Goal: Task Accomplishment & Management: Manage account settings

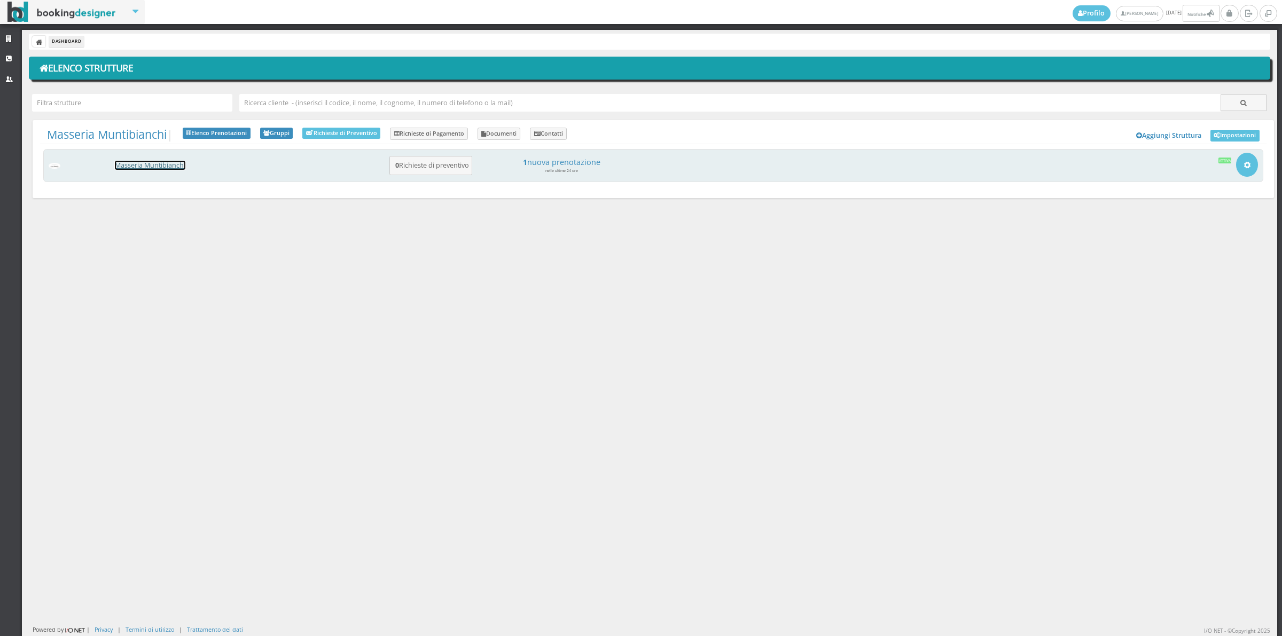
click at [118, 166] on link "Masseria Muntibianchi" at bounding box center [150, 165] width 71 height 9
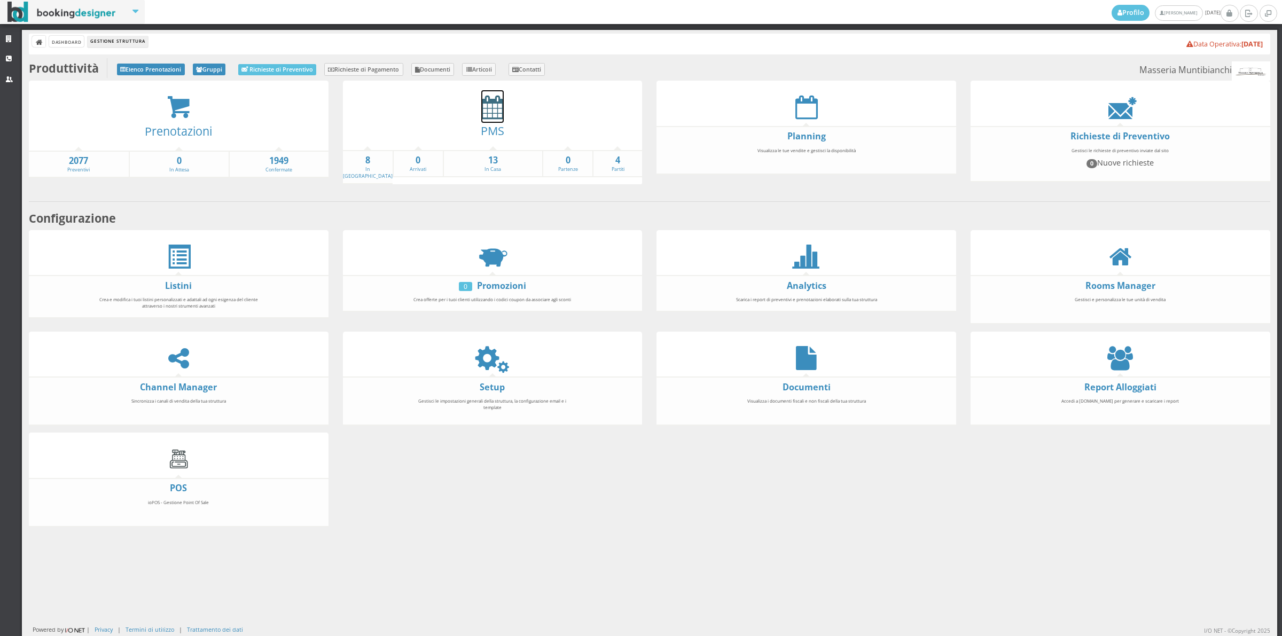
click at [500, 103] on icon at bounding box center [492, 107] width 22 height 24
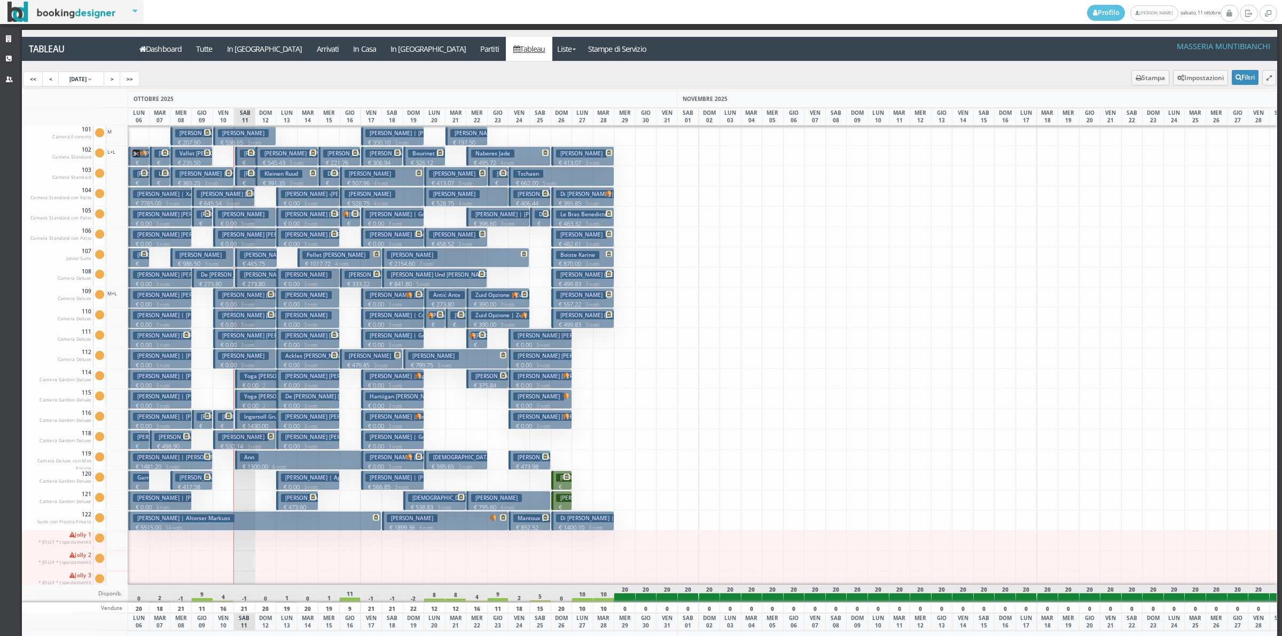
click at [252, 153] on icon at bounding box center [251, 153] width 6 height 6
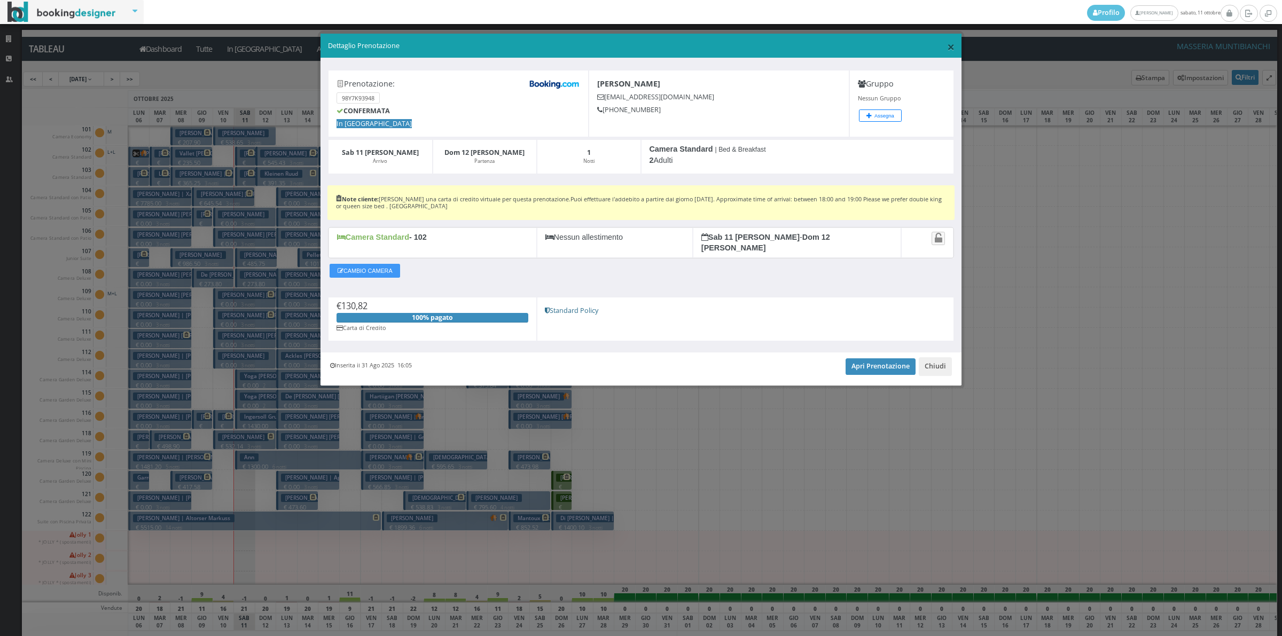
click at [951, 46] on span "×" at bounding box center [950, 46] width 7 height 18
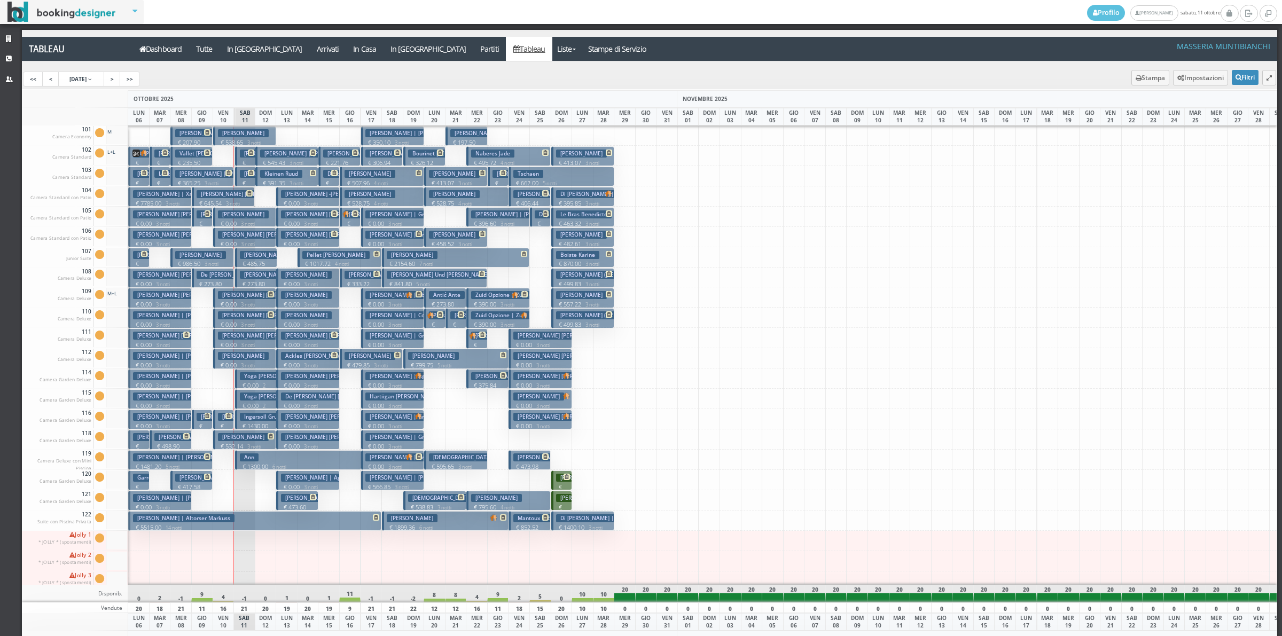
click at [249, 174] on icon at bounding box center [251, 173] width 6 height 6
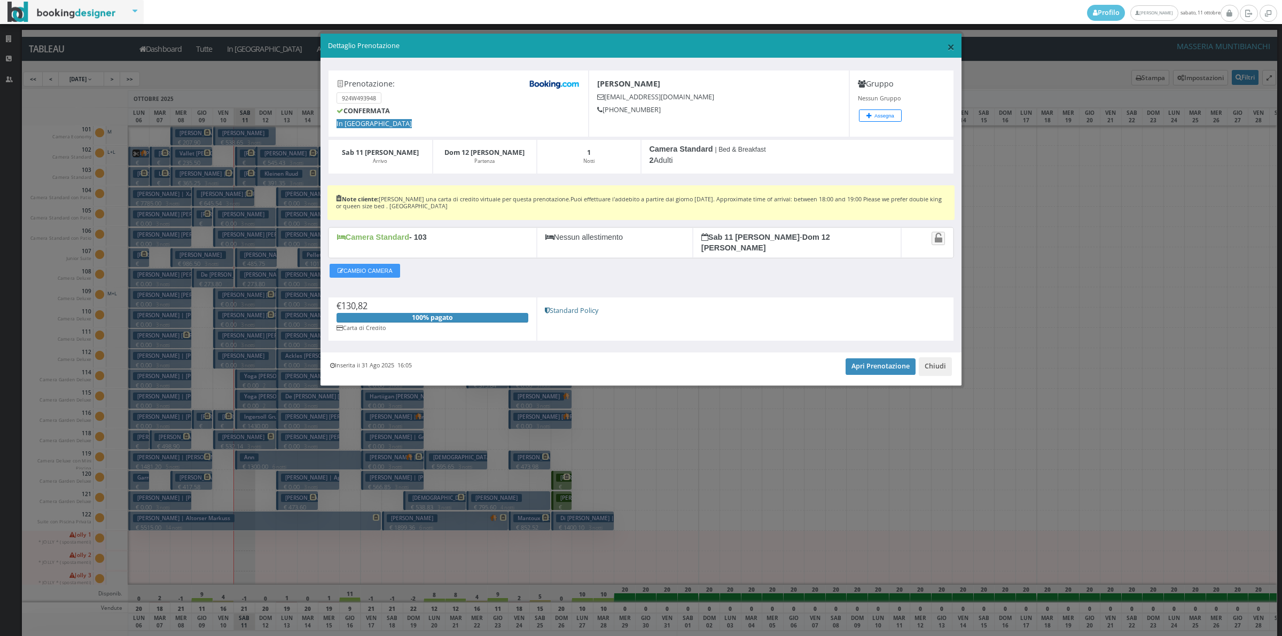
click at [952, 42] on span "×" at bounding box center [950, 46] width 7 height 18
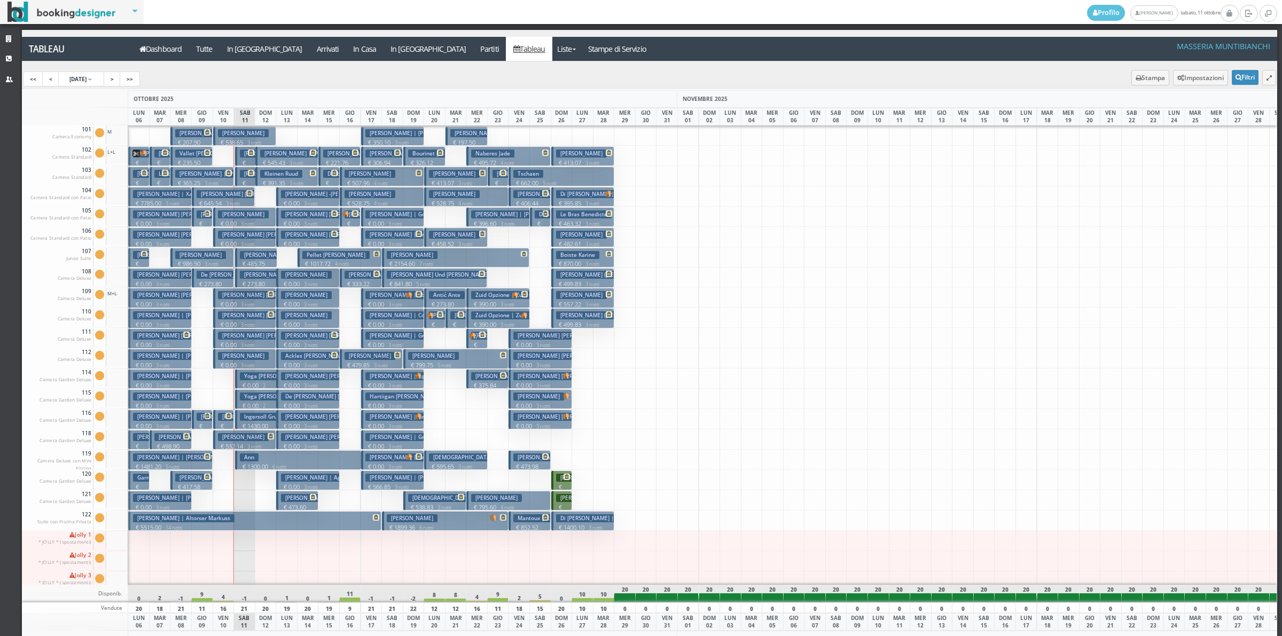
click at [249, 154] on icon at bounding box center [251, 153] width 6 height 6
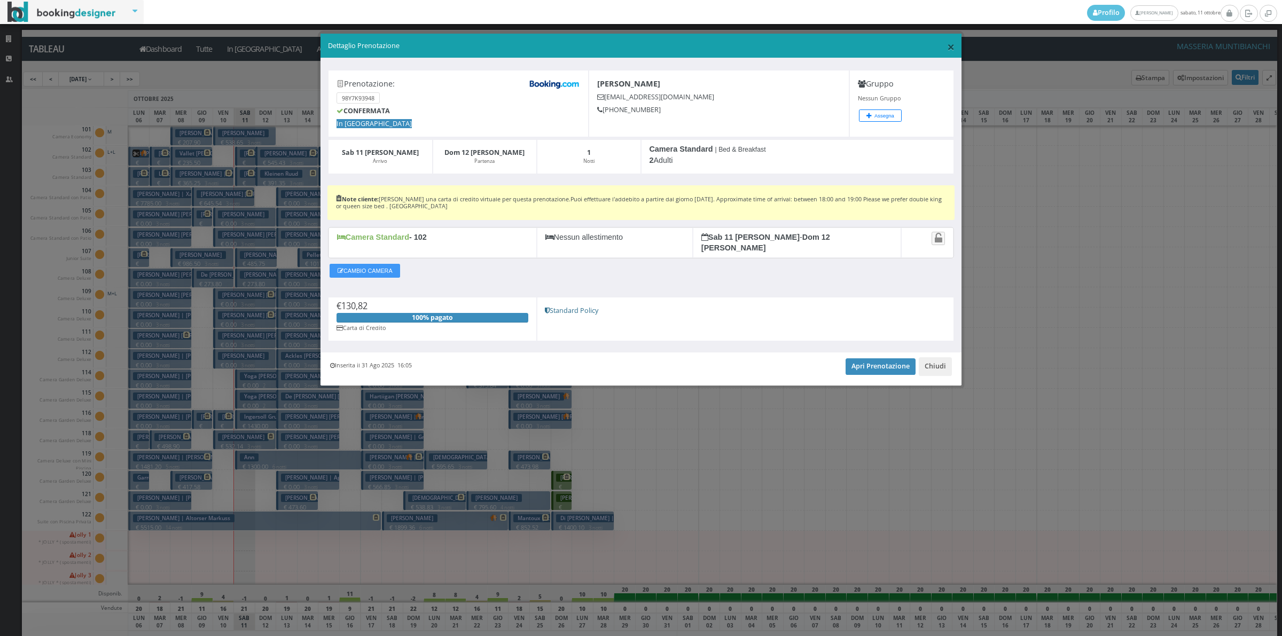
click at [954, 49] on span "×" at bounding box center [950, 46] width 7 height 18
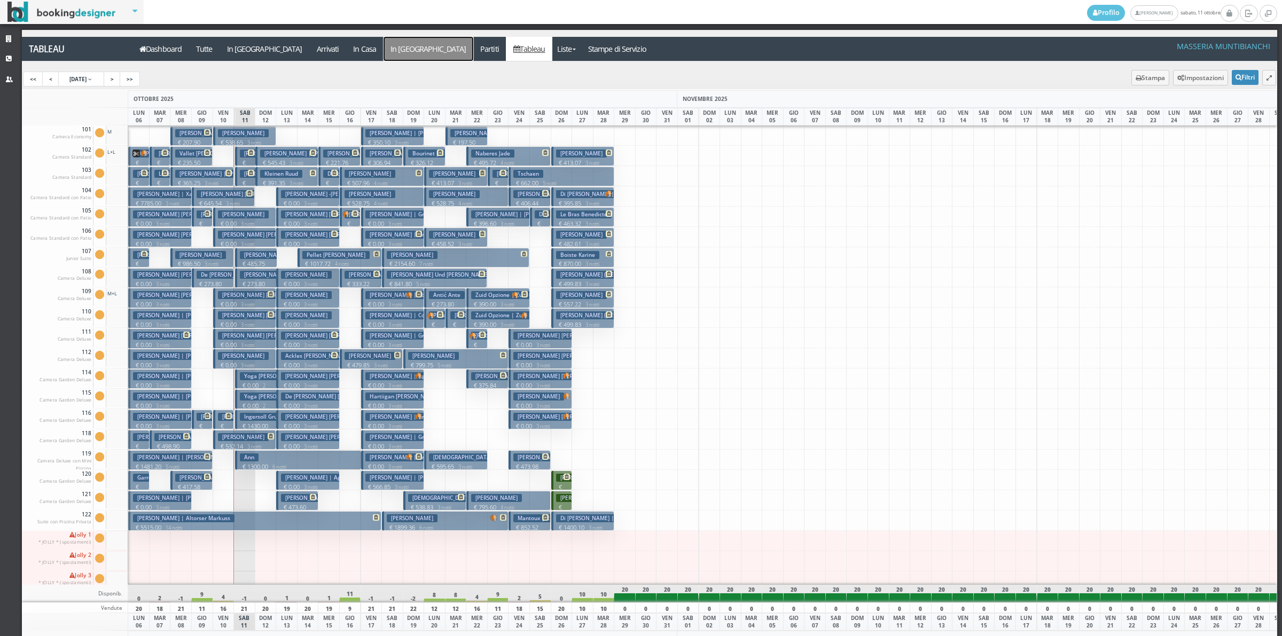
click at [384, 51] on a=pms-departure-reservations"] "In [GEOGRAPHIC_DATA]" at bounding box center [429, 49] width 90 height 24
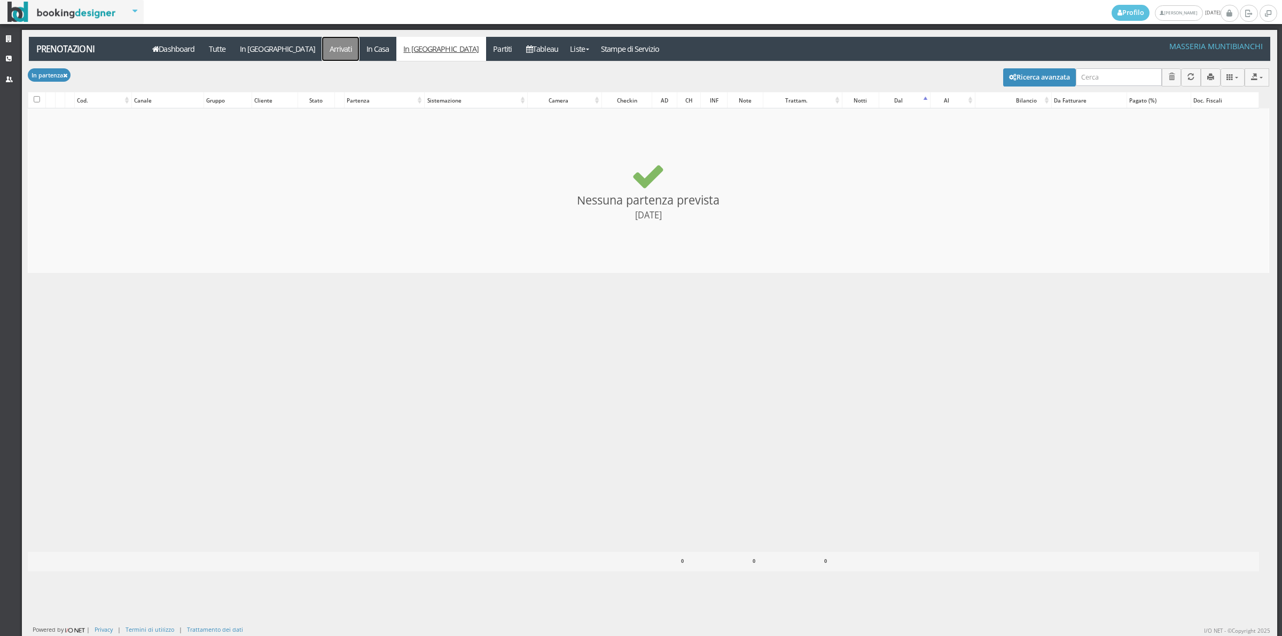
click at [322, 44] on link "Arrivati" at bounding box center [340, 49] width 37 height 24
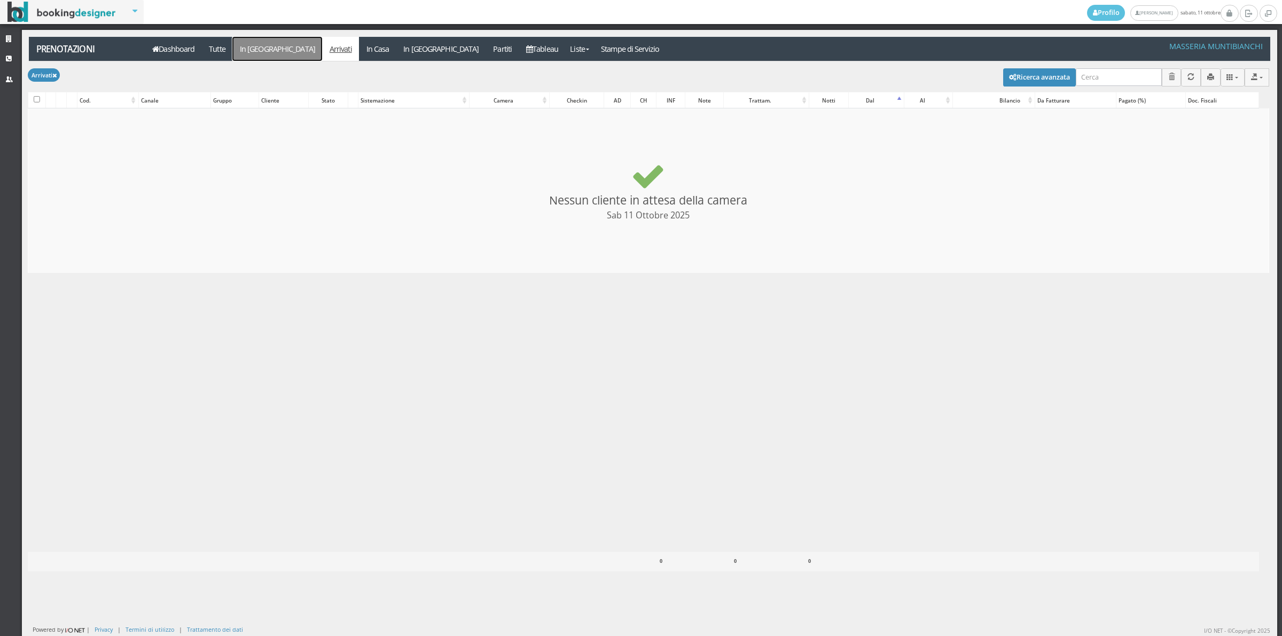
click at [269, 43] on link "In [GEOGRAPHIC_DATA]" at bounding box center [277, 49] width 90 height 24
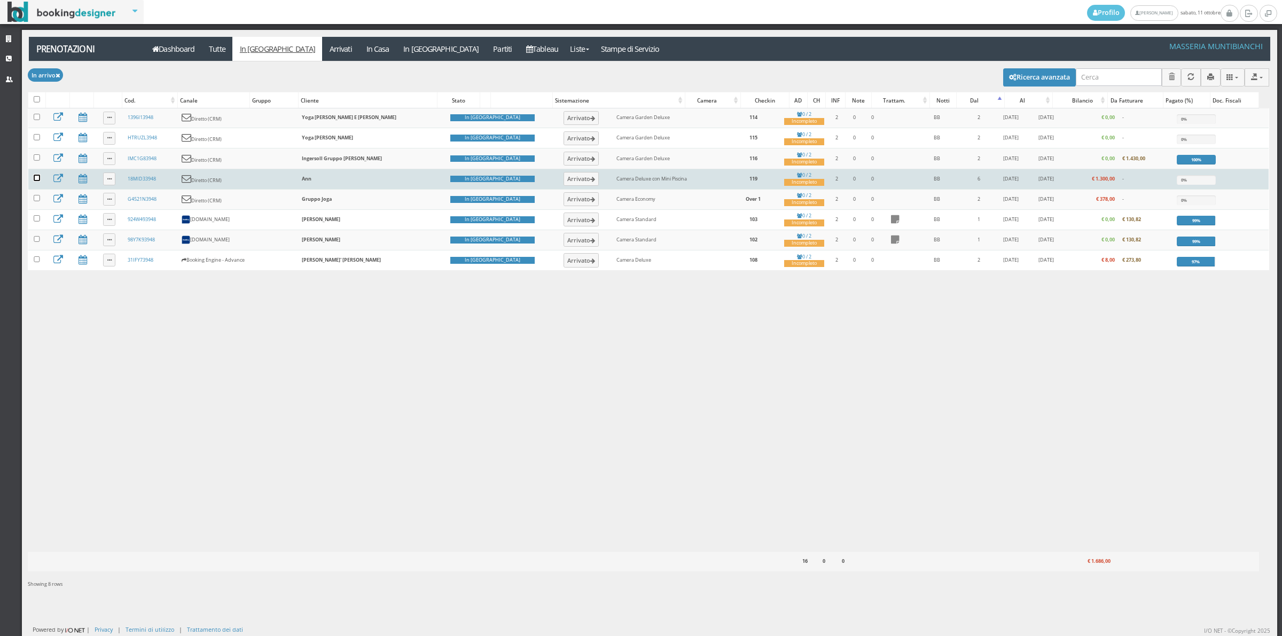
click at [35, 181] on input "checkbox" at bounding box center [37, 178] width 6 height 6
click at [35, 183] on label at bounding box center [37, 179] width 6 height 9
click at [35, 181] on input "checkbox" at bounding box center [37, 178] width 6 height 6
checkbox input "true"
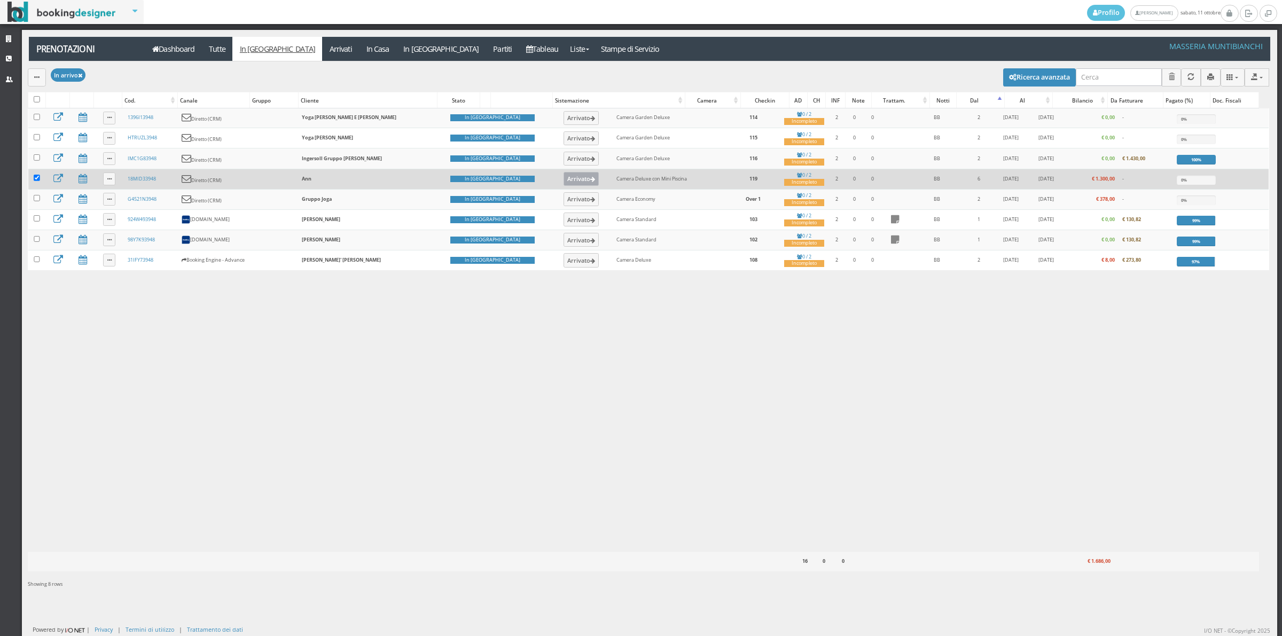
click at [564, 181] on button "Arrivato" at bounding box center [582, 179] width 36 height 14
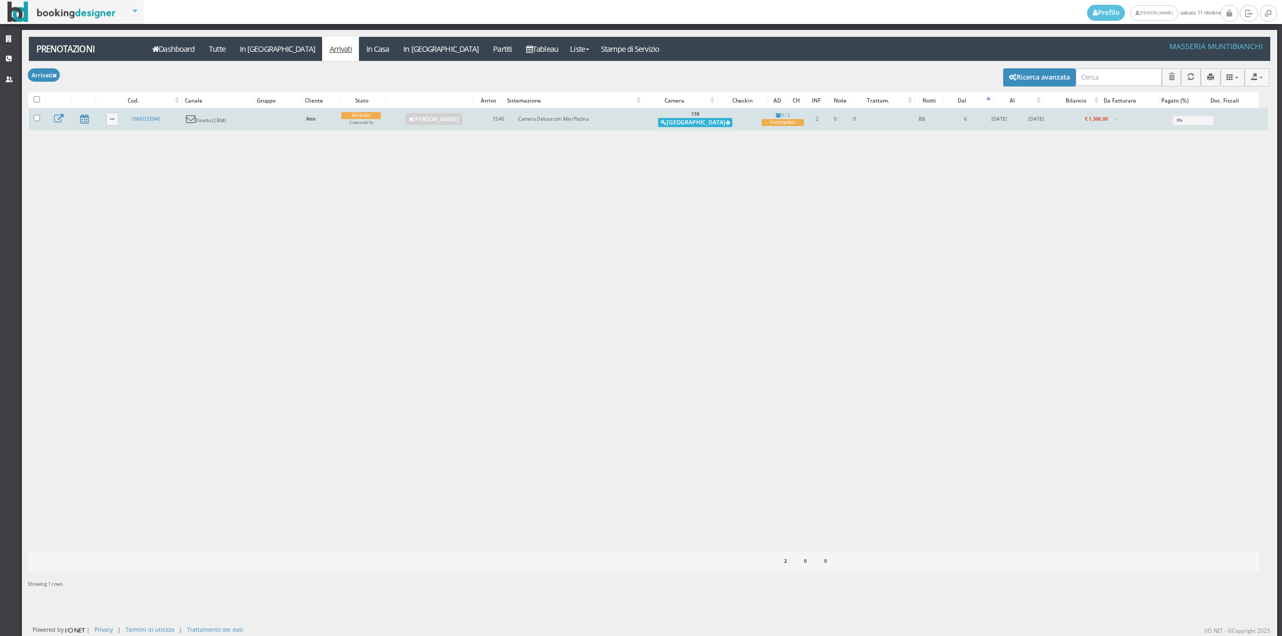
click at [690, 123] on button "[GEOGRAPHIC_DATA]" at bounding box center [695, 123] width 74 height 10
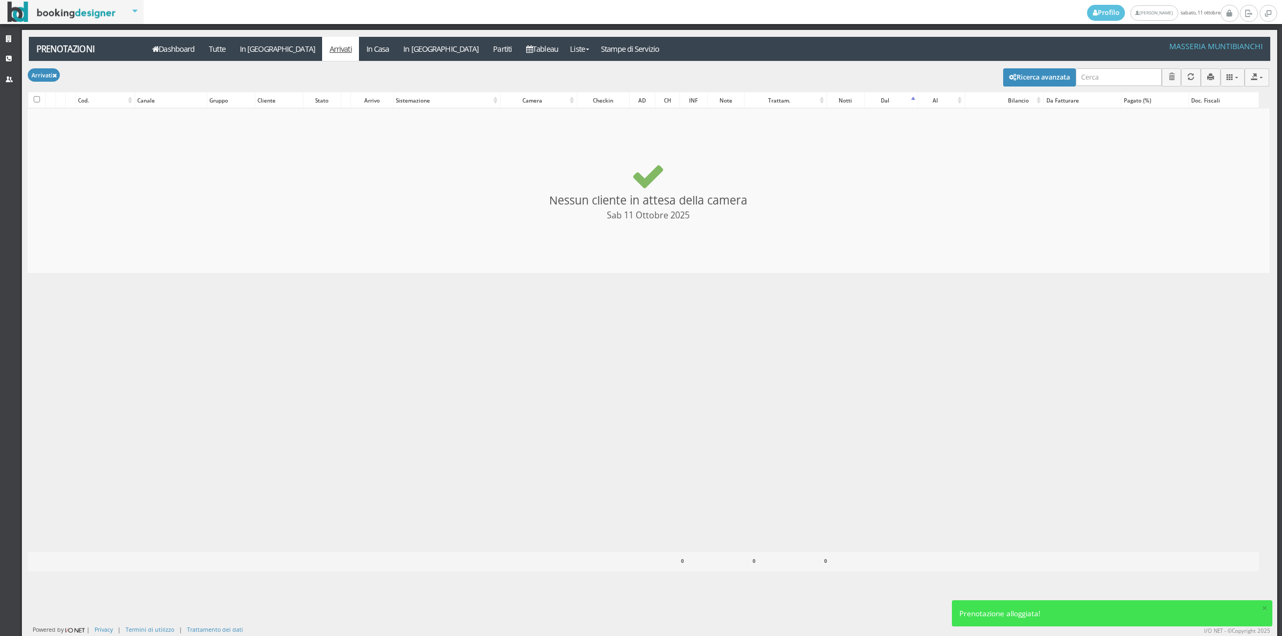
checkbox input "false"
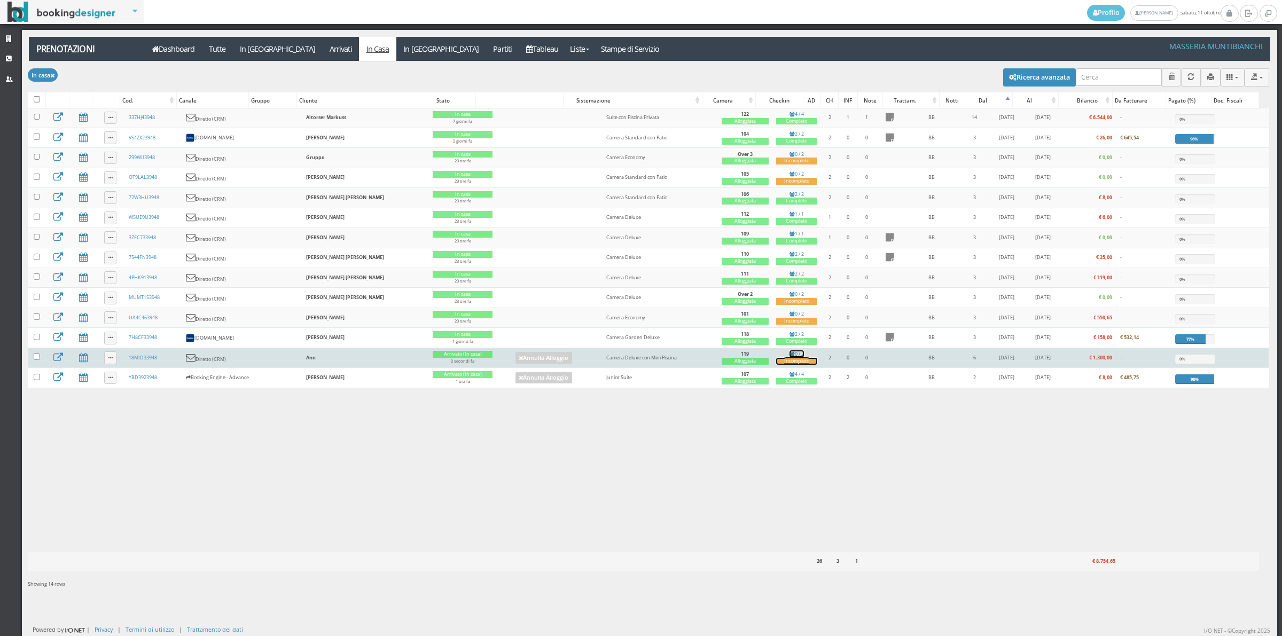
click at [786, 365] on div "Incompleto" at bounding box center [796, 361] width 41 height 7
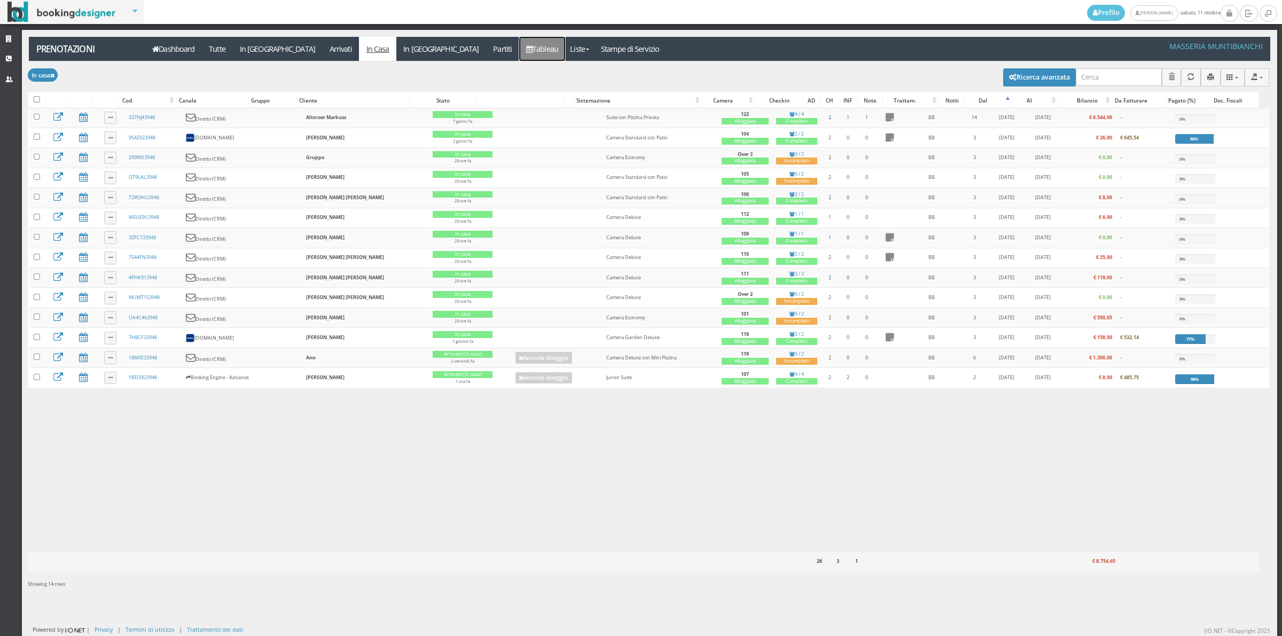
click at [519, 51] on link "Tableau" at bounding box center [542, 49] width 46 height 24
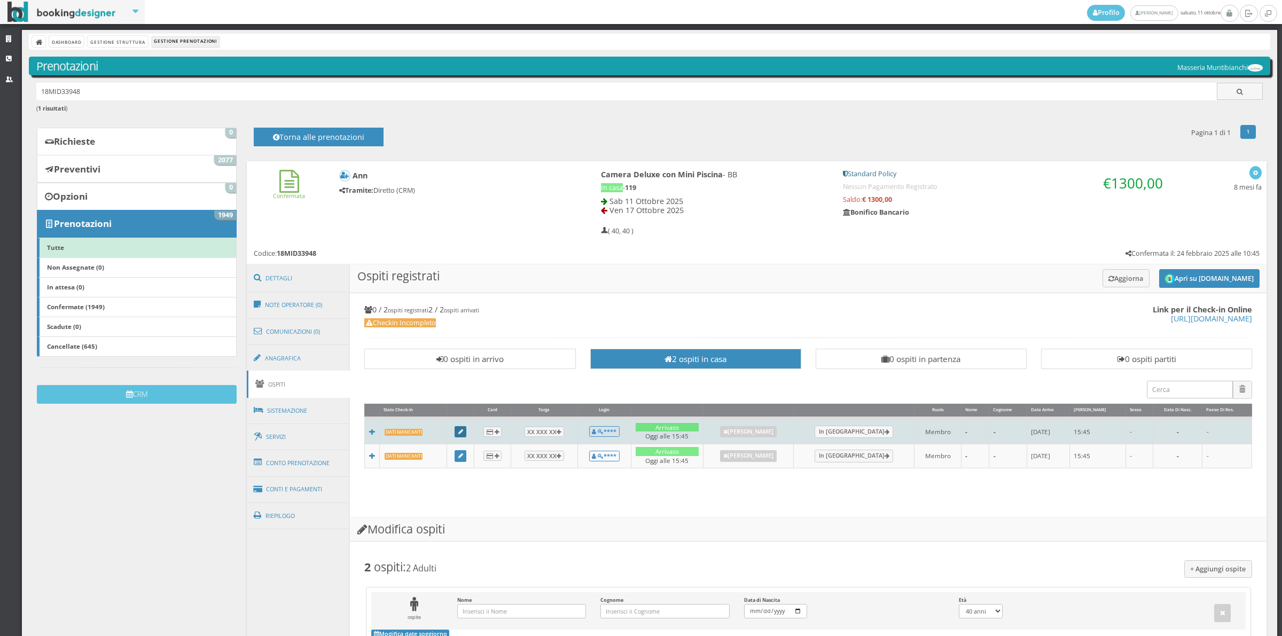
click at [461, 428] on link at bounding box center [461, 432] width 12 height 12
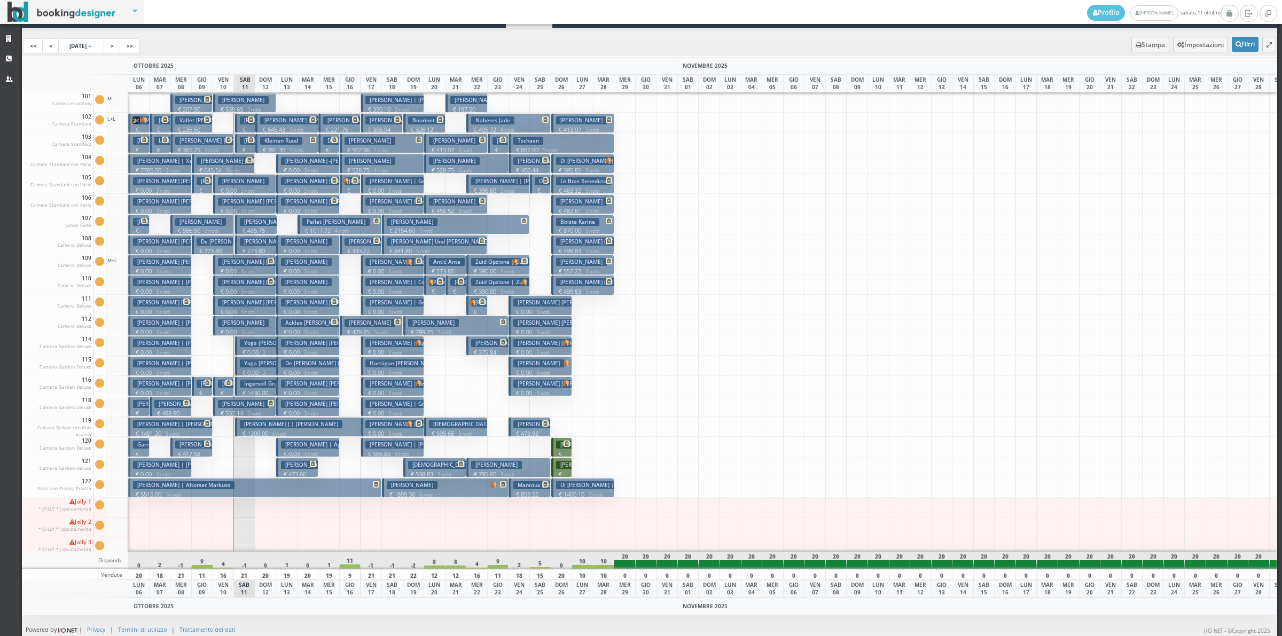
click at [244, 403] on h3 "Balduzzi Gianluca" at bounding box center [243, 404] width 51 height 8
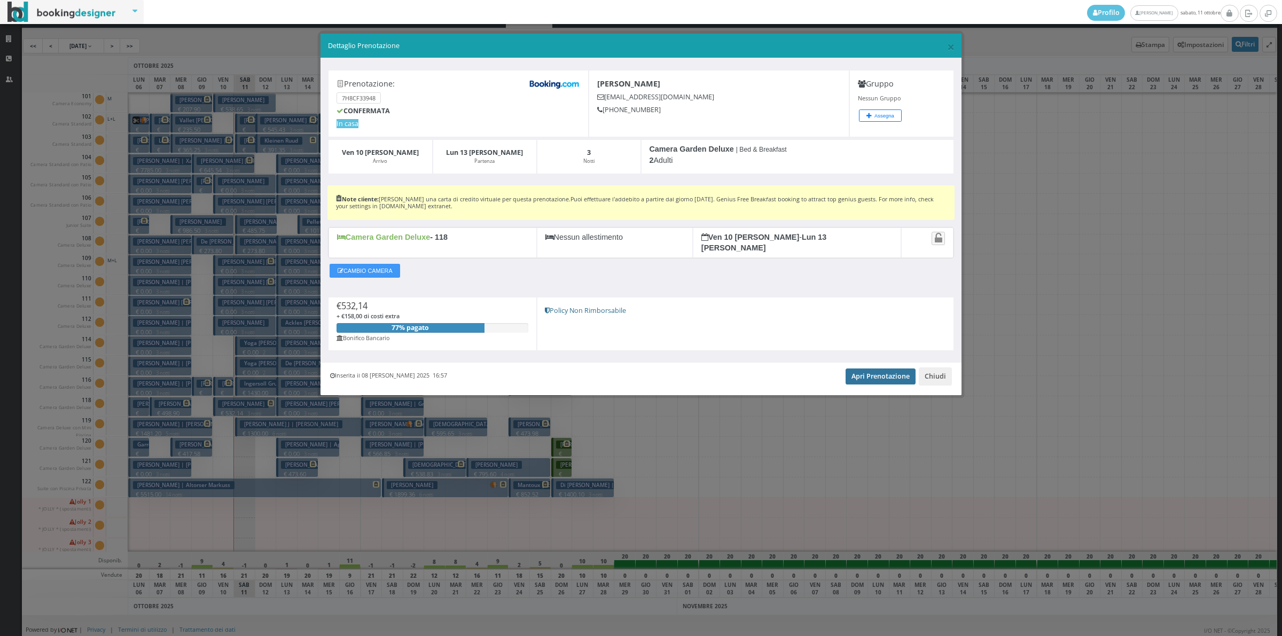
click at [870, 377] on link "Apri Prenotazione" at bounding box center [881, 377] width 70 height 16
click at [942, 372] on button "Chiudi" at bounding box center [935, 377] width 33 height 18
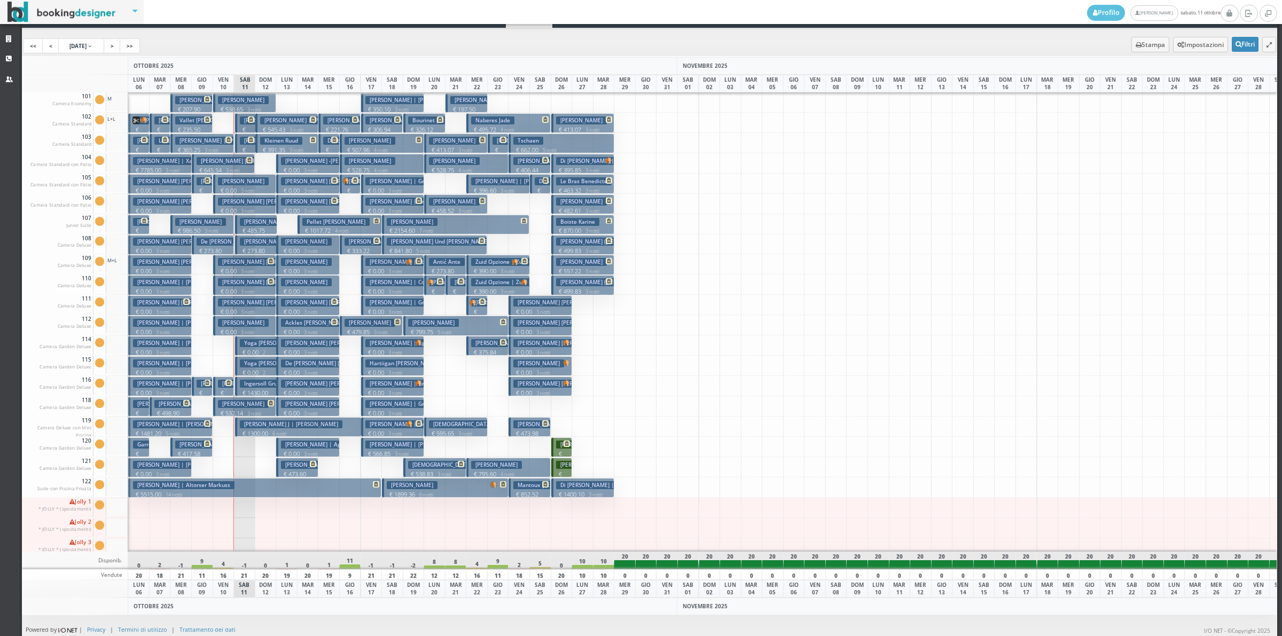
click at [261, 251] on p "€ 273.80 2 notti" at bounding box center [257, 255] width 34 height 17
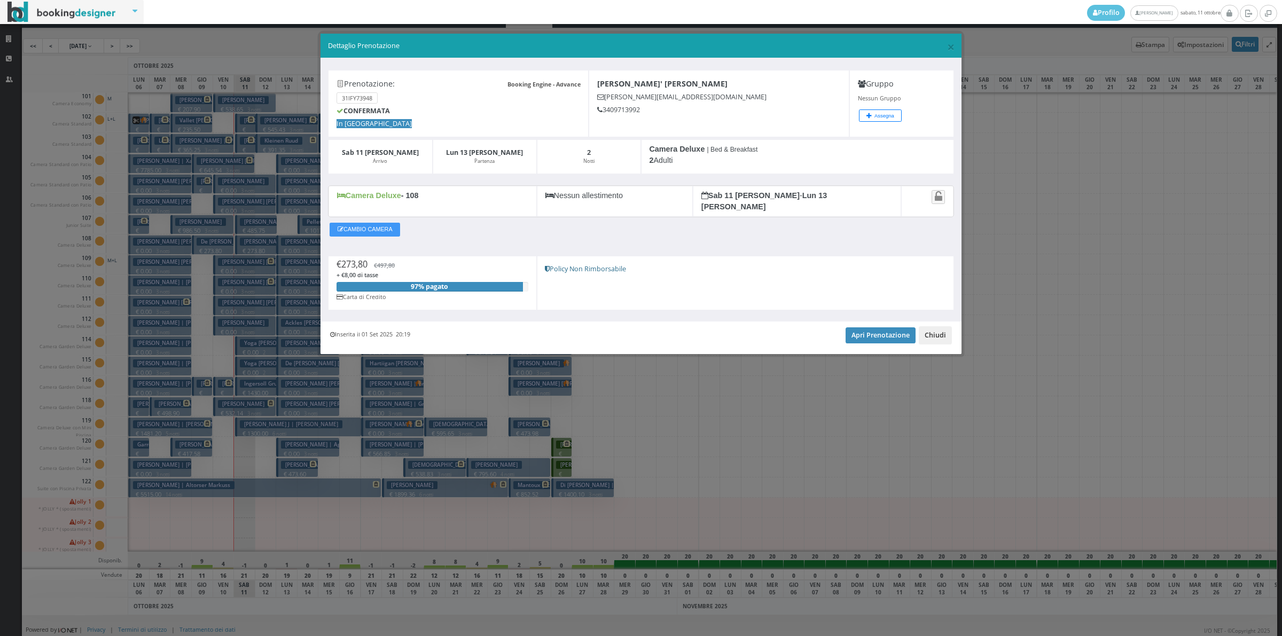
click at [930, 331] on button "Chiudi" at bounding box center [935, 335] width 33 height 18
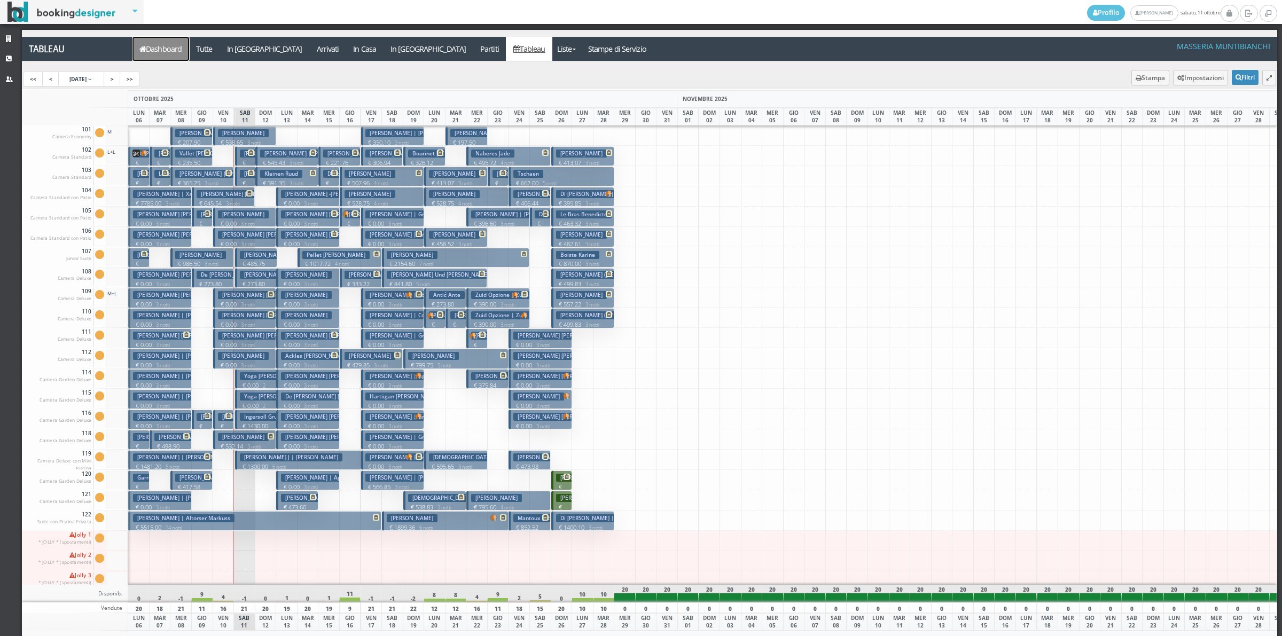
click at [166, 46] on link "Dashboard" at bounding box center [160, 49] width 57 height 24
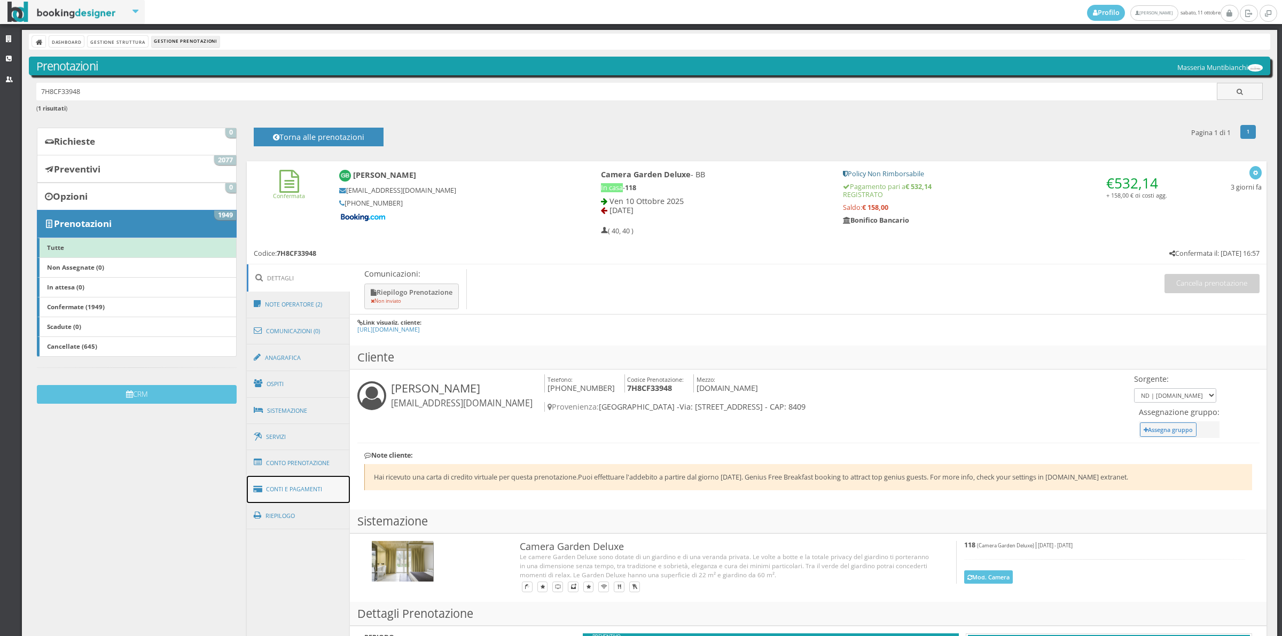
click at [317, 492] on link "Conti e Pagamenti" at bounding box center [299, 489] width 104 height 27
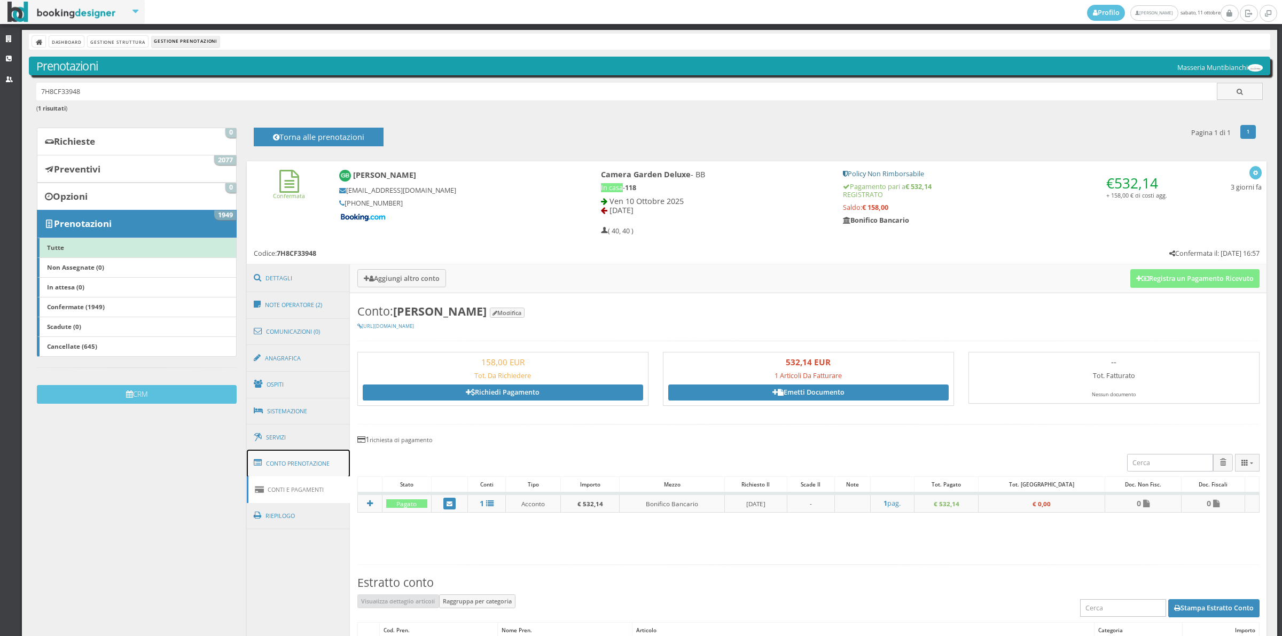
click at [314, 471] on link "Conto Prenotazione" at bounding box center [299, 464] width 104 height 28
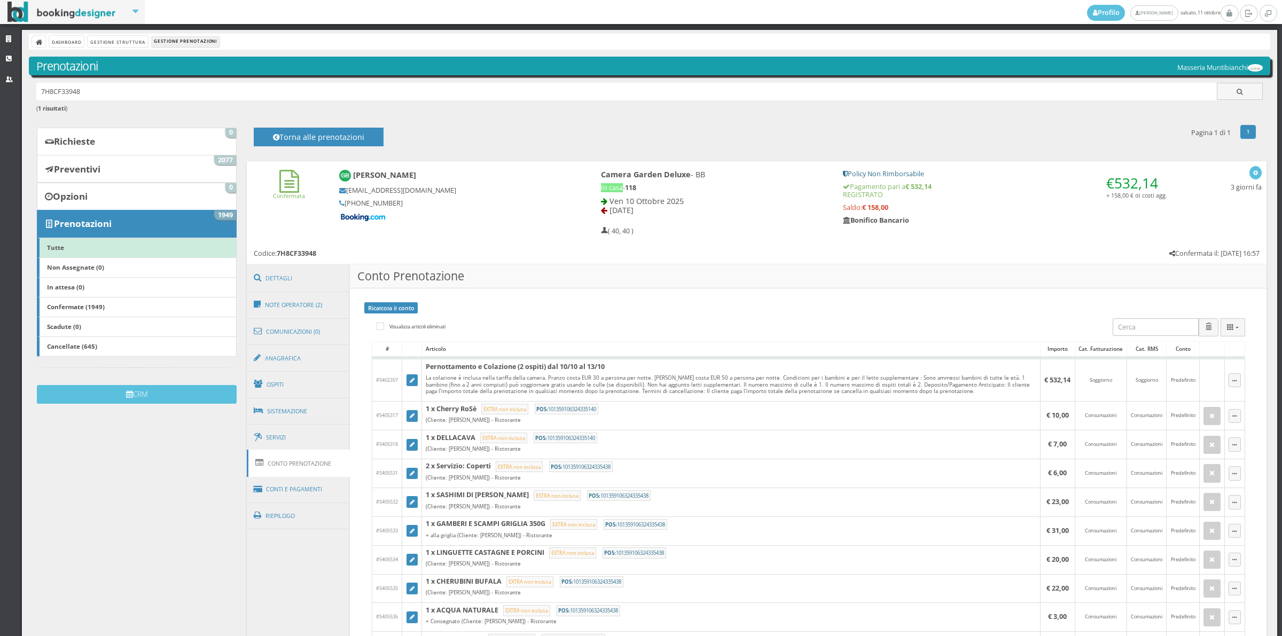
click at [314, 471] on link "Conto Prenotazione" at bounding box center [299, 463] width 104 height 27
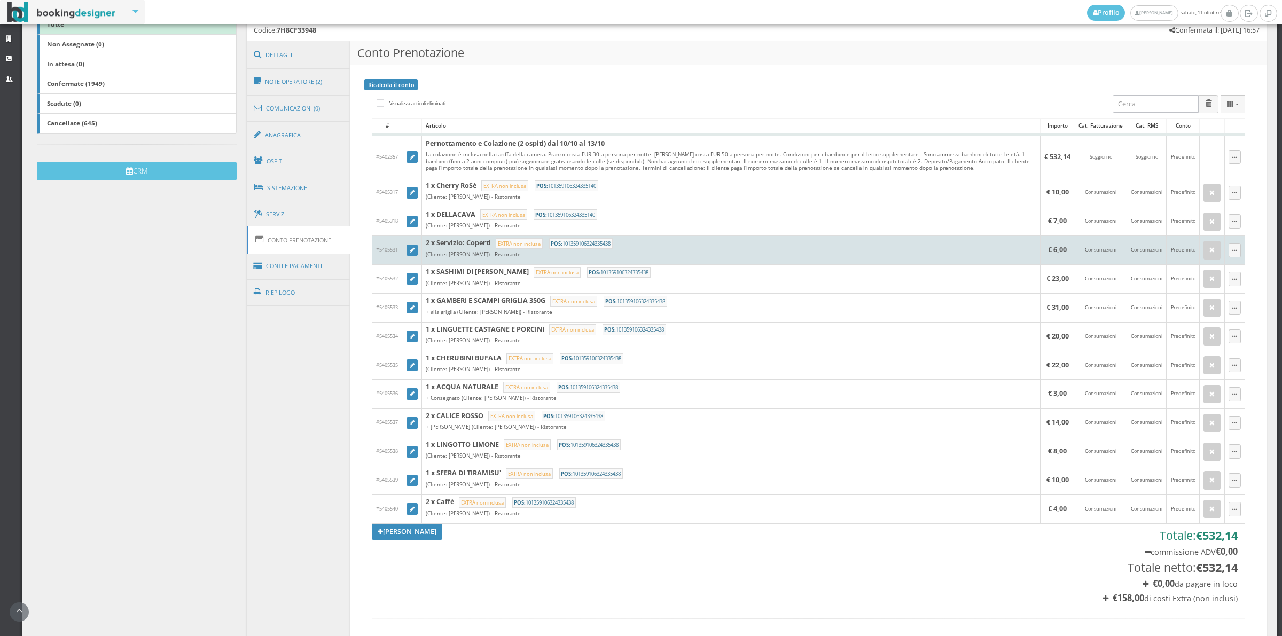
scroll to position [297, 0]
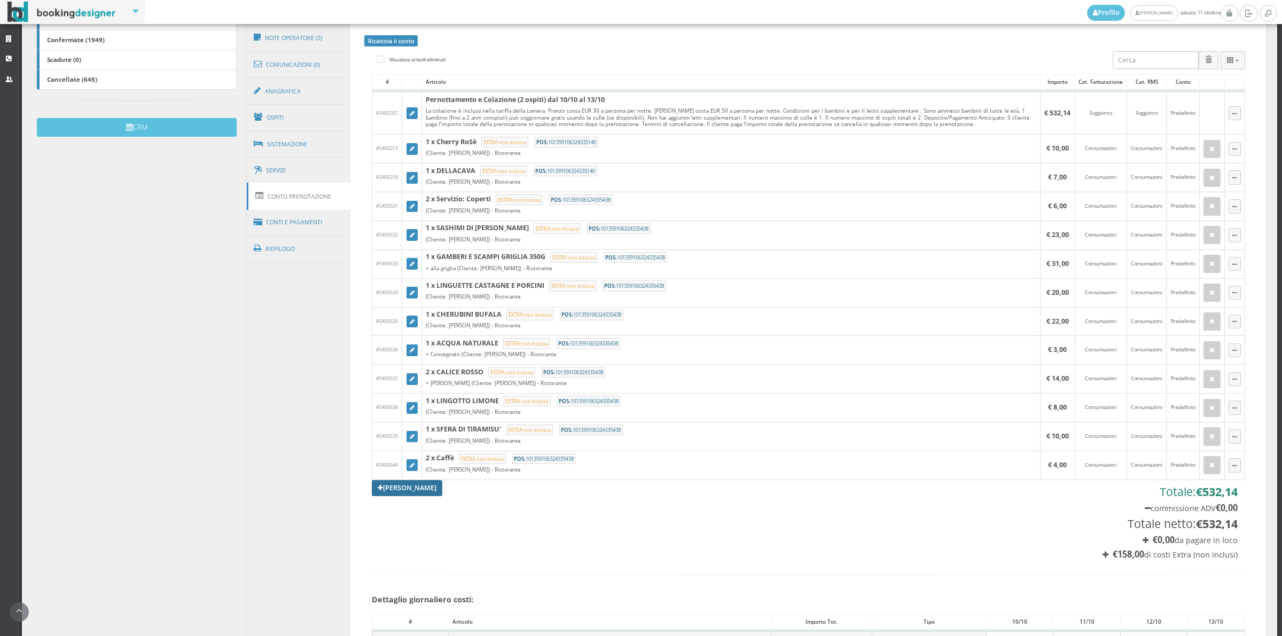
click at [399, 489] on link "Aggiungi Tariffa" at bounding box center [407, 488] width 71 height 16
click at [0, 0] on div "× Articolo" at bounding box center [0, 0] width 0 height 0
click at [402, 490] on link "Aggiungi Tariffa" at bounding box center [407, 488] width 71 height 16
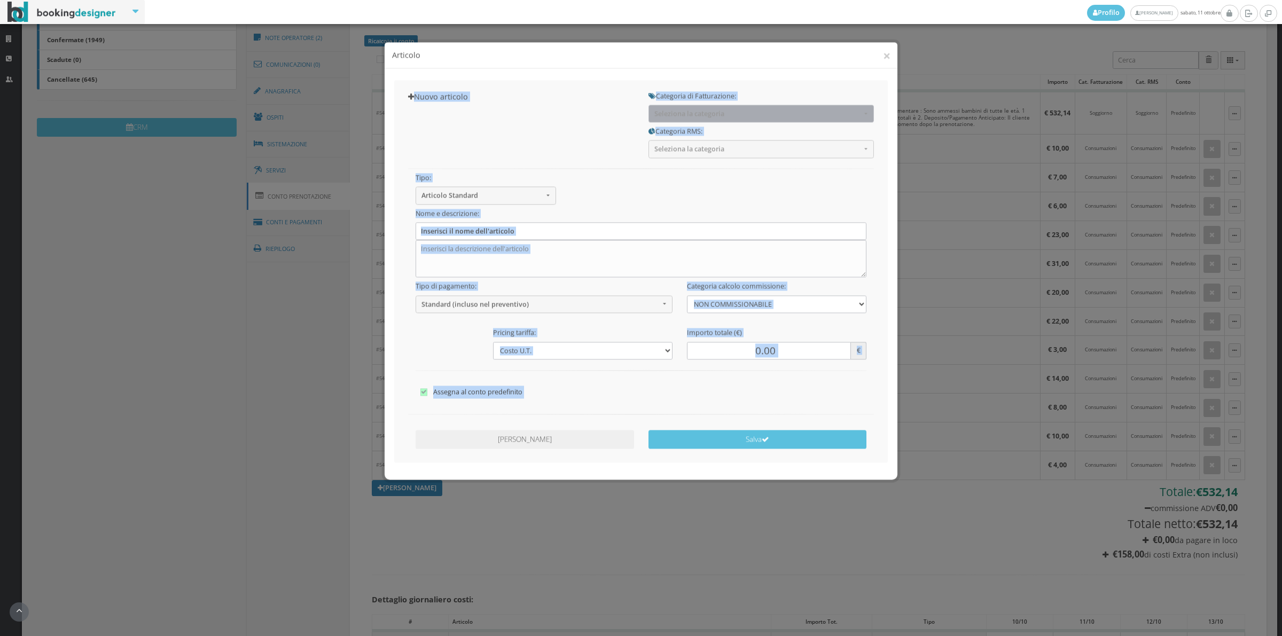
click at [675, 103] on span "Seleziona la categoria" at bounding box center [757, 105] width 207 height 8
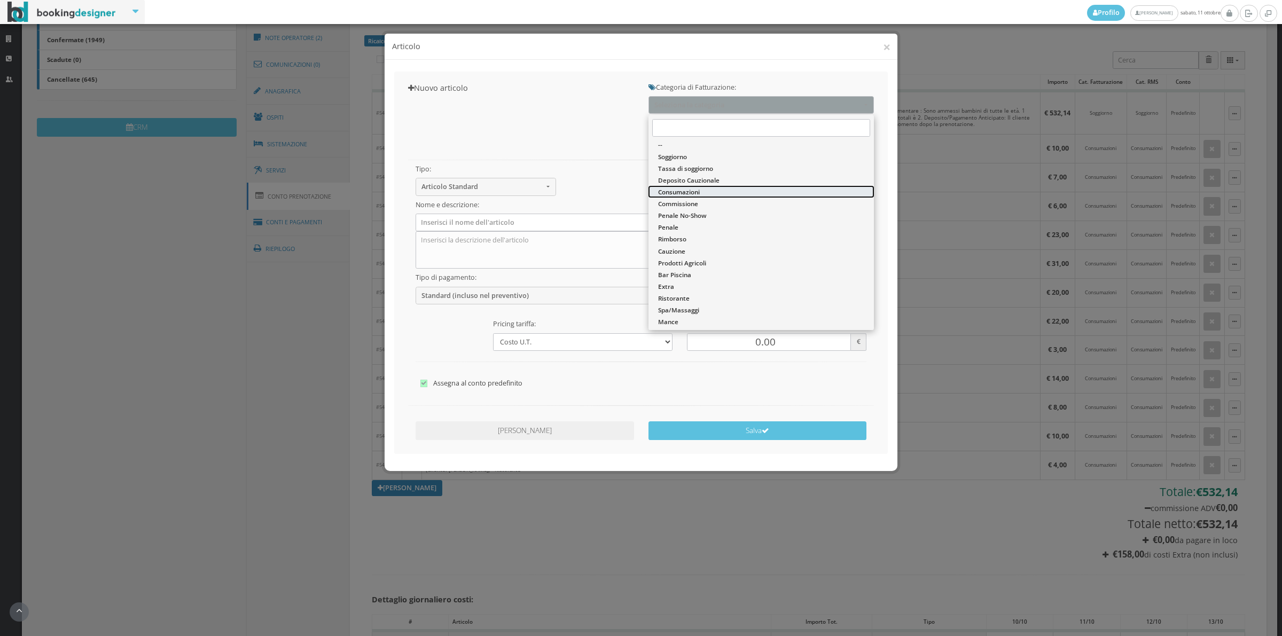
click at [672, 194] on span "Consumazioni" at bounding box center [679, 192] width 42 height 9
select select "26"
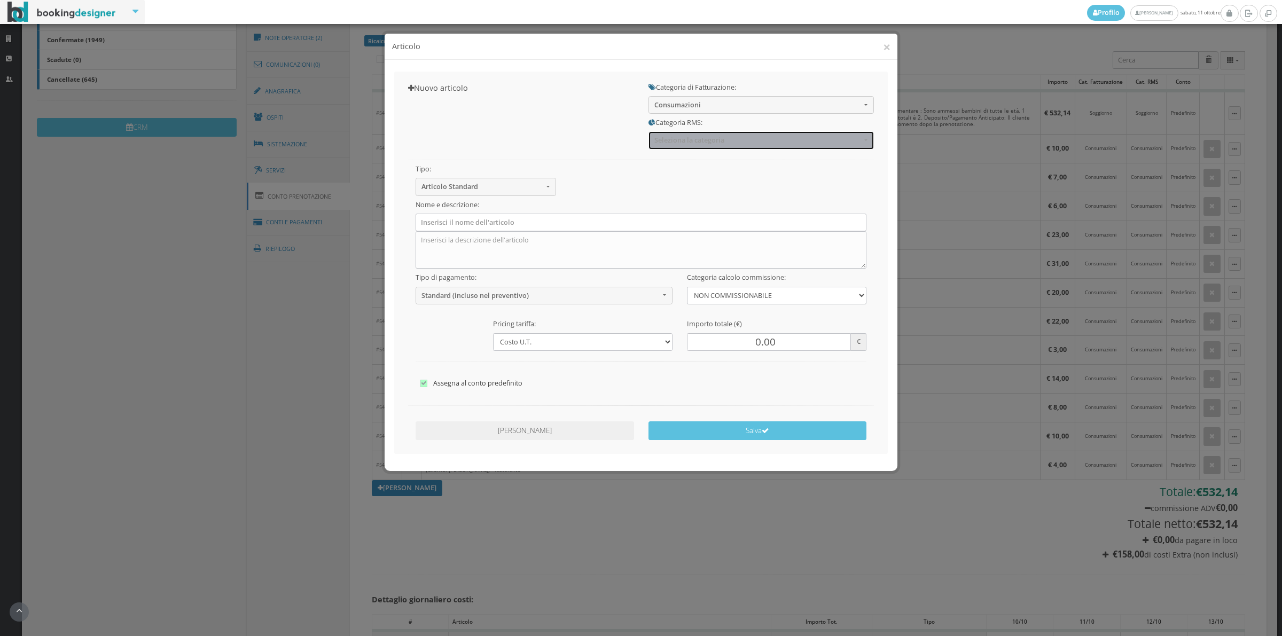
click at [668, 134] on button "Seleziona la categoria" at bounding box center [761, 140] width 225 height 18
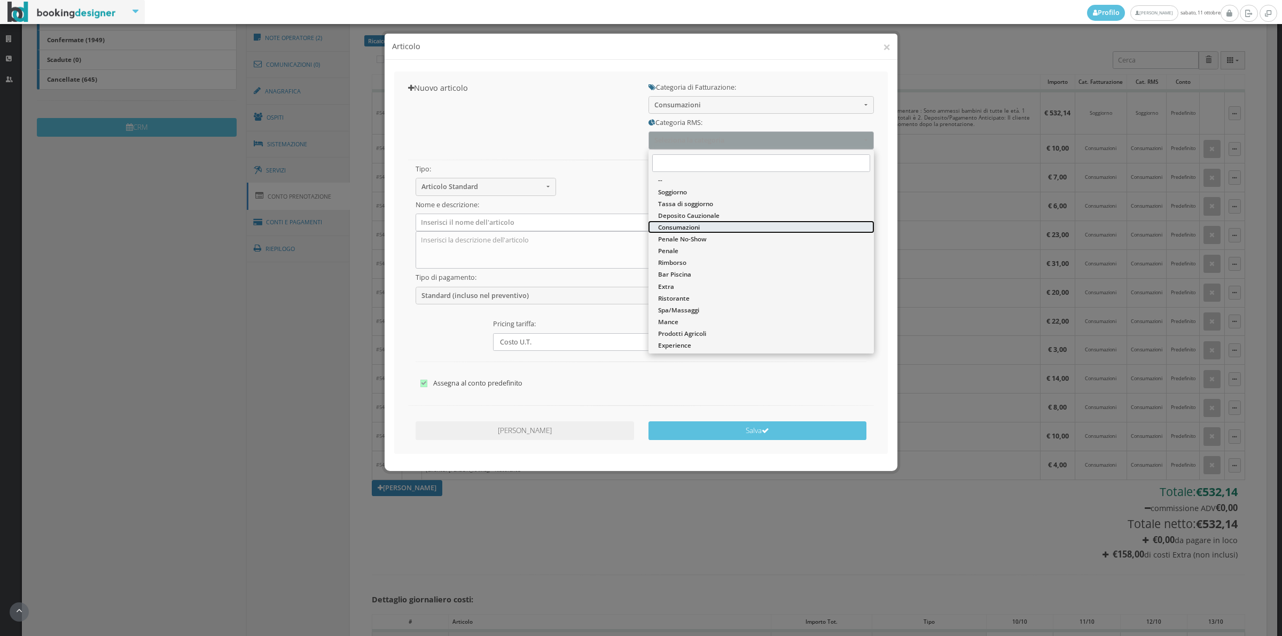
click at [666, 223] on span "Consumazioni" at bounding box center [679, 227] width 42 height 9
select select "36"
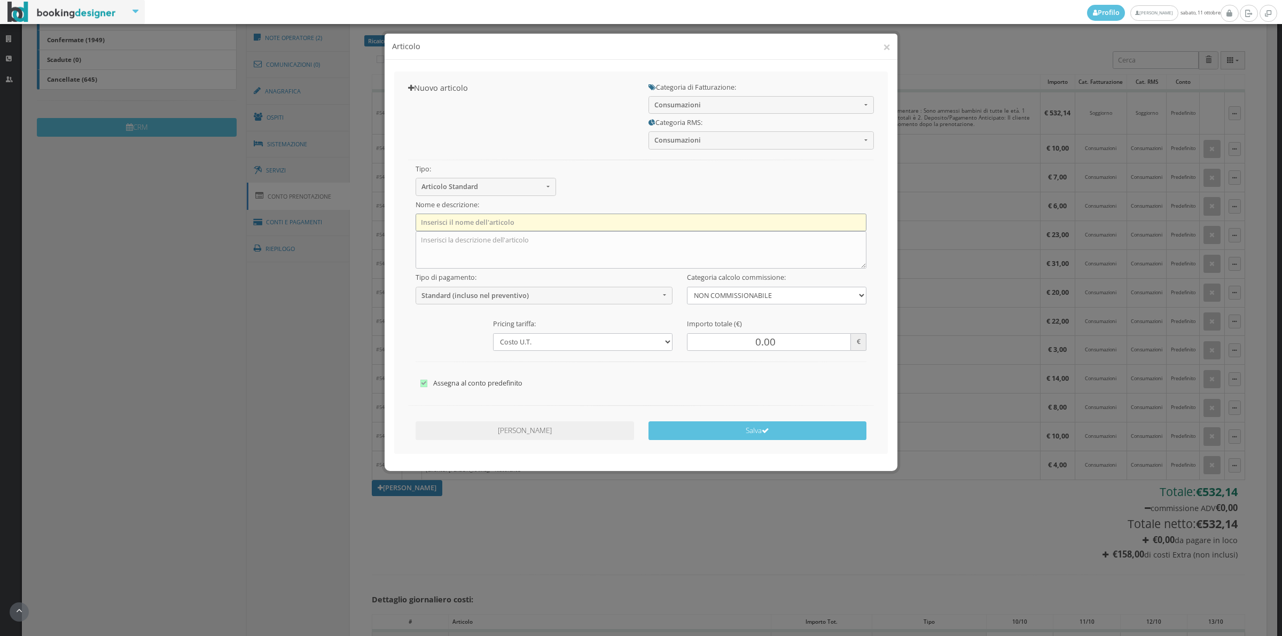
click at [536, 223] on input "text" at bounding box center [641, 223] width 451 height 18
type input "1 x Cortese lemon"
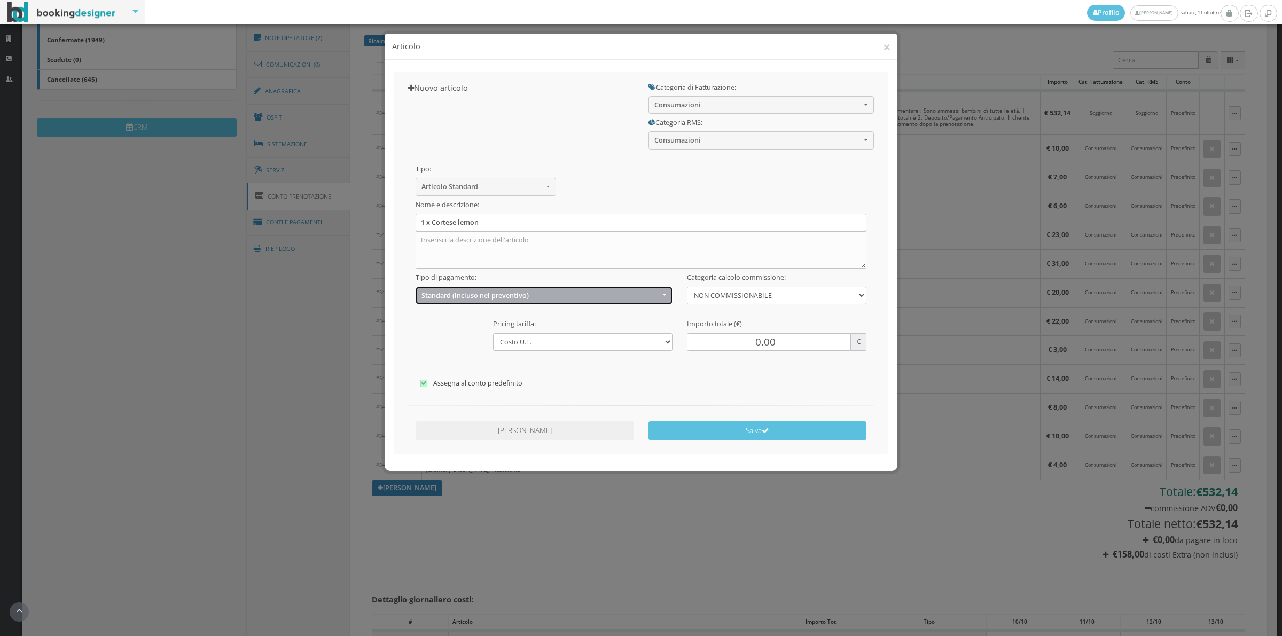
click at [488, 292] on span "Standard (incluso nel preventivo)" at bounding box center [541, 296] width 238 height 8
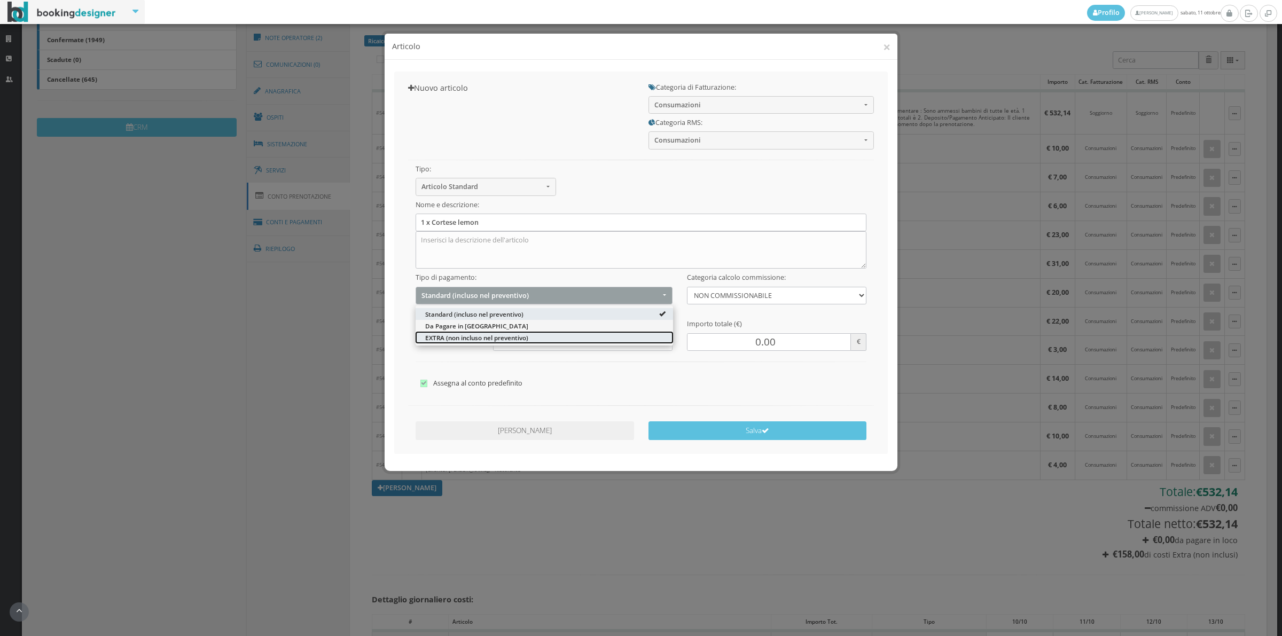
click at [469, 334] on span "EXTRA (non incluso nel preventivo)" at bounding box center [476, 337] width 103 height 9
select select "2"
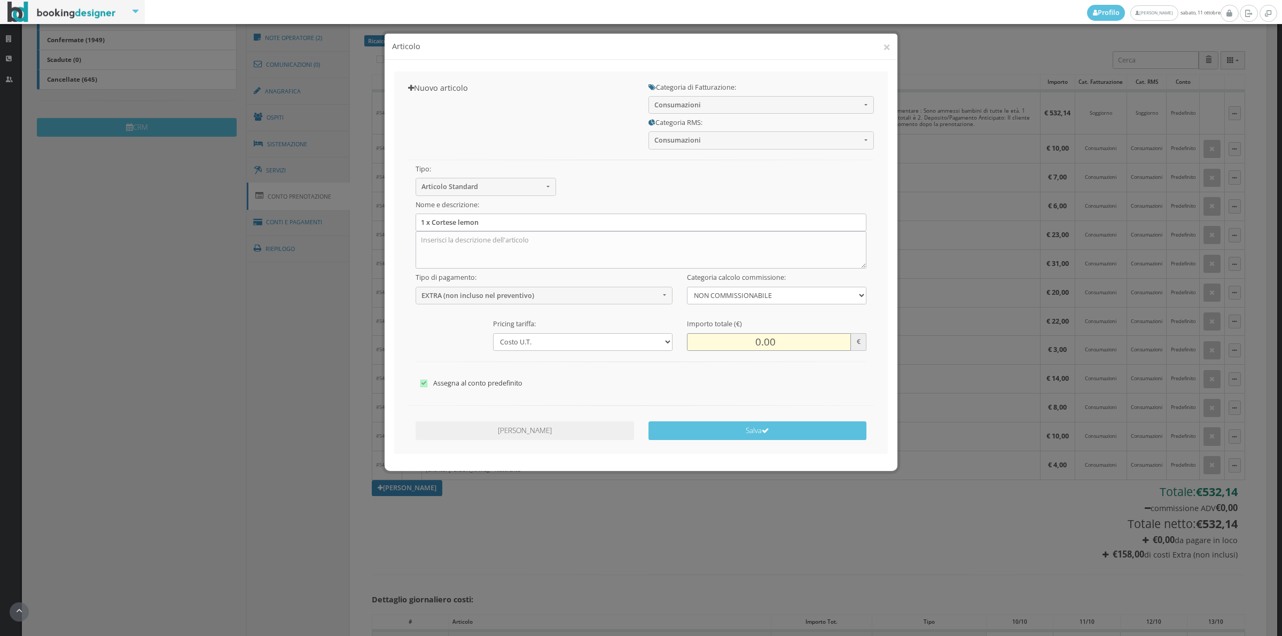
click at [743, 349] on input "0.00" at bounding box center [769, 342] width 164 height 18
type input "5.00"
click at [781, 443] on div "Annulla Modifiche Salva" at bounding box center [641, 432] width 480 height 31
click at [777, 441] on div "Annulla Modifiche Salva" at bounding box center [641, 432] width 480 height 31
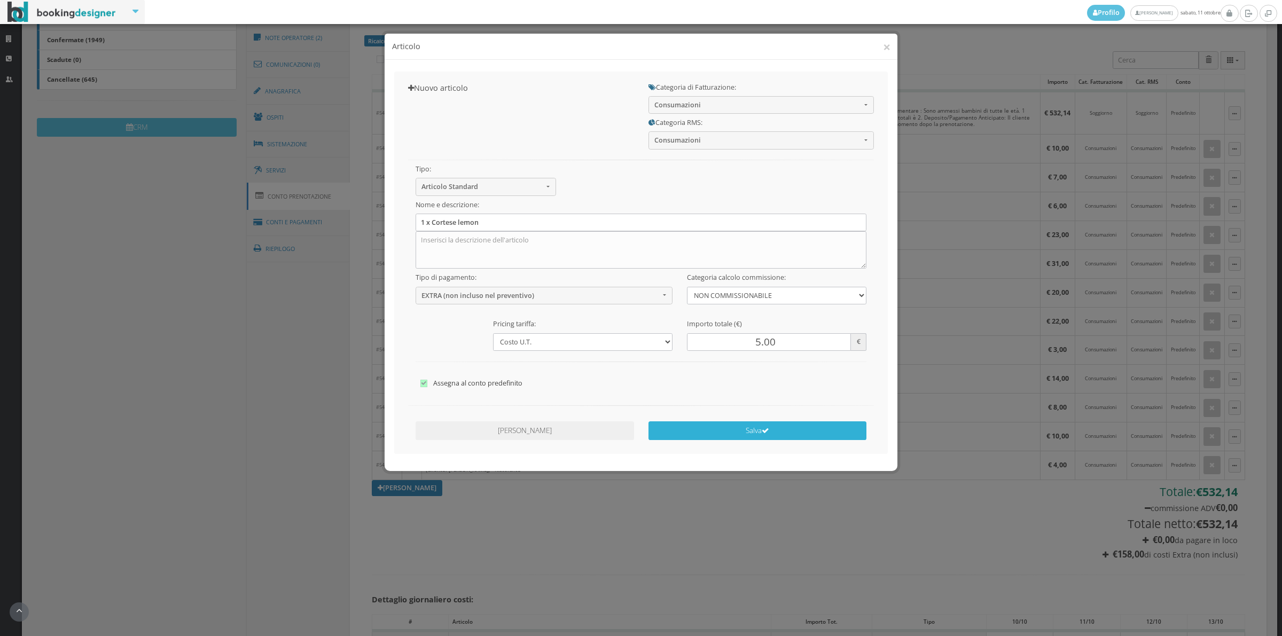
click at [784, 431] on button "Salva" at bounding box center [758, 431] width 219 height 19
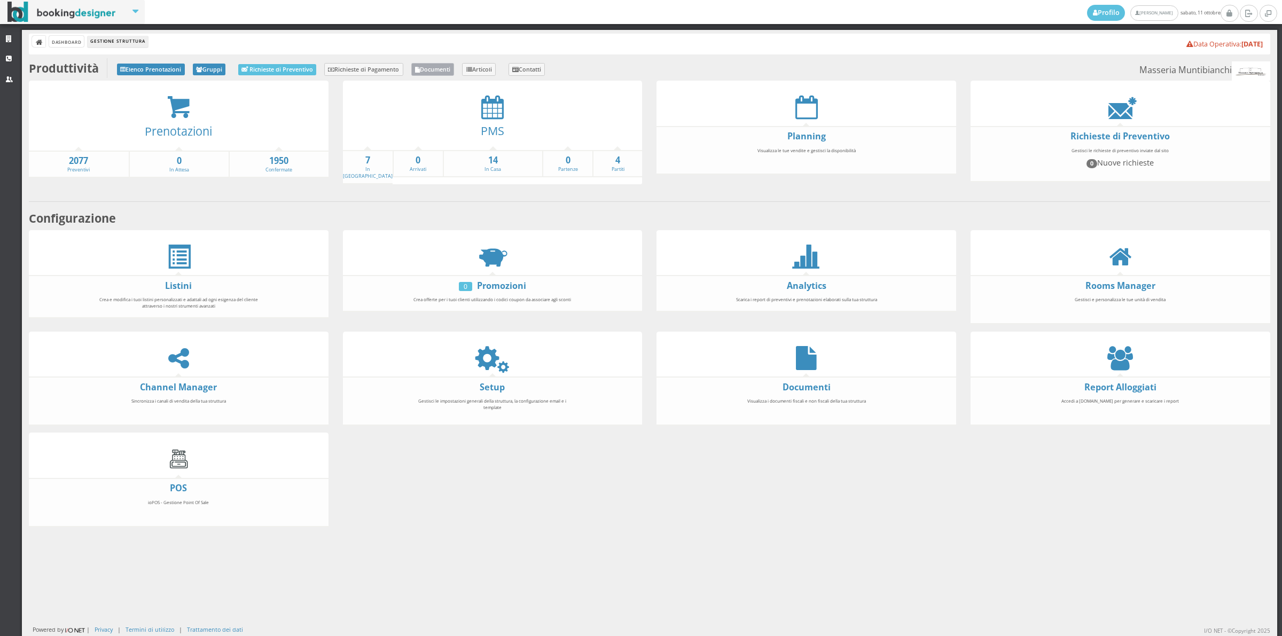
click at [432, 68] on link "Documenti" at bounding box center [432, 69] width 43 height 13
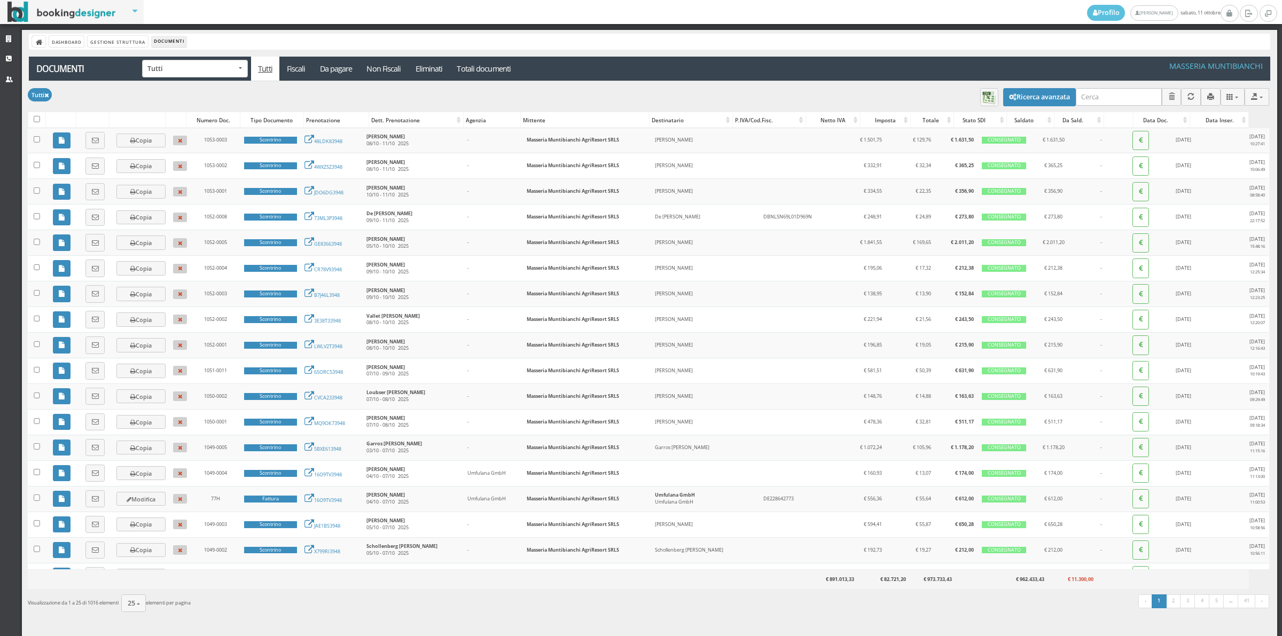
click at [115, 47] on div "Dashboard Gestione Struttura Documenti" at bounding box center [650, 42] width 1242 height 16
click at [113, 43] on link "Gestione Struttura" at bounding box center [118, 41] width 60 height 11
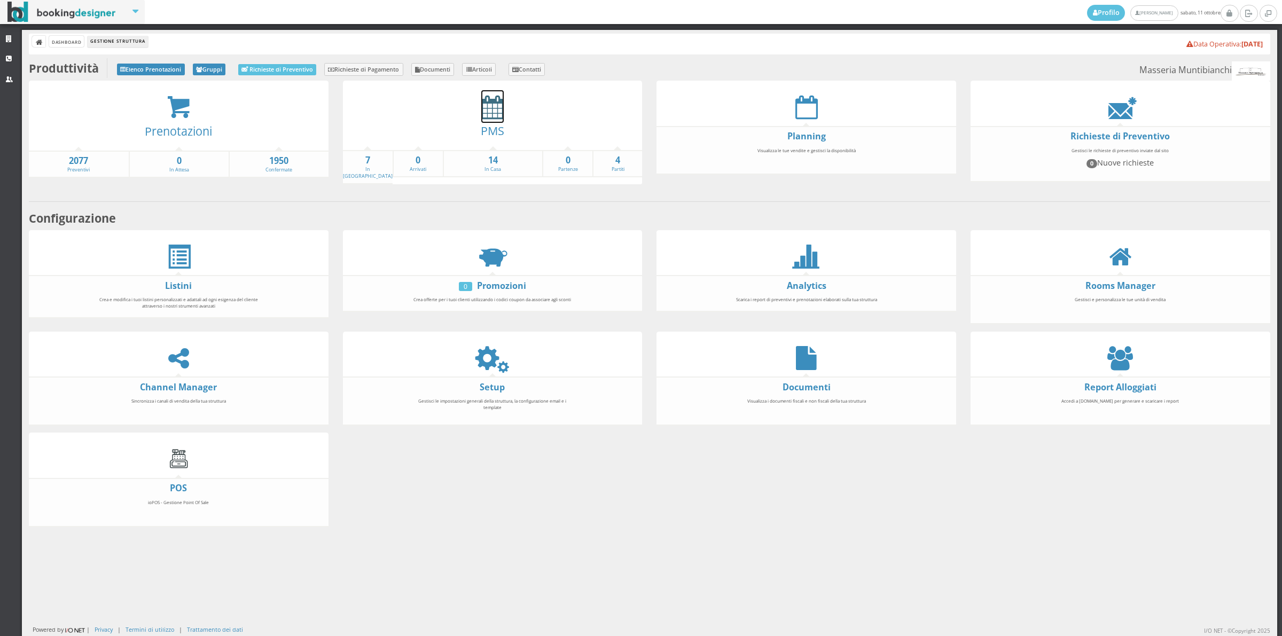
click at [489, 112] on icon at bounding box center [492, 107] width 22 height 24
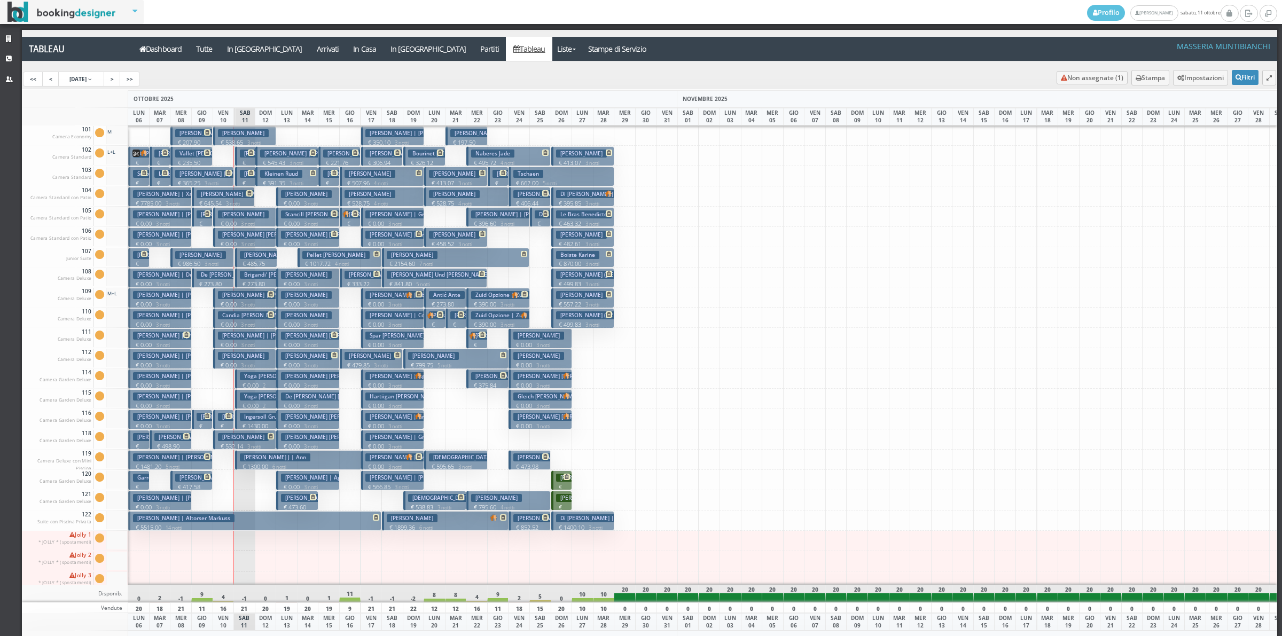
click at [268, 378] on h3 "Yoga Patricia Armstrong E Dave Burke" at bounding box center [297, 376] width 114 height 8
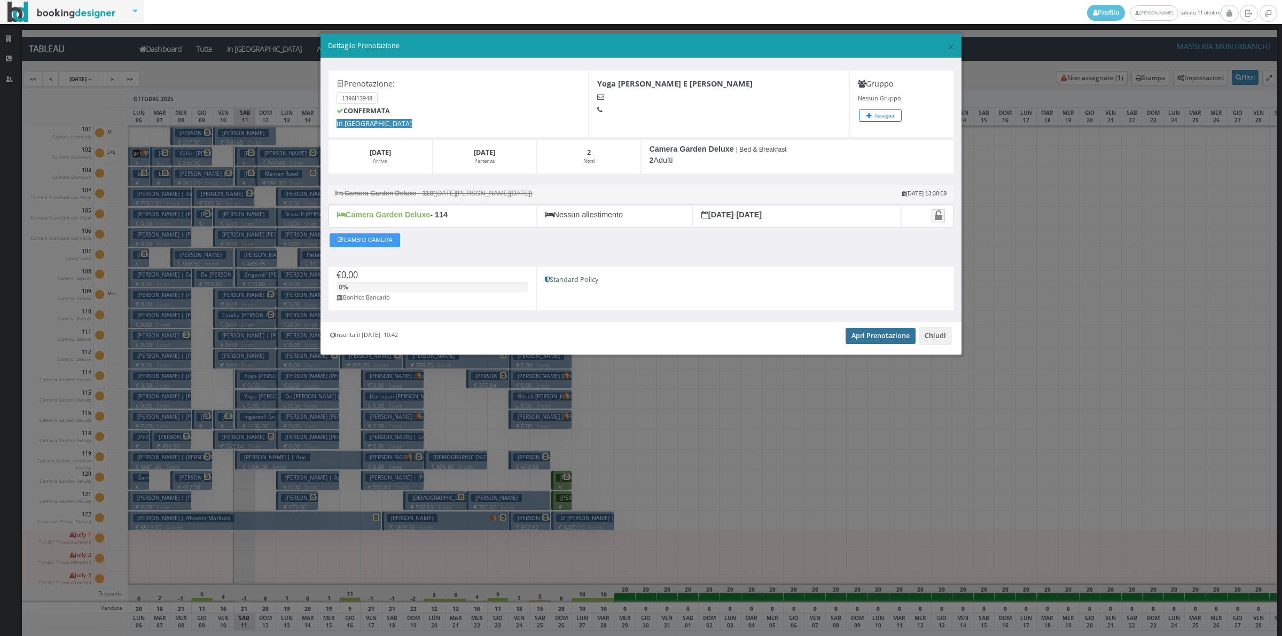
click at [873, 344] on link "Apri Prenotazione" at bounding box center [881, 336] width 70 height 16
click at [946, 340] on button "Chiudi" at bounding box center [935, 336] width 33 height 18
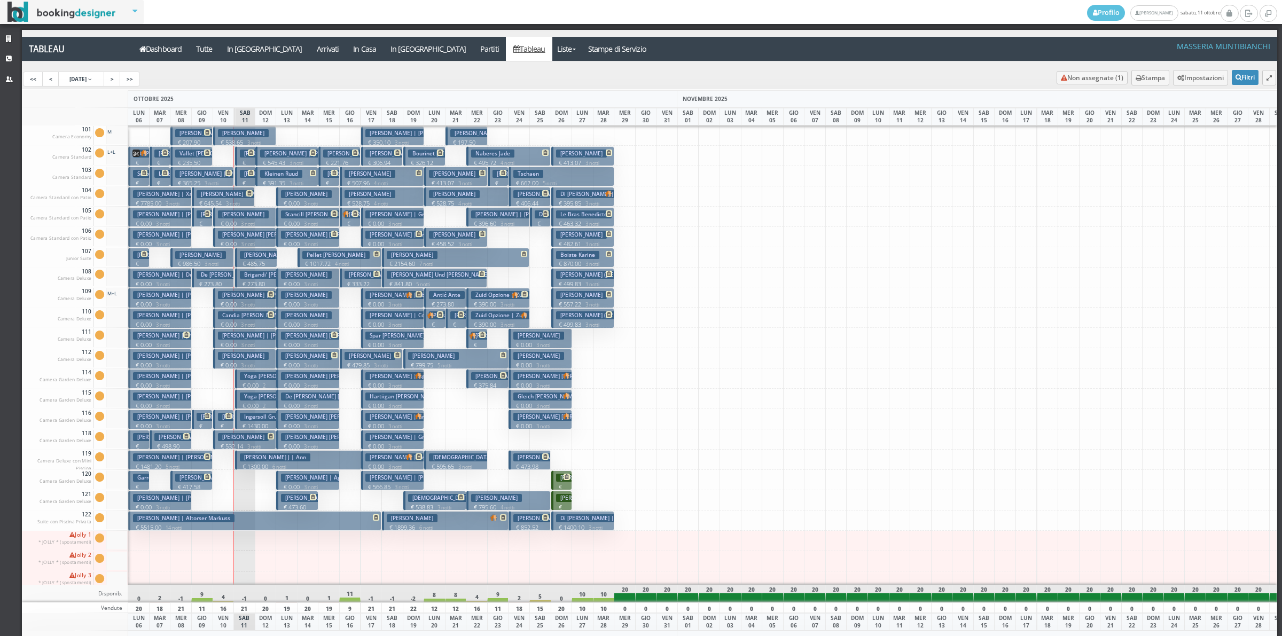
click at [239, 198] on h3 "Mackiewicz Michalea Maria | Mackiewicz Michalea" at bounding box center [246, 194] width 99 height 8
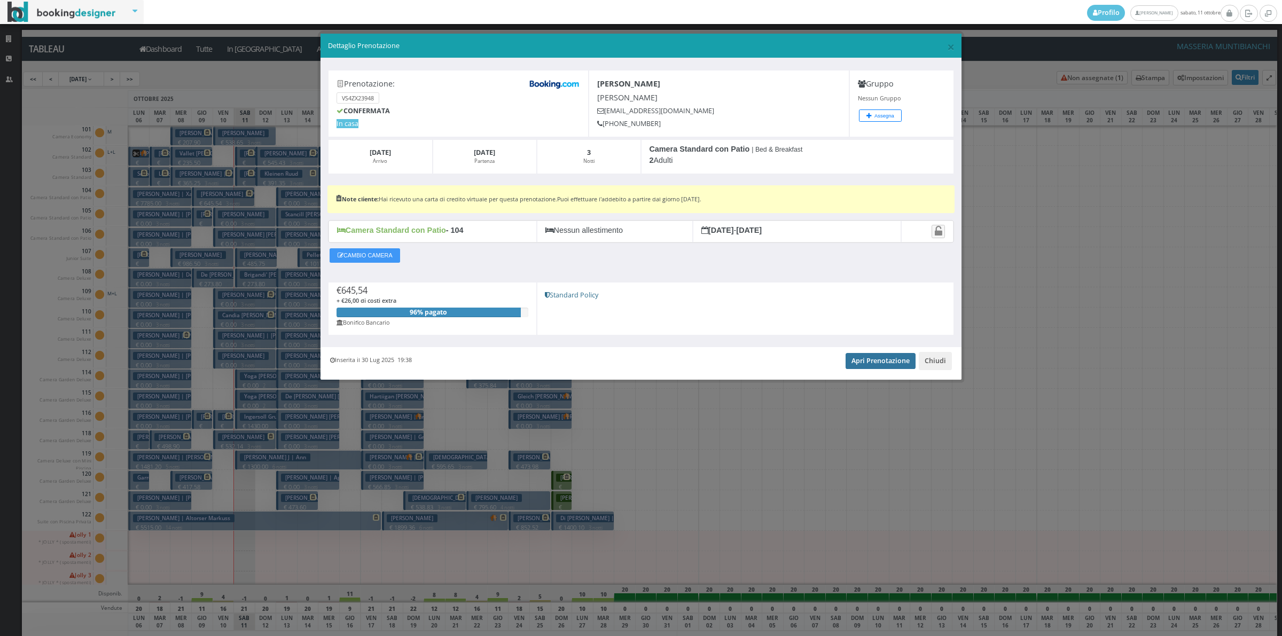
click at [888, 364] on link "Apri Prenotazione" at bounding box center [881, 361] width 70 height 16
click at [949, 362] on button "Chiudi" at bounding box center [935, 361] width 33 height 18
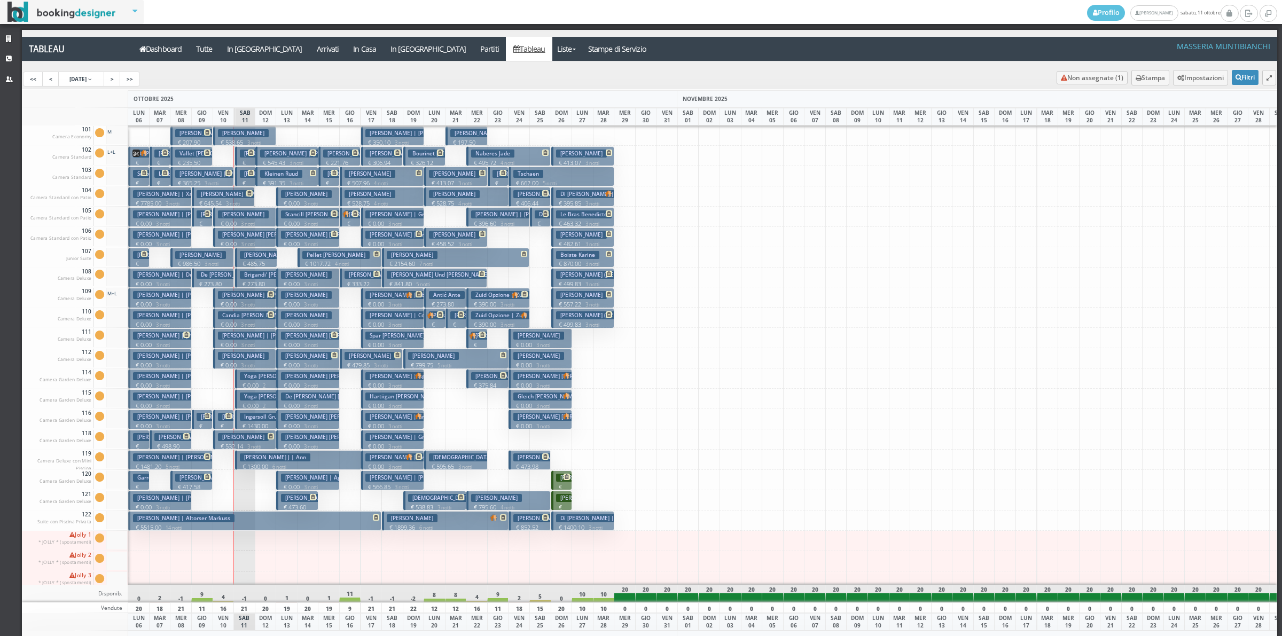
click at [240, 159] on p "€ 130.82 1 notti" at bounding box center [246, 176] width 13 height 34
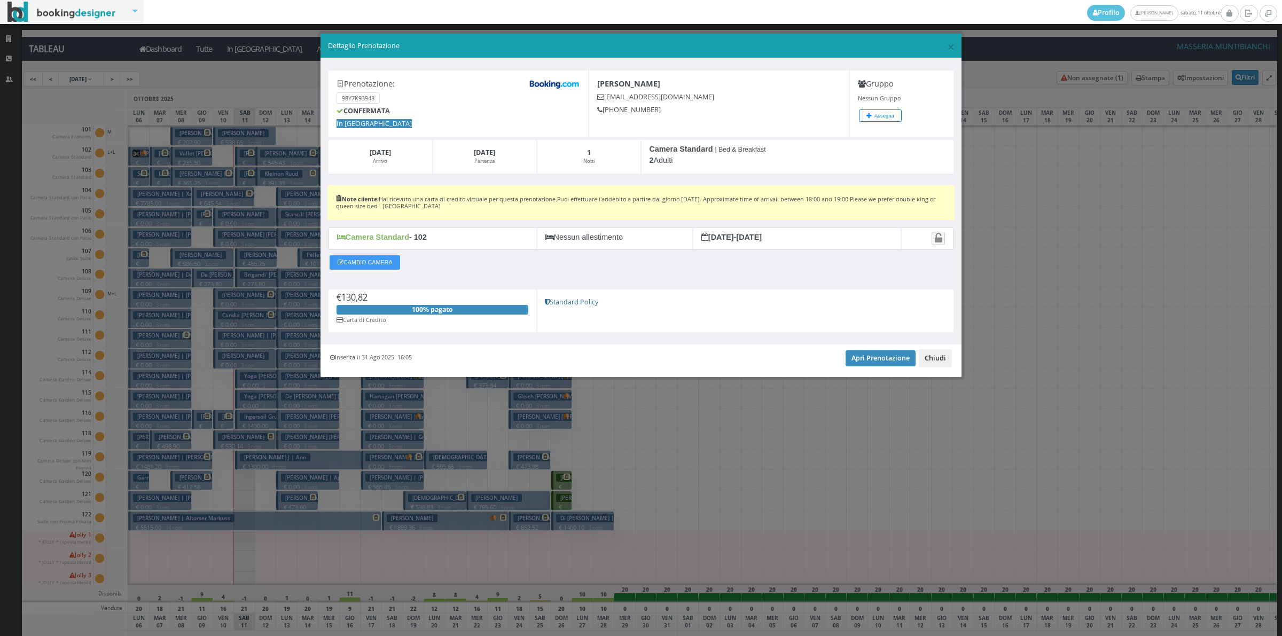
click at [928, 366] on button "Chiudi" at bounding box center [935, 358] width 33 height 18
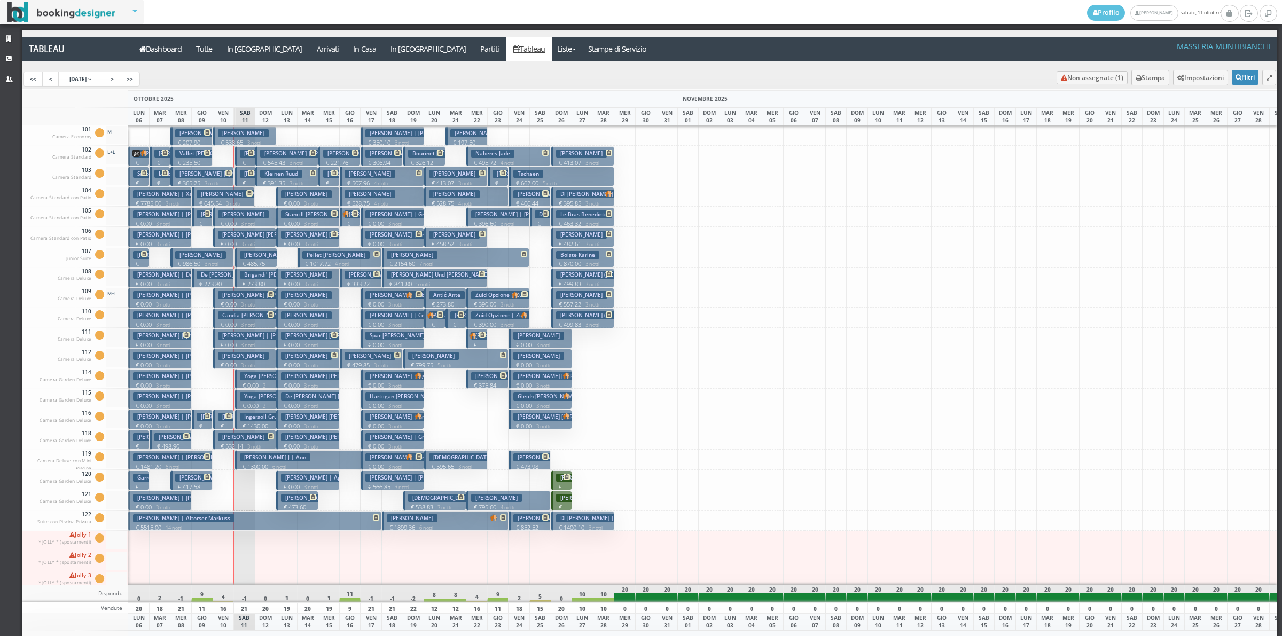
click at [248, 176] on icon at bounding box center [251, 173] width 6 height 6
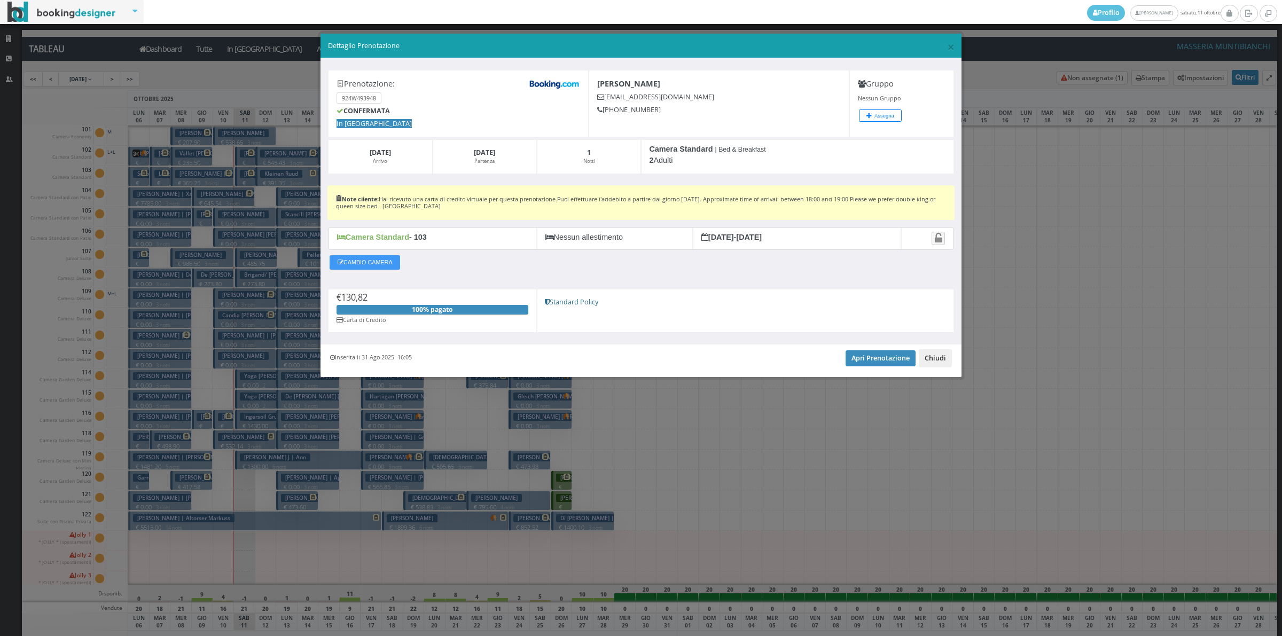
click at [939, 365] on button "Chiudi" at bounding box center [935, 358] width 33 height 18
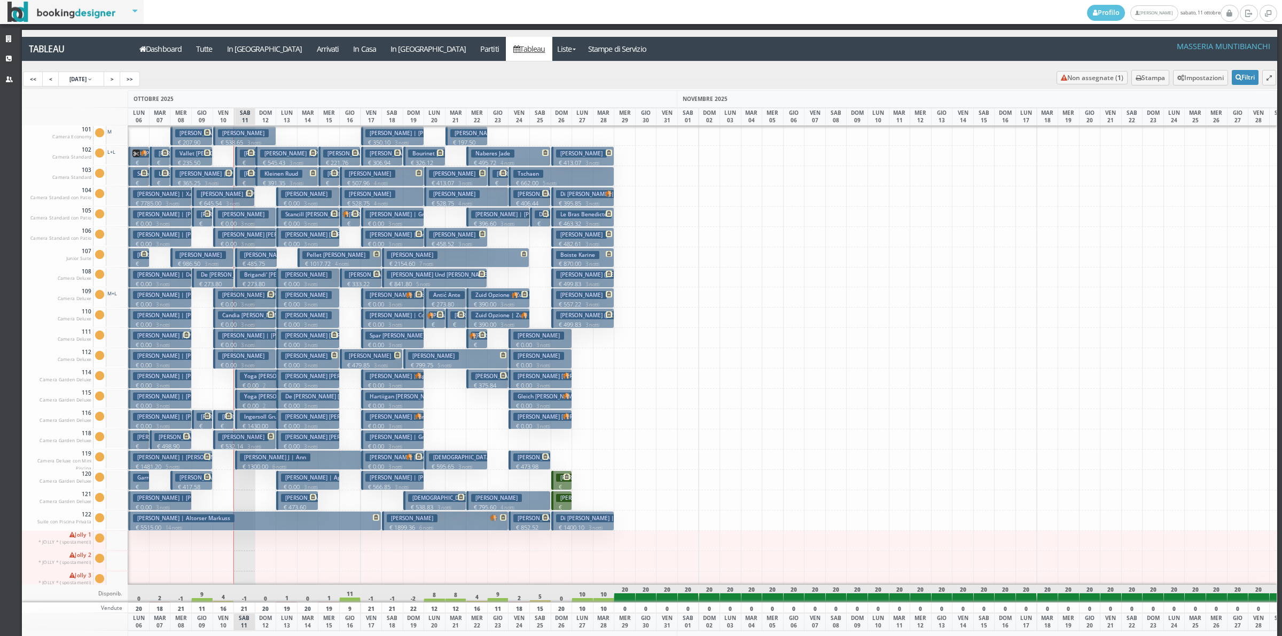
click at [246, 176] on span at bounding box center [249, 173] width 9 height 6
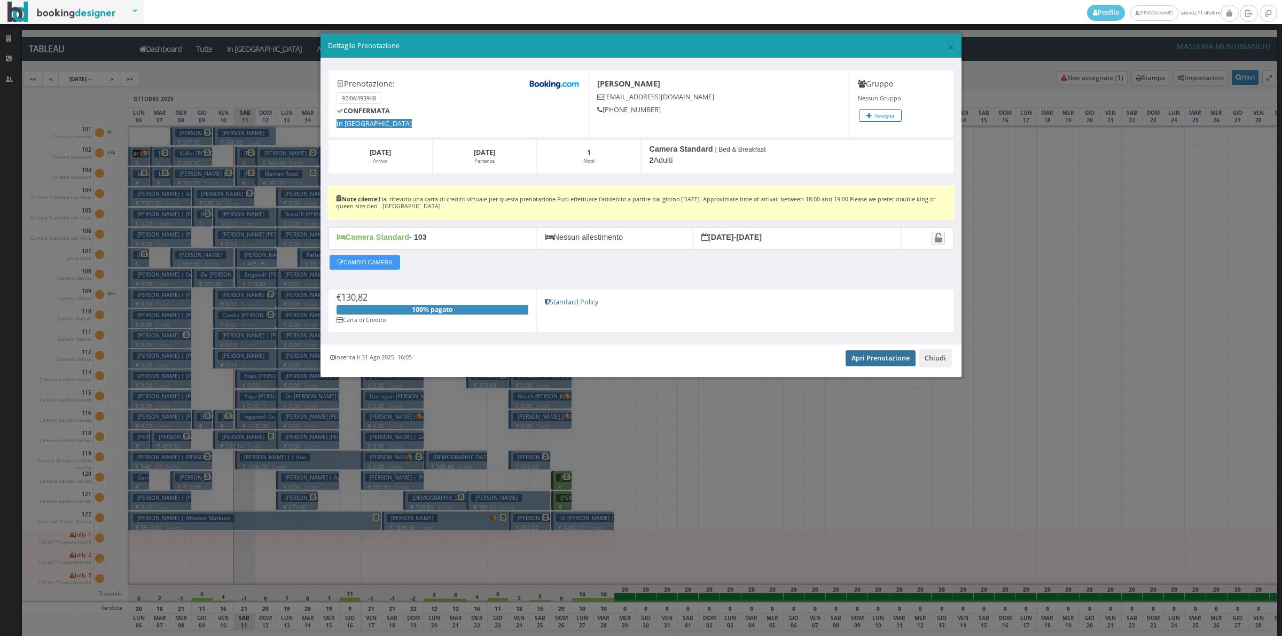
click at [862, 364] on link "Apri Prenotazione" at bounding box center [881, 358] width 70 height 16
click at [940, 358] on button "Chiudi" at bounding box center [935, 358] width 33 height 18
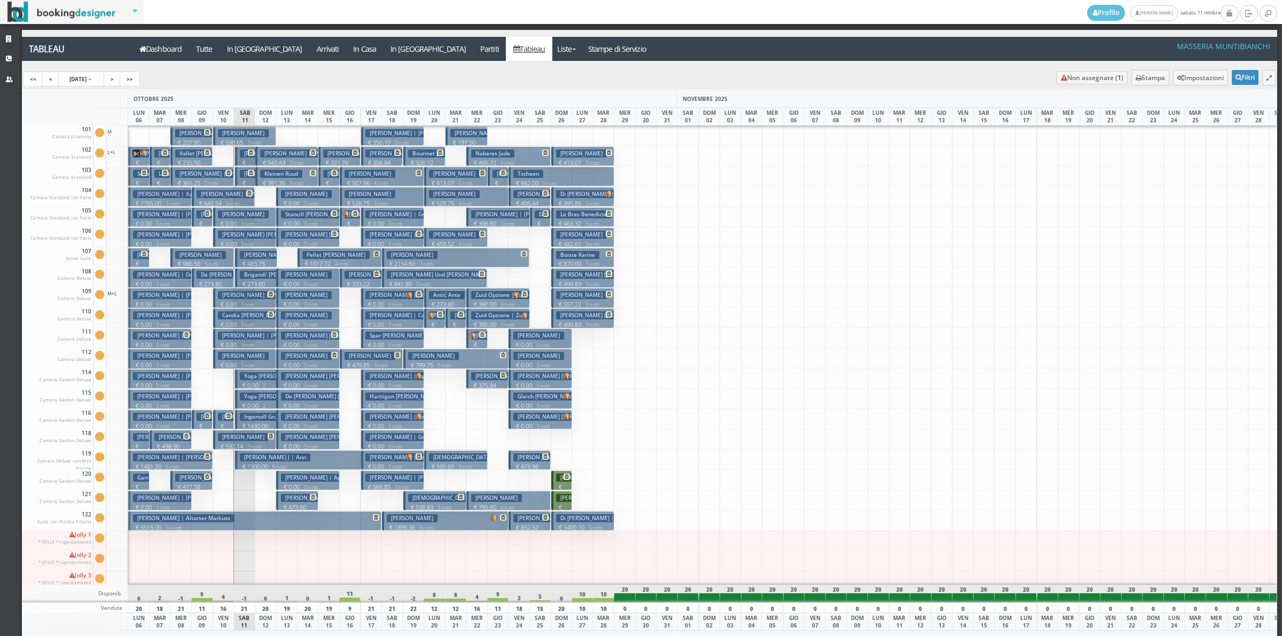
click at [241, 164] on p "€ 130.82 1 notti" at bounding box center [246, 176] width 13 height 34
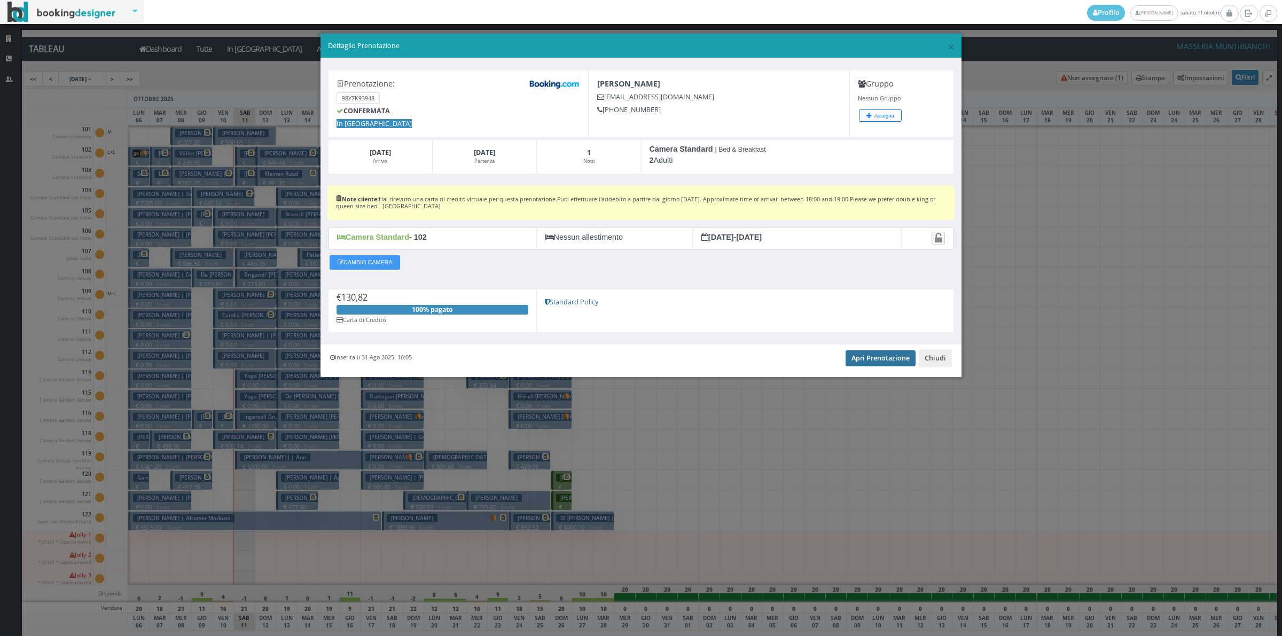
click at [894, 359] on link "Apri Prenotazione" at bounding box center [881, 358] width 70 height 16
click at [933, 360] on button "Chiudi" at bounding box center [935, 358] width 33 height 18
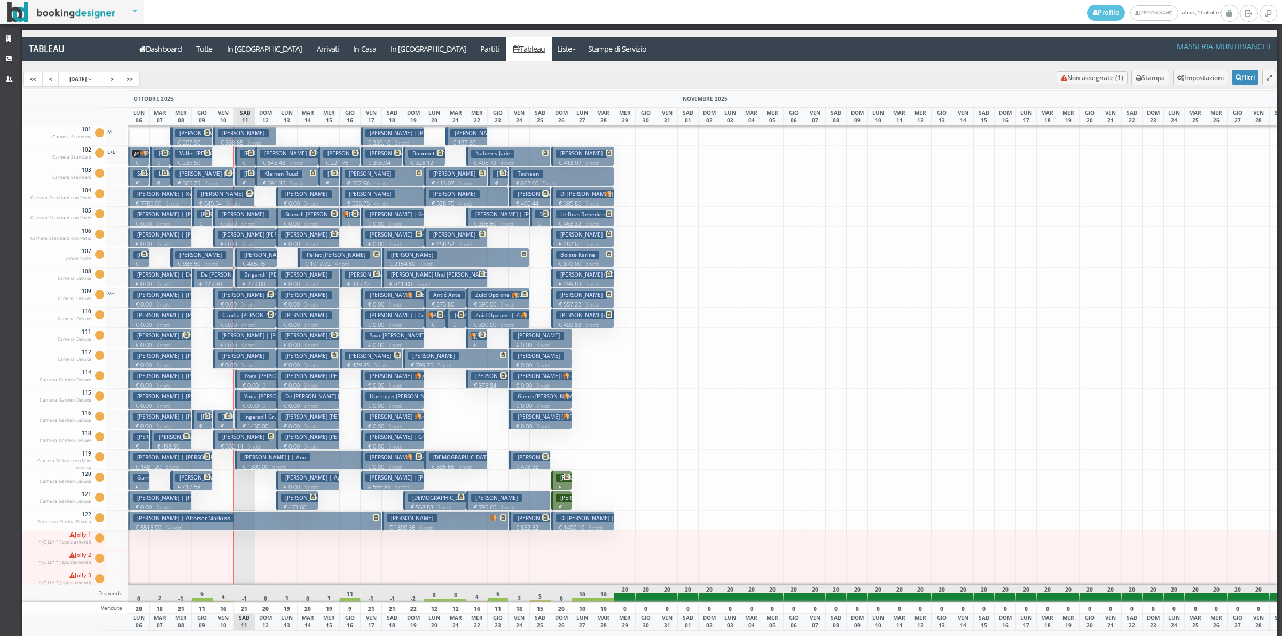
click at [246, 151] on span at bounding box center [249, 153] width 9 height 6
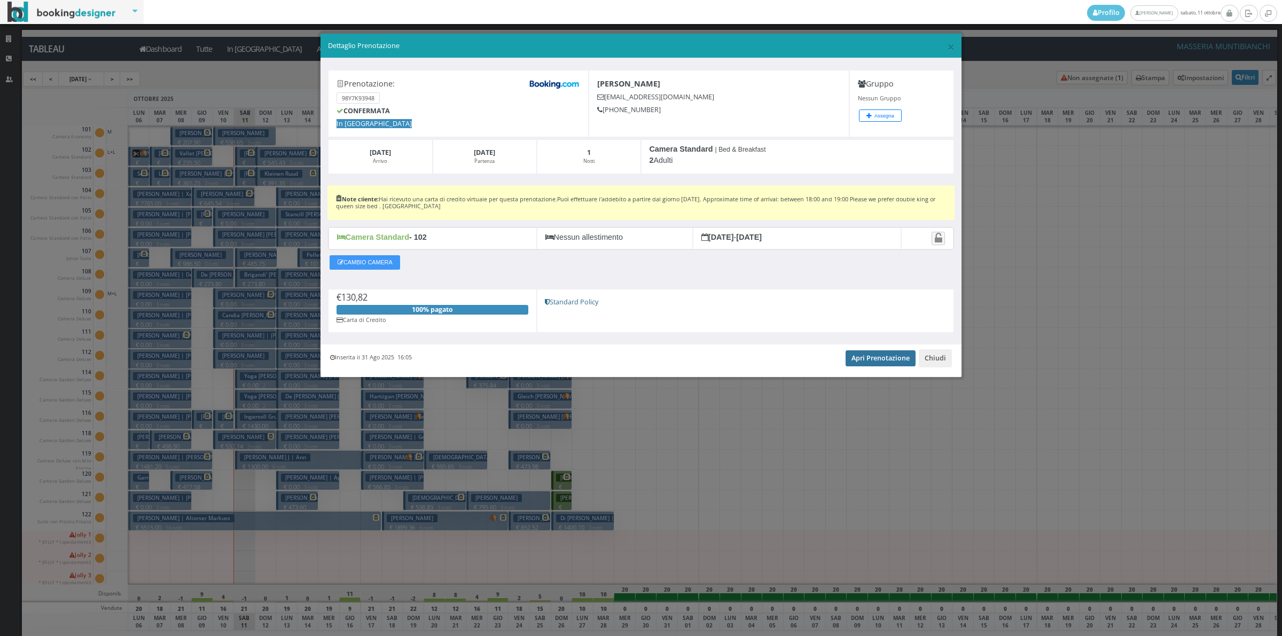
click at [859, 362] on link "Apri Prenotazione" at bounding box center [881, 358] width 70 height 16
click at [925, 358] on button "Chiudi" at bounding box center [935, 358] width 33 height 18
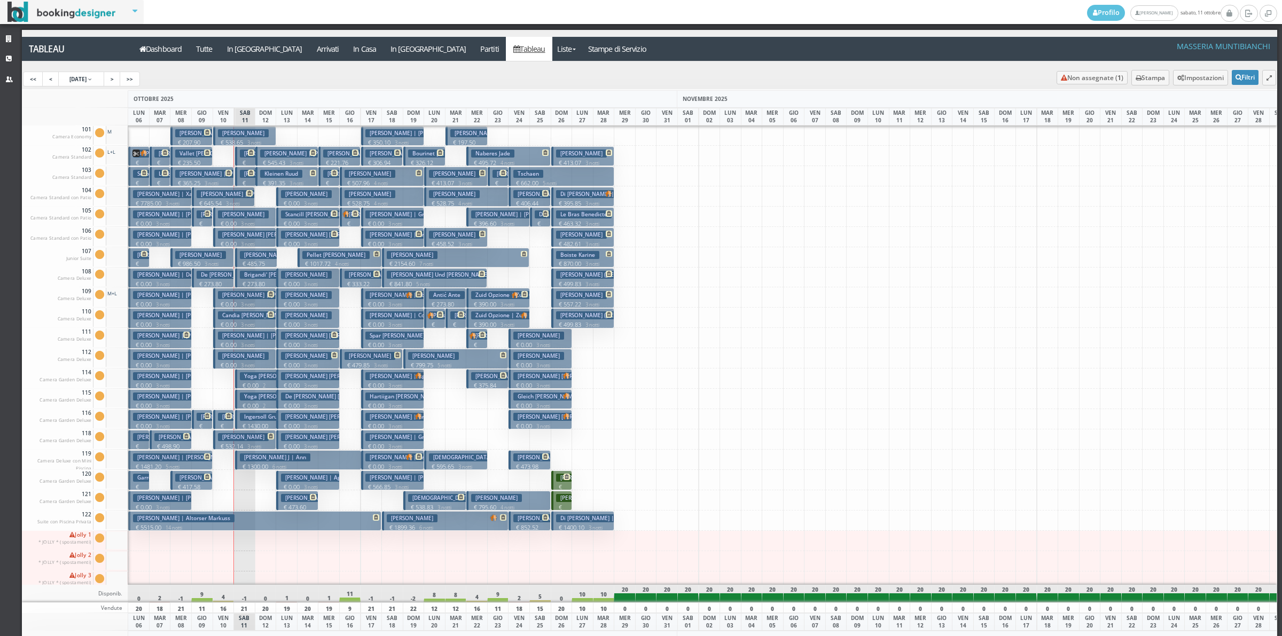
click at [247, 175] on span at bounding box center [249, 173] width 9 height 6
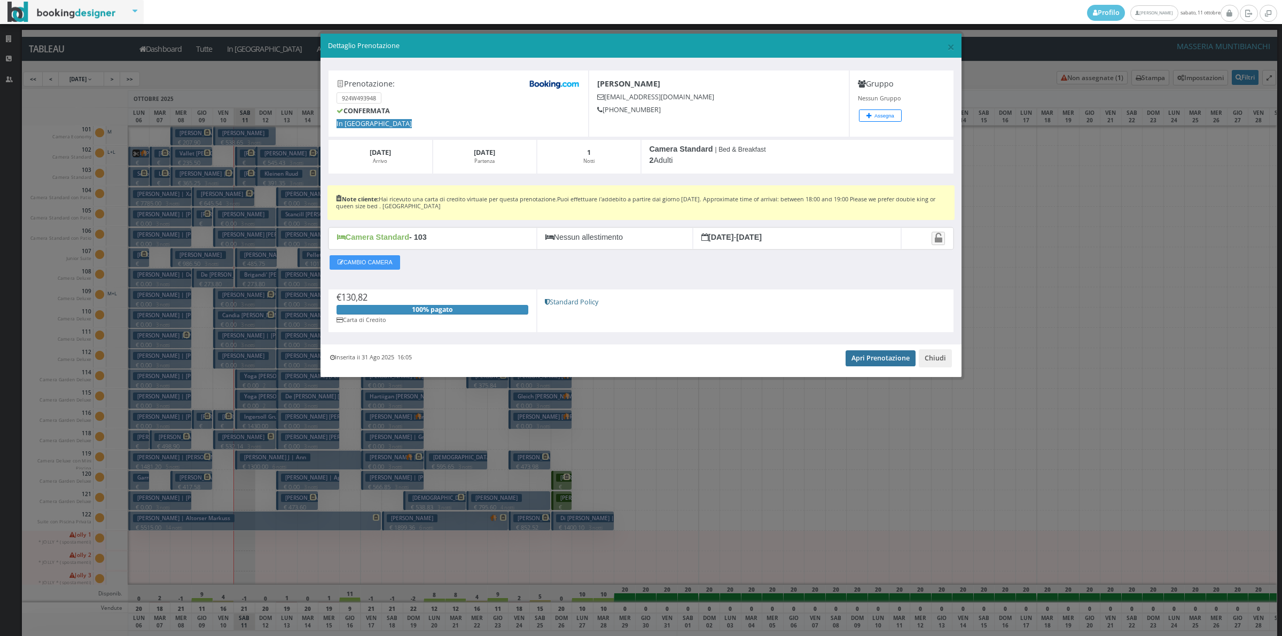
click at [856, 356] on link "Apri Prenotazione" at bounding box center [881, 358] width 70 height 16
click at [932, 362] on button "Chiudi" at bounding box center [935, 358] width 33 height 18
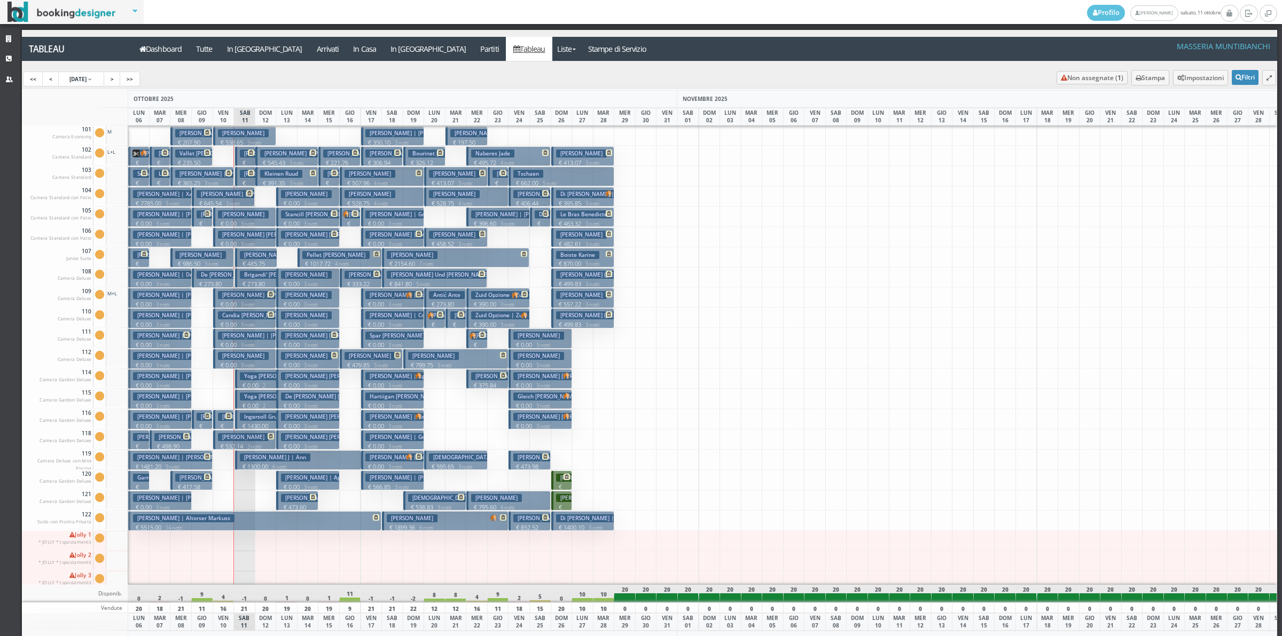
click at [214, 182] on small "3 notti" at bounding box center [209, 183] width 18 height 7
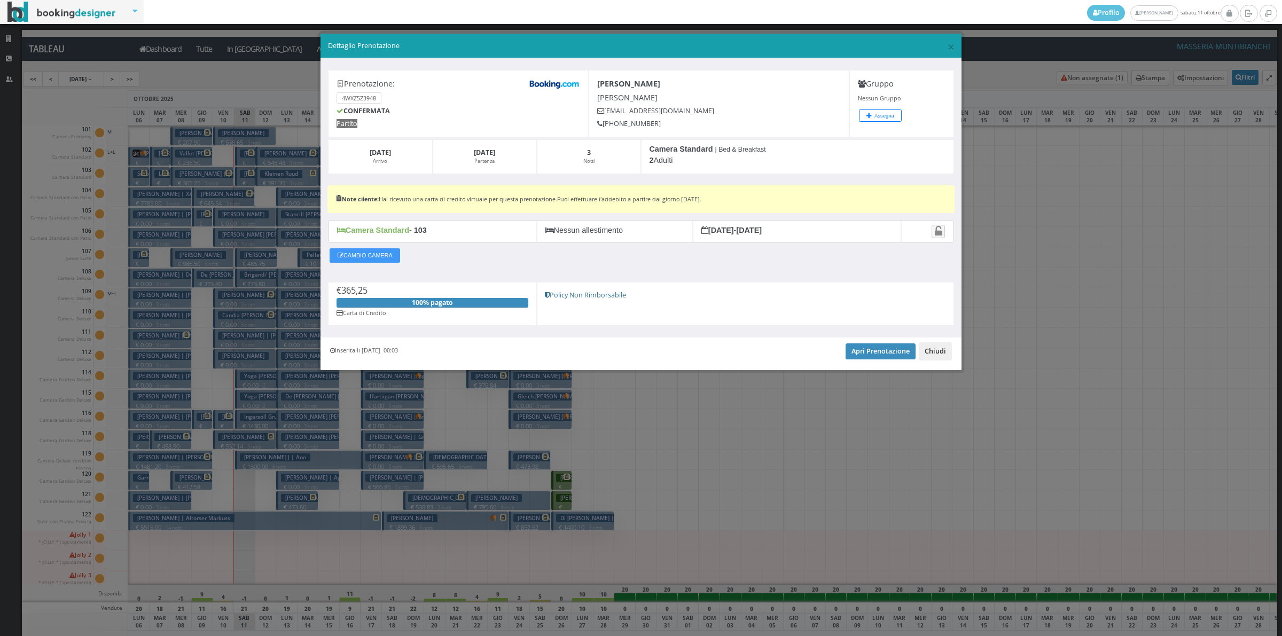
click at [933, 361] on button "Chiudi" at bounding box center [935, 351] width 33 height 18
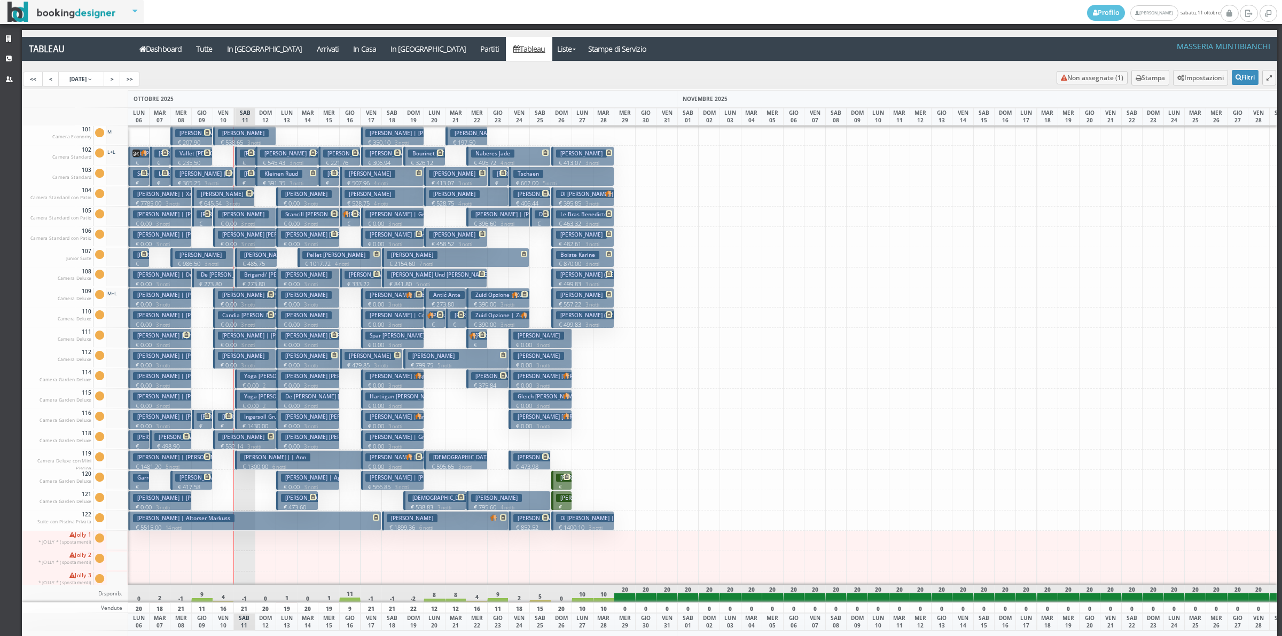
click at [225, 258] on button "Hoerner Ralph € 986.50 3 notti 2 Adulti + 2 Bambini (8, 8 anni)" at bounding box center [201, 258] width 63 height 20
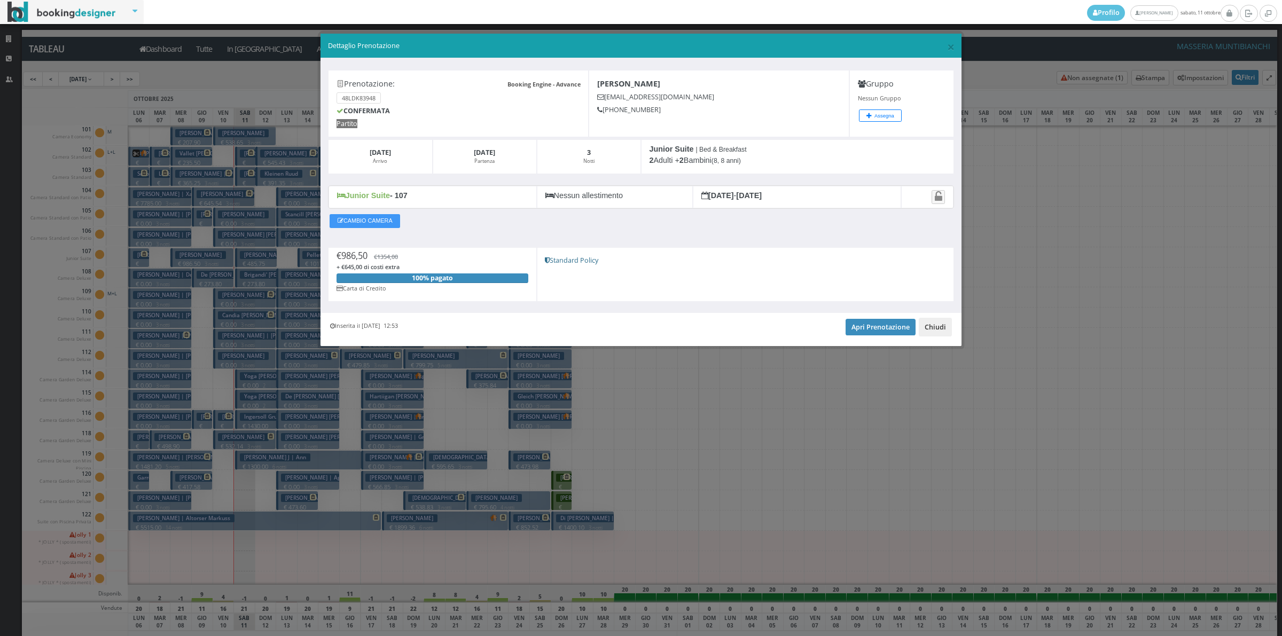
click at [929, 327] on button "Chiudi" at bounding box center [935, 327] width 33 height 18
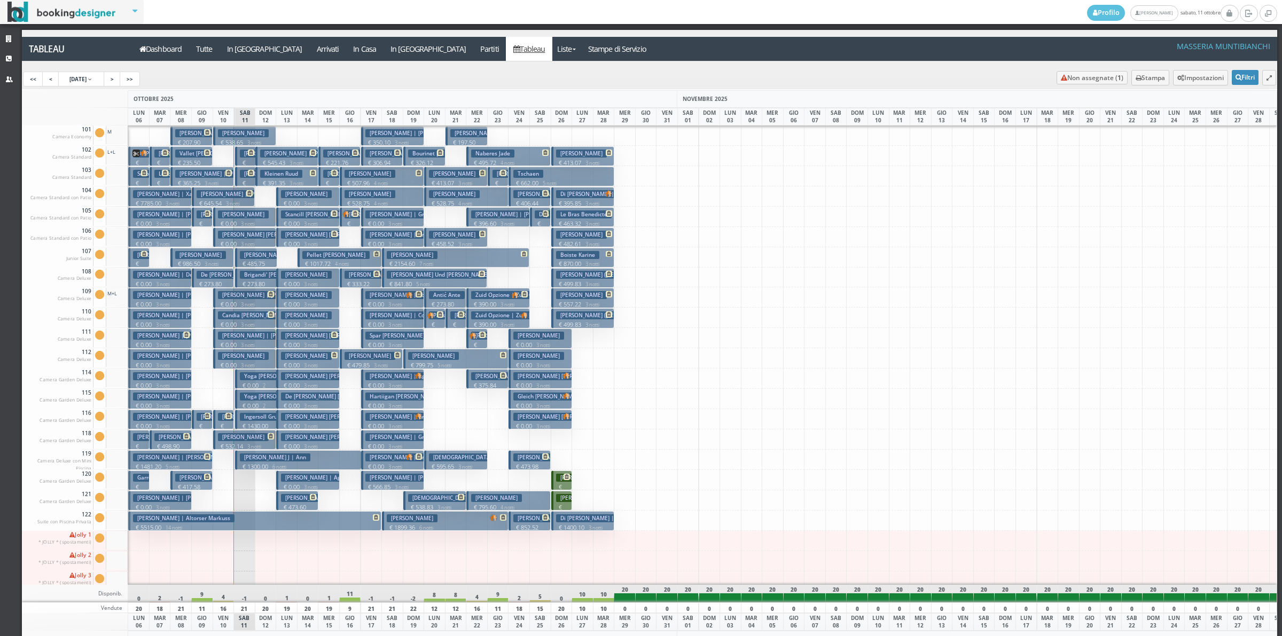
click at [217, 273] on h3 "De Benedetto Alessandro" at bounding box center [226, 275] width 59 height 8
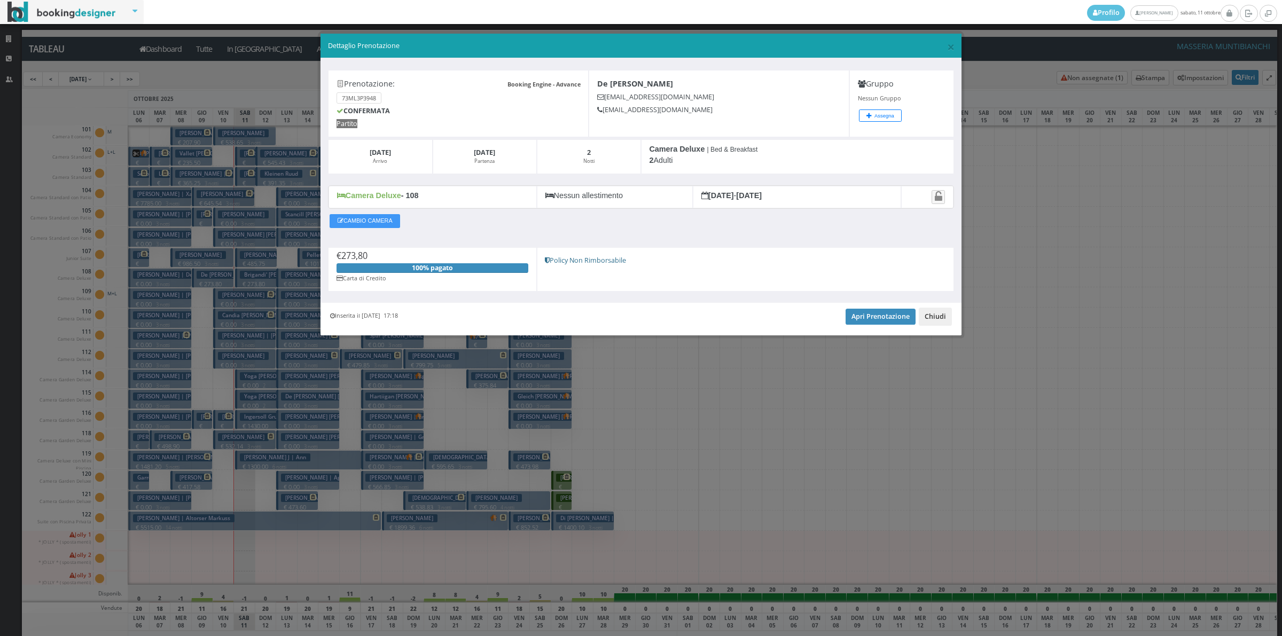
click at [926, 319] on button "Chiudi" at bounding box center [935, 317] width 33 height 18
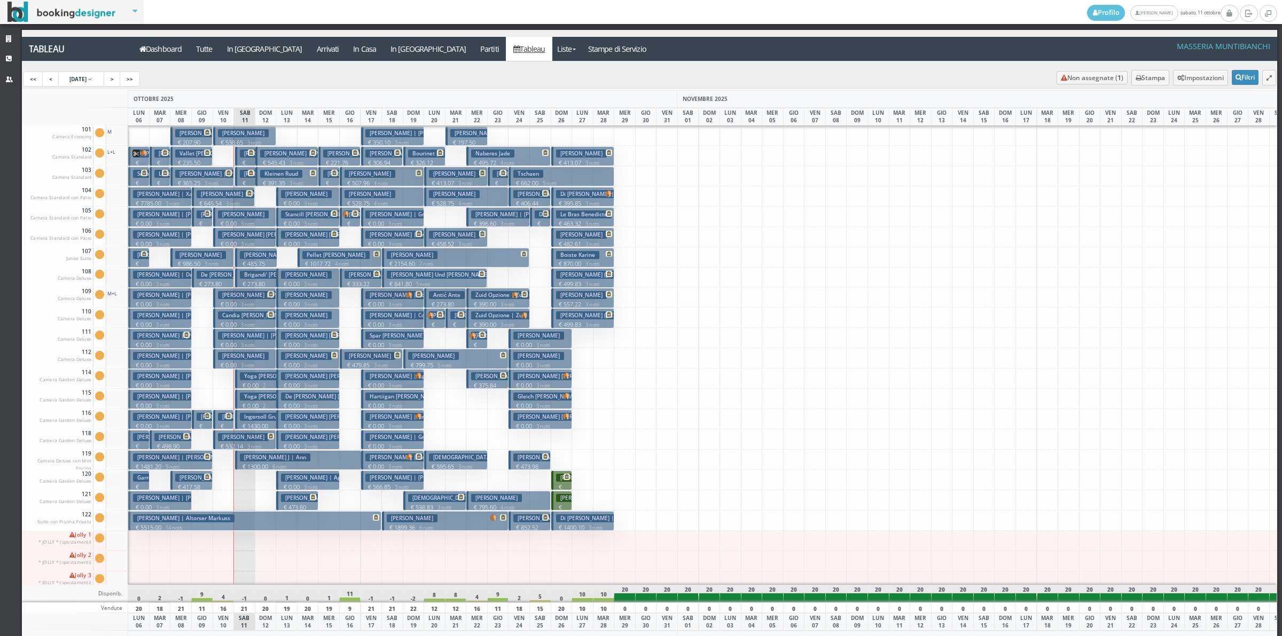
click at [227, 412] on button "Blair Jeanne € 159.90 1 notti 2 Adulti" at bounding box center [223, 420] width 21 height 20
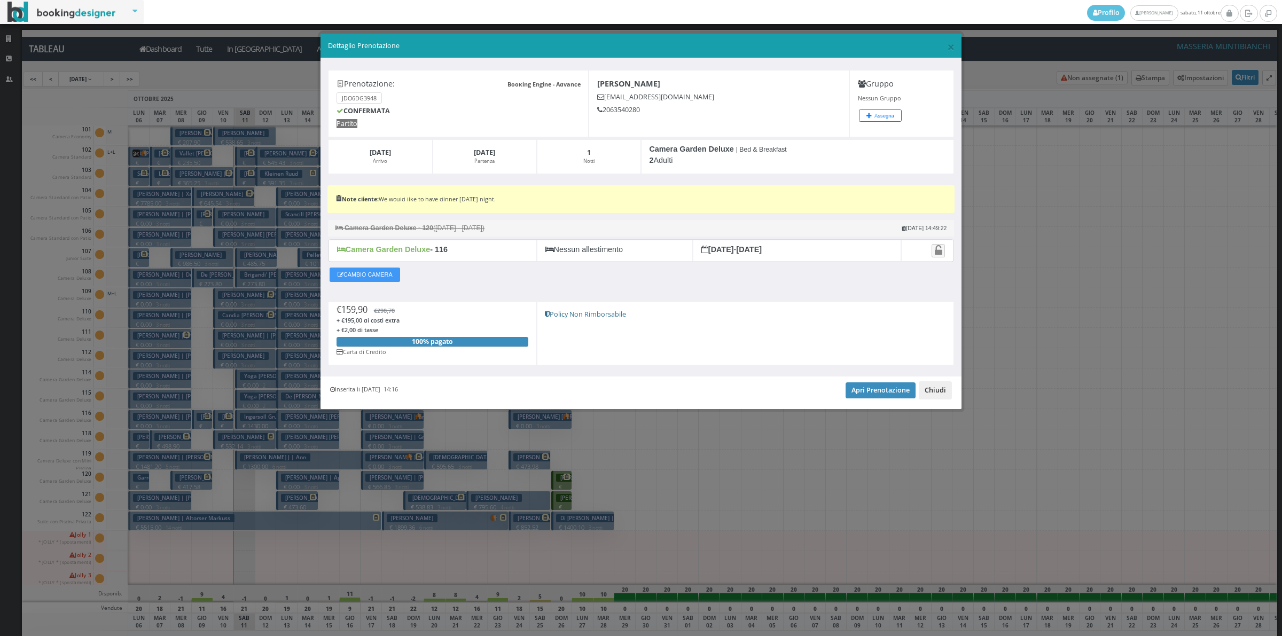
click at [938, 392] on button "Chiudi" at bounding box center [935, 390] width 33 height 18
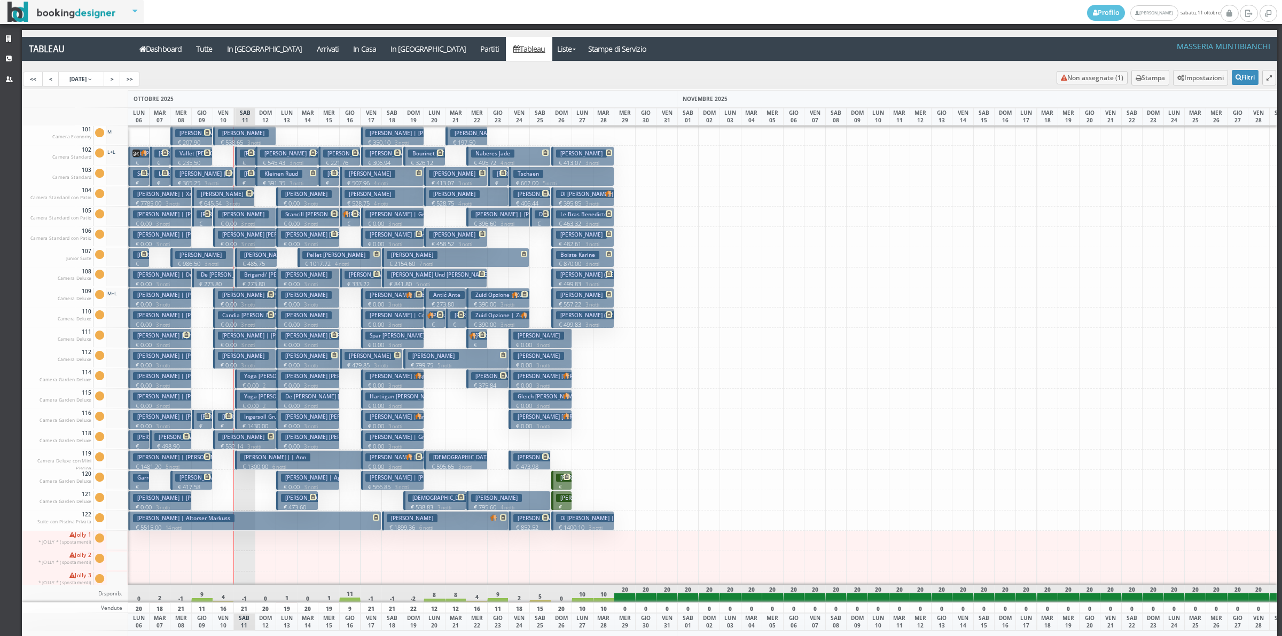
click at [255, 468] on p "€ 1300.00 6 notti" at bounding box center [299, 467] width 119 height 9
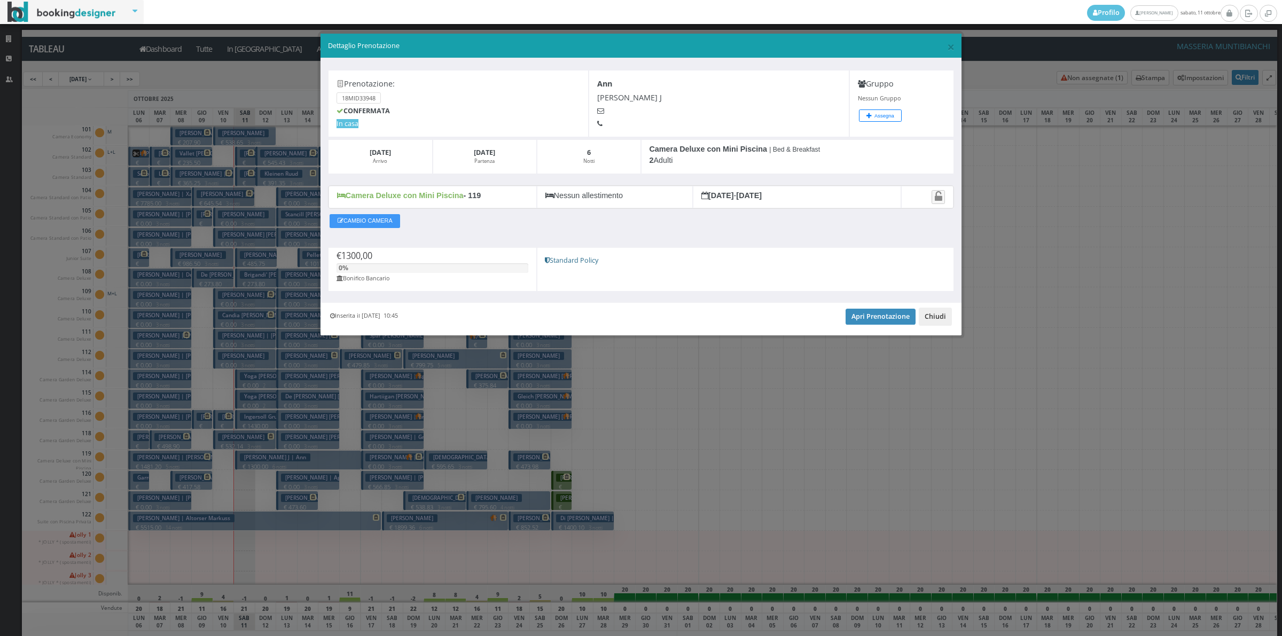
click at [926, 324] on button "Chiudi" at bounding box center [935, 317] width 33 height 18
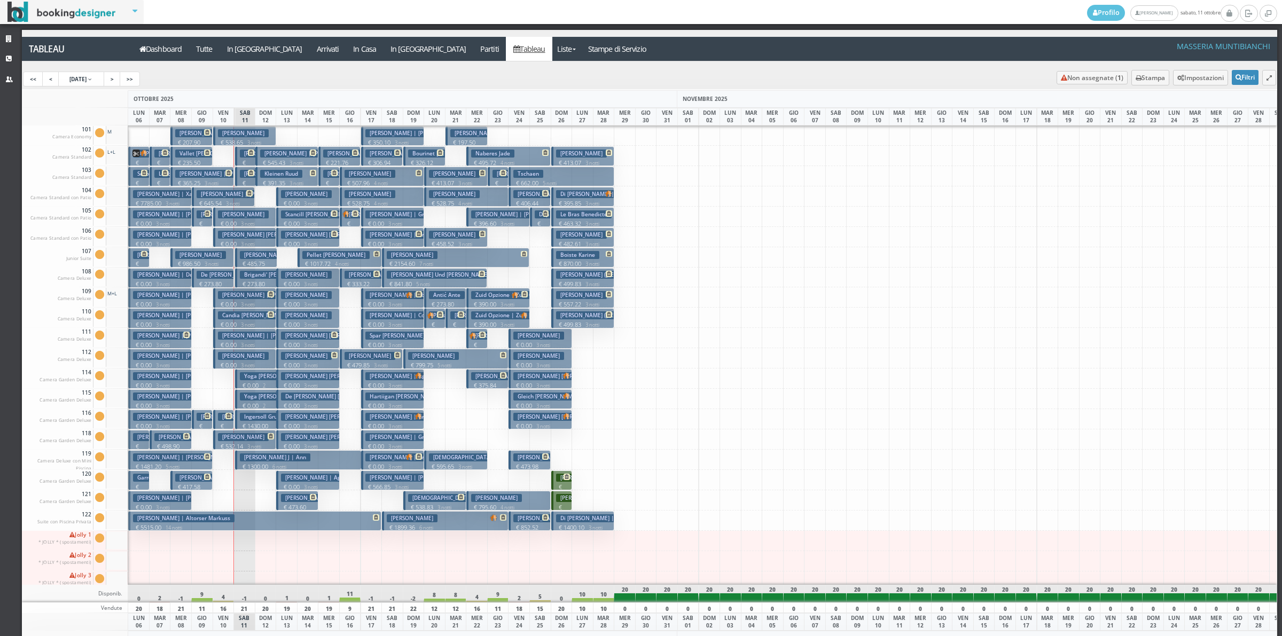
click at [248, 273] on h3 "Brigandi' Alessandro" at bounding box center [277, 275] width 75 height 8
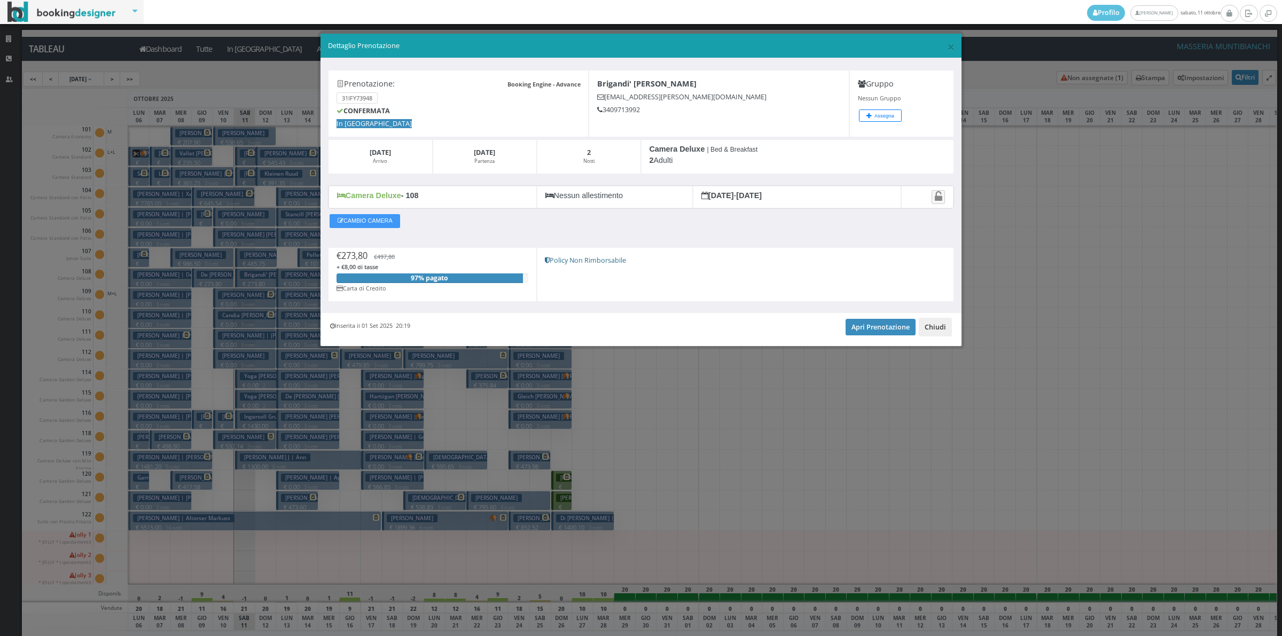
click at [949, 332] on button "Chiudi" at bounding box center [935, 327] width 33 height 18
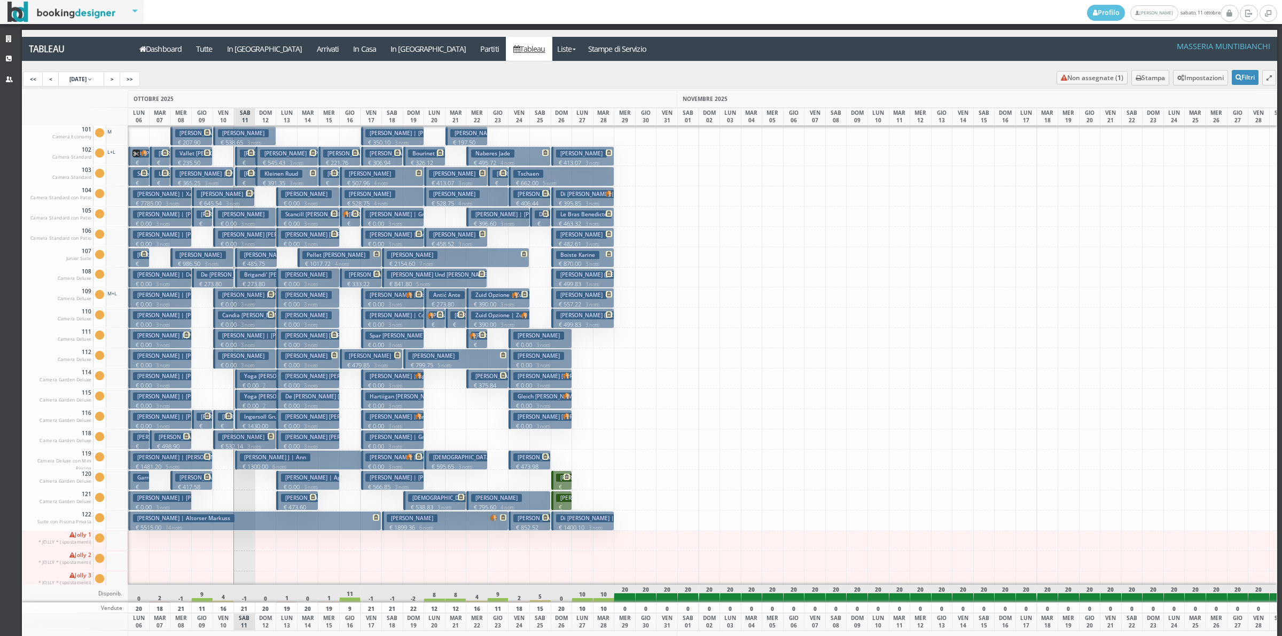
click at [271, 252] on h3 "Christine Leuthold" at bounding box center [265, 255] width 51 height 8
click at [0, 0] on div "× Dettaglio Prenotazione Booking Engine - Advance Prenotazione: 31IFY73948 CONF…" at bounding box center [0, 0] width 0 height 0
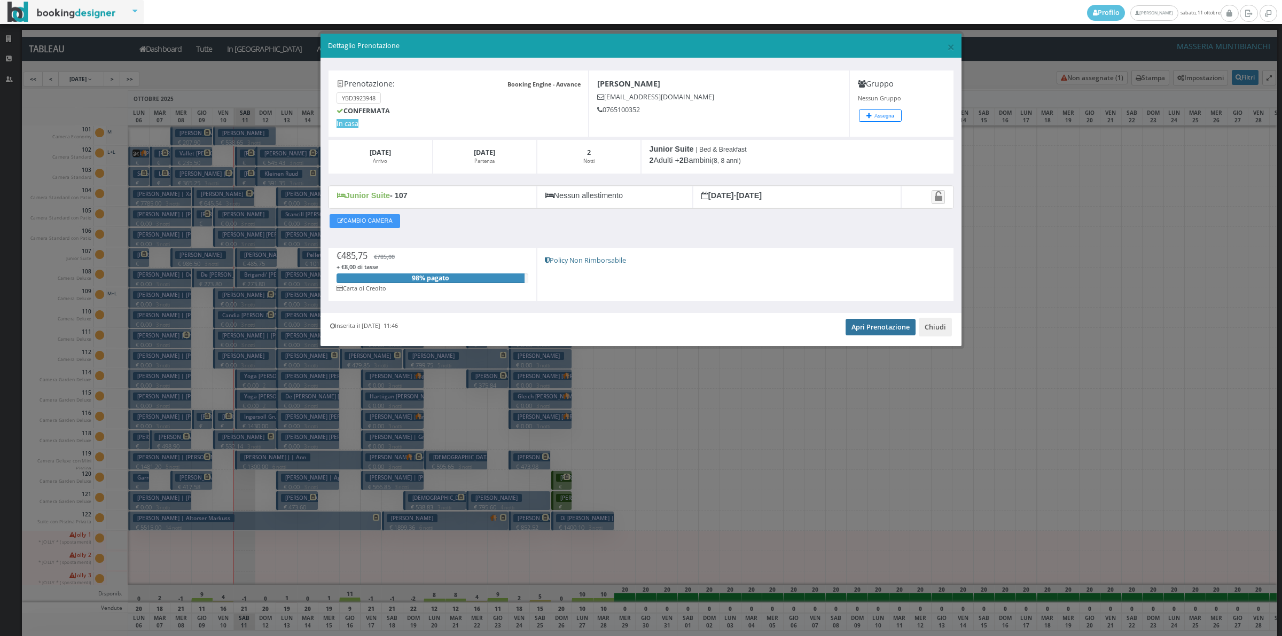
click at [870, 326] on link "Apri Prenotazione" at bounding box center [881, 327] width 70 height 16
click at [922, 324] on button "Chiudi" at bounding box center [935, 327] width 33 height 18
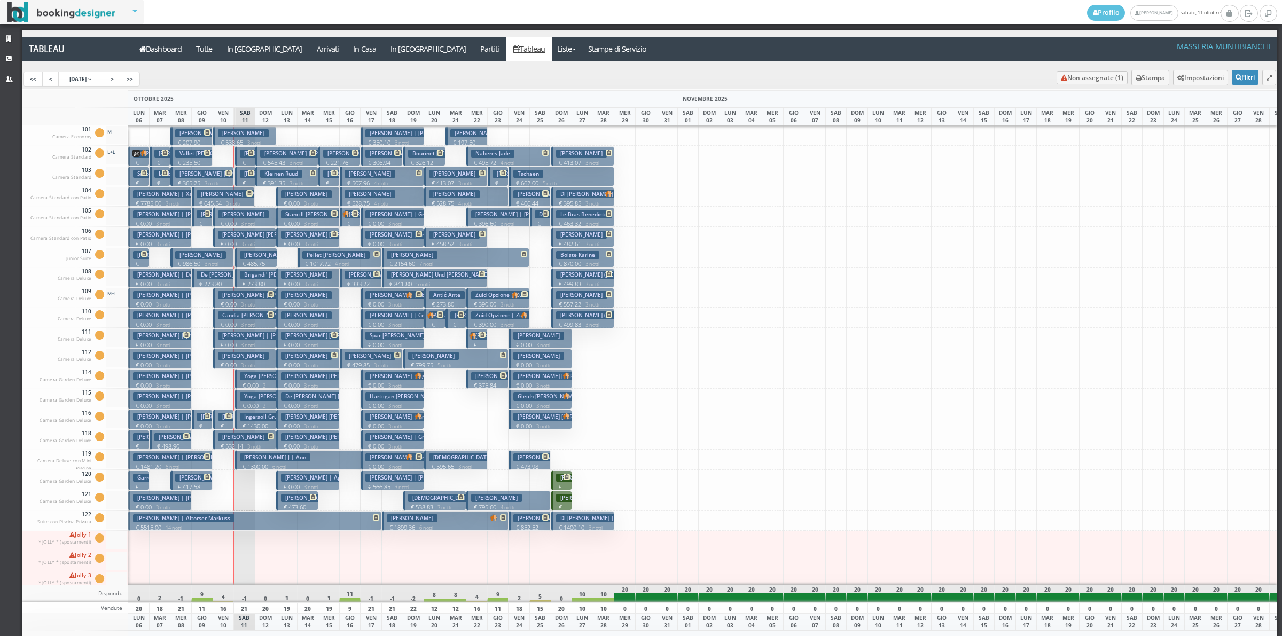
click at [322, 262] on p "€ 1017.72 4 notti" at bounding box center [340, 264] width 76 height 9
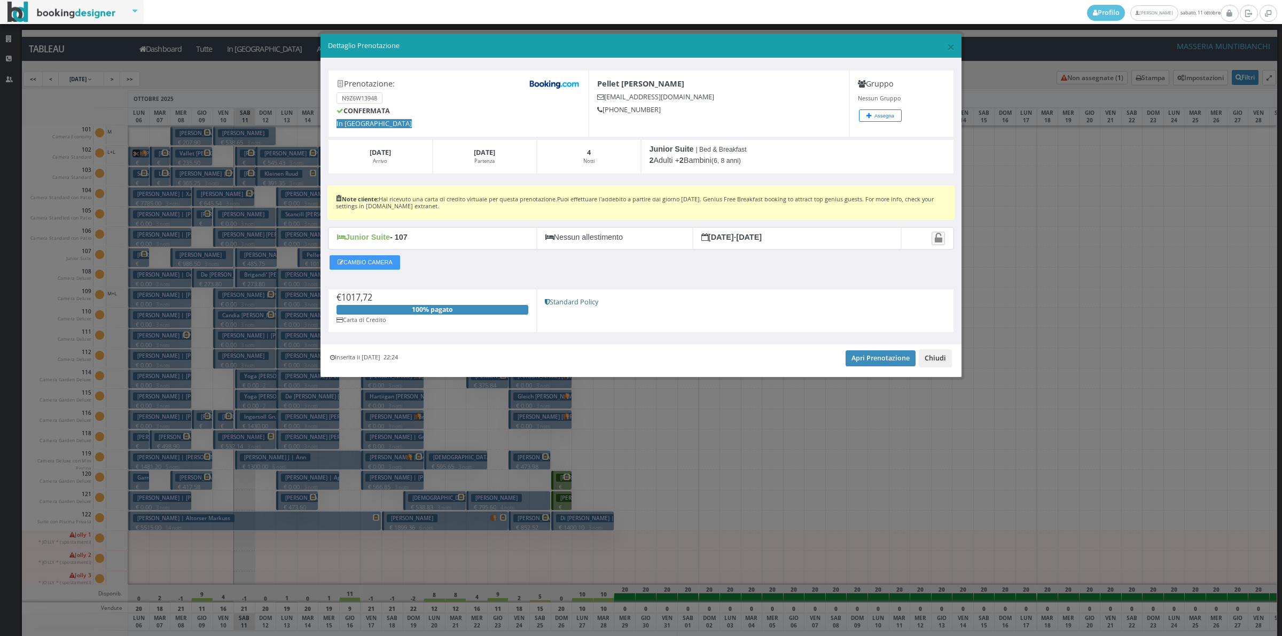
click at [930, 361] on button "Chiudi" at bounding box center [935, 358] width 33 height 18
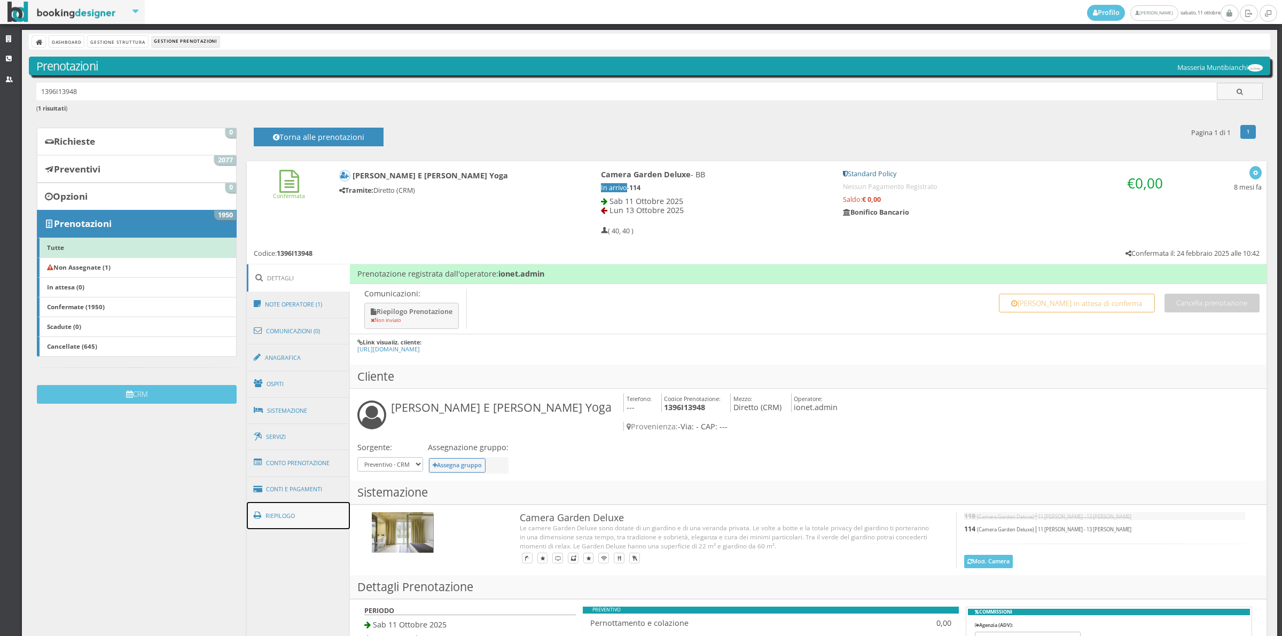
click at [308, 529] on link "Riepilogo" at bounding box center [299, 516] width 104 height 28
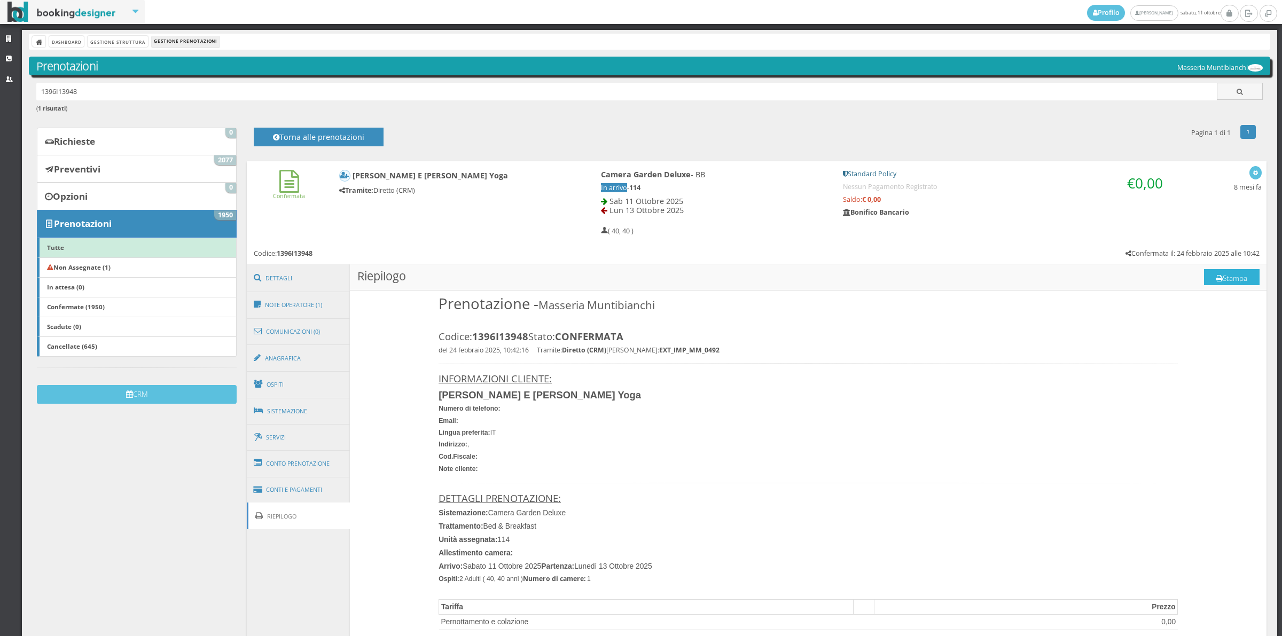
click at [1204, 277] on button "Stampa" at bounding box center [1232, 277] width 56 height 16
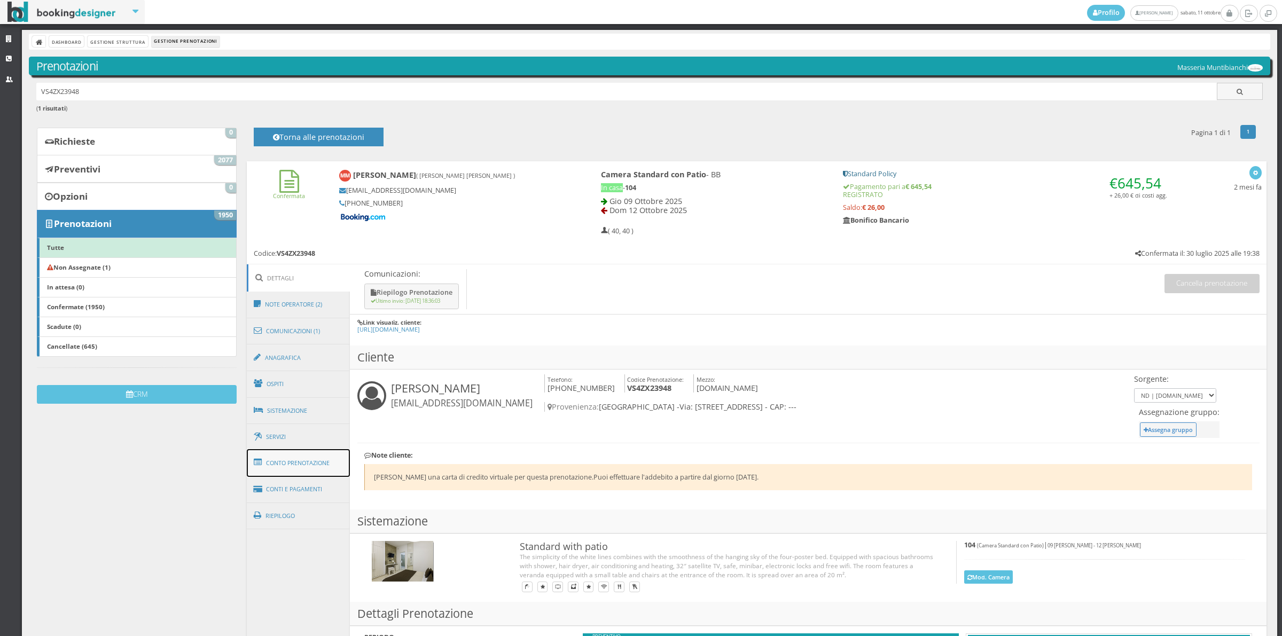
click at [283, 455] on link "Conto Prenotazione" at bounding box center [299, 463] width 104 height 28
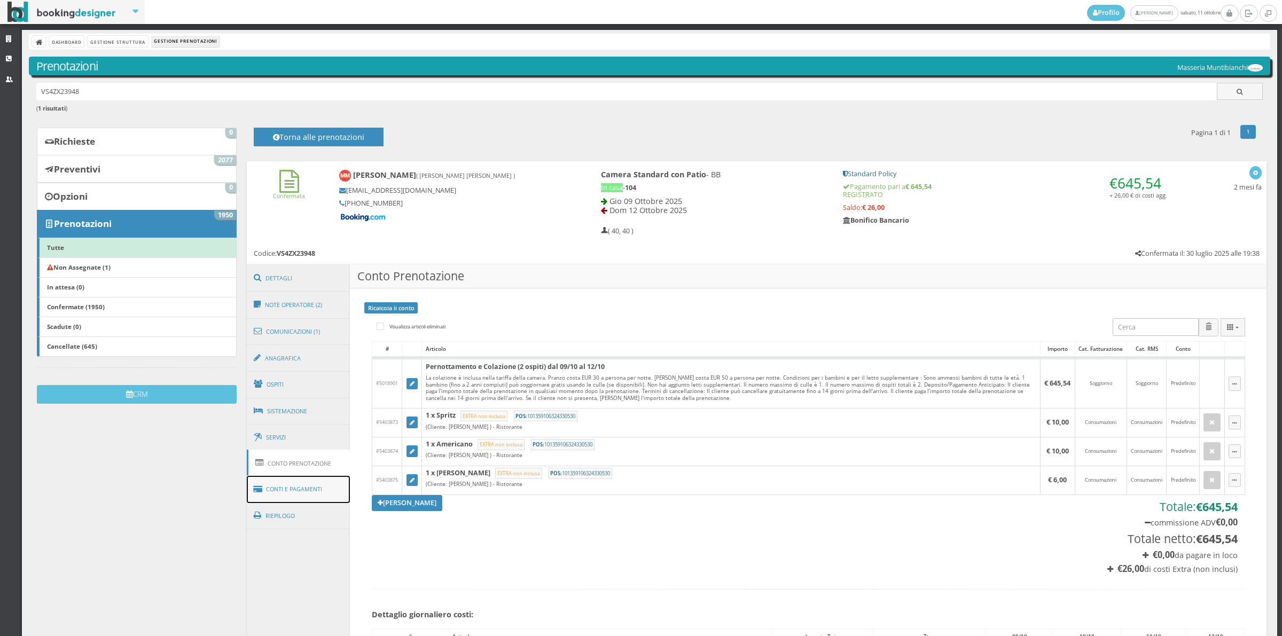
click at [282, 501] on link "Conti e Pagamenti" at bounding box center [299, 489] width 104 height 27
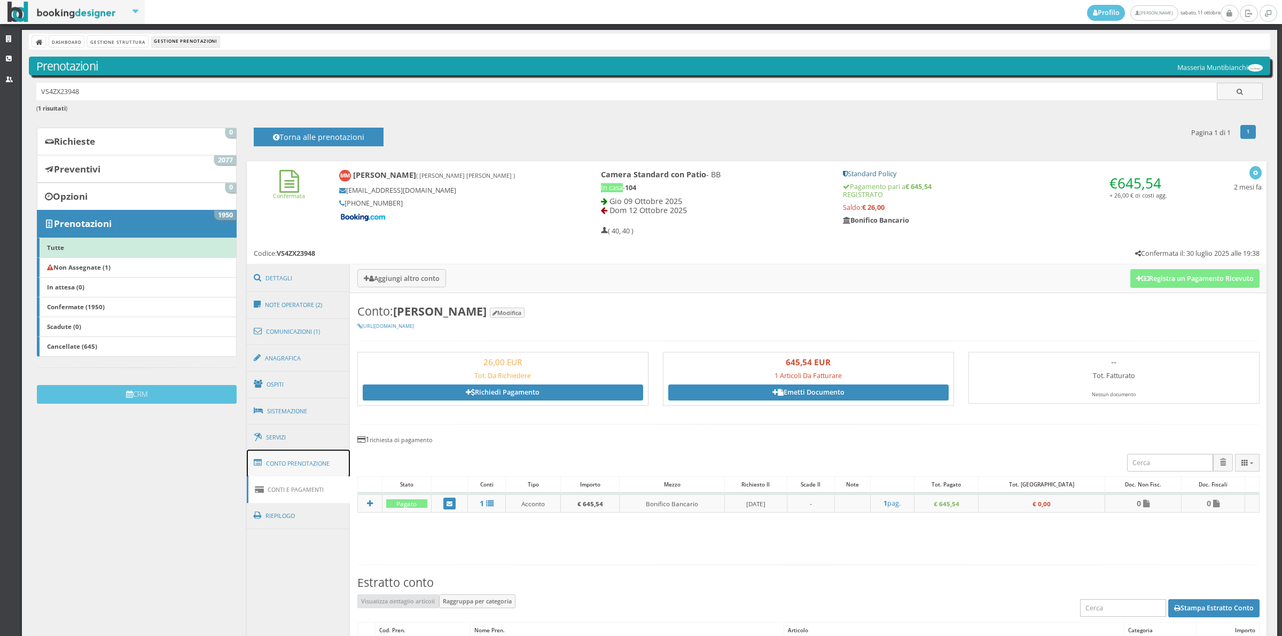
click at [298, 469] on link "Conto Prenotazione" at bounding box center [299, 464] width 104 height 28
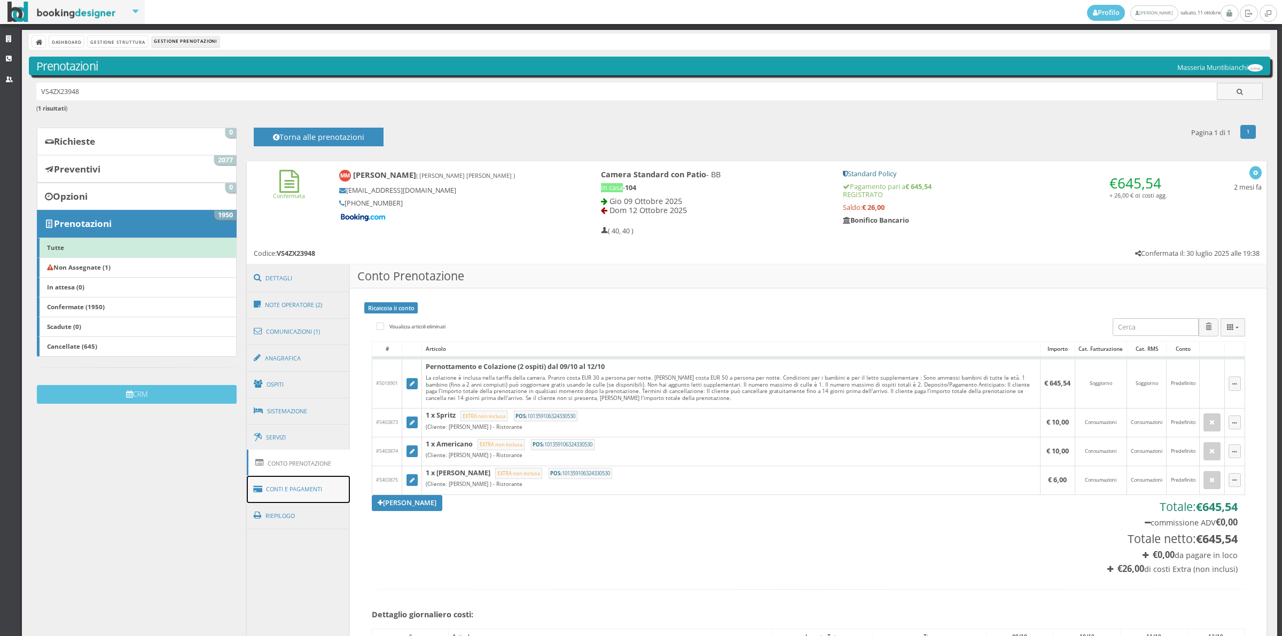
click at [316, 493] on link "Conti e Pagamenti" at bounding box center [299, 489] width 104 height 27
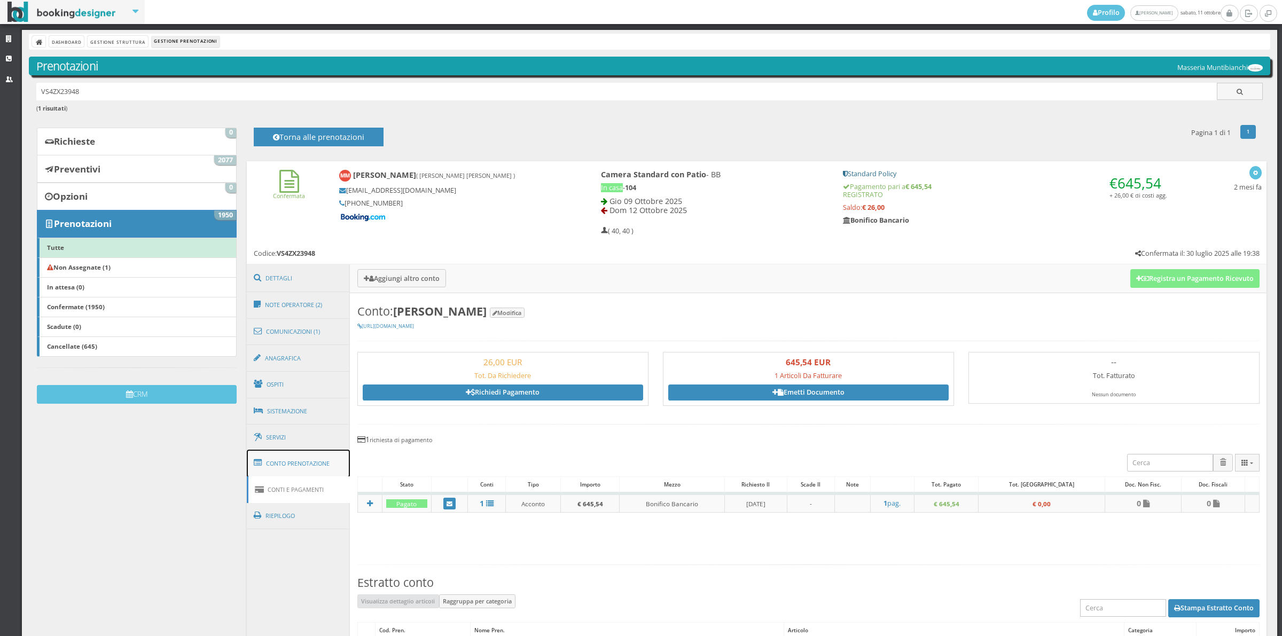
click at [278, 471] on link "Conto Prenotazione" at bounding box center [299, 464] width 104 height 28
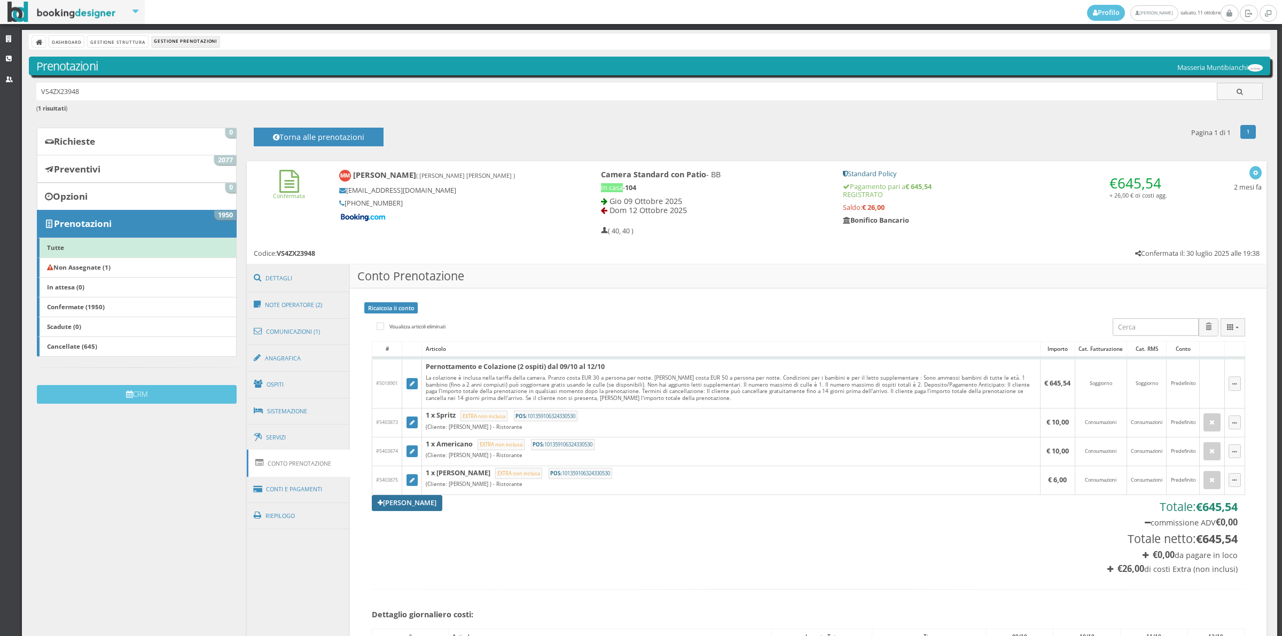
click at [386, 509] on link "[PERSON_NAME]" at bounding box center [407, 503] width 71 height 16
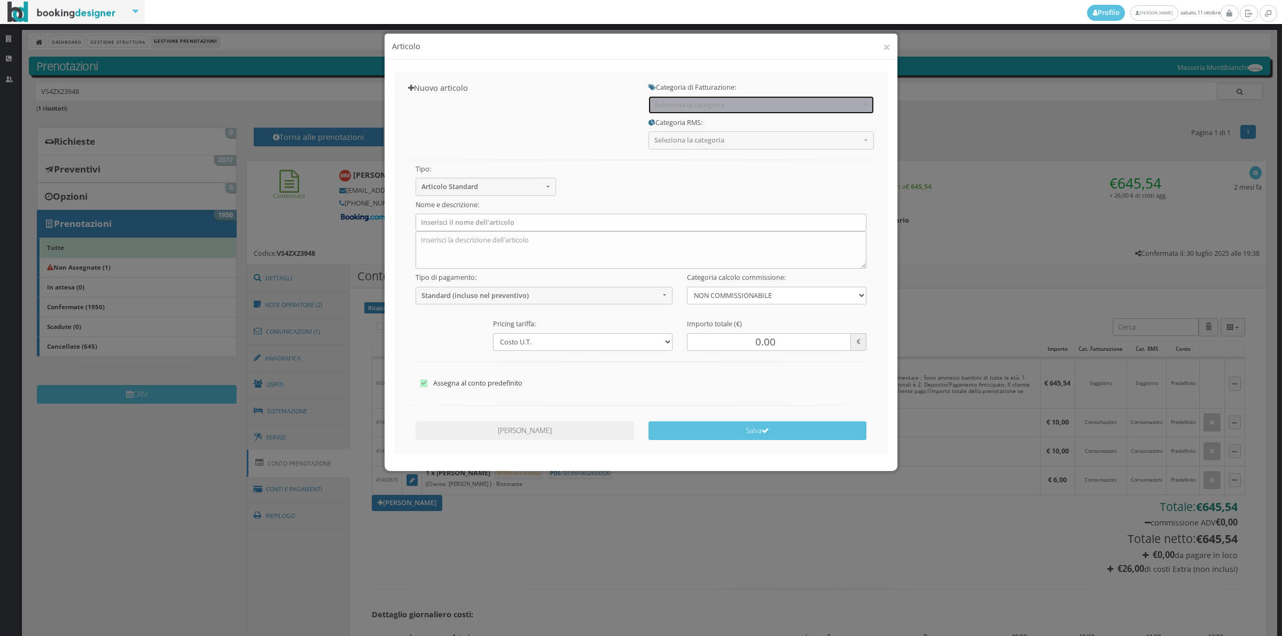
click at [695, 107] on span "Seleziona la categoria" at bounding box center [757, 105] width 207 height 8
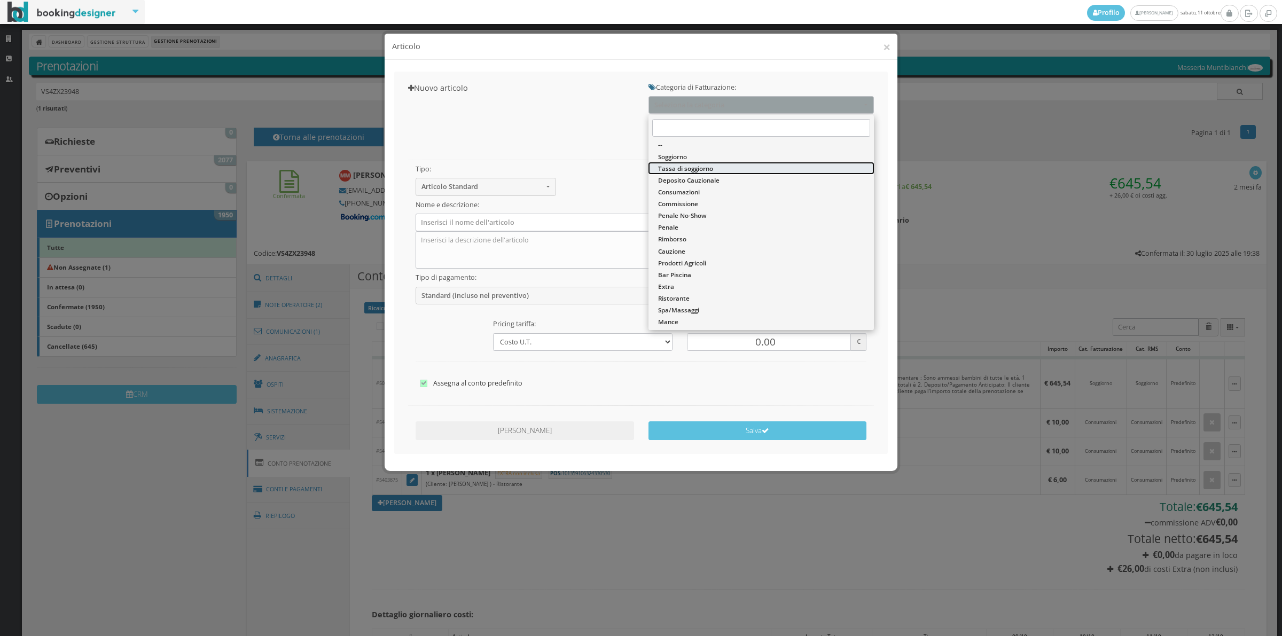
click at [696, 164] on span "Tassa di soggiorno" at bounding box center [685, 168] width 55 height 9
select select "13"
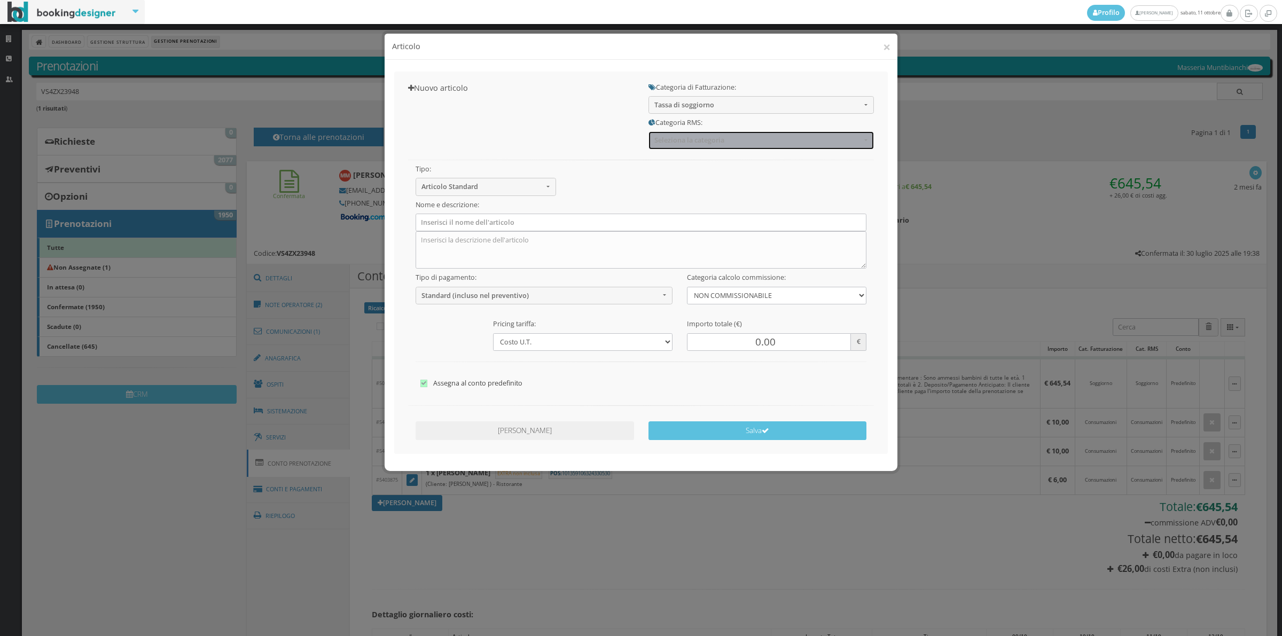
click at [689, 148] on button "Seleziona la categoria" at bounding box center [761, 140] width 225 height 18
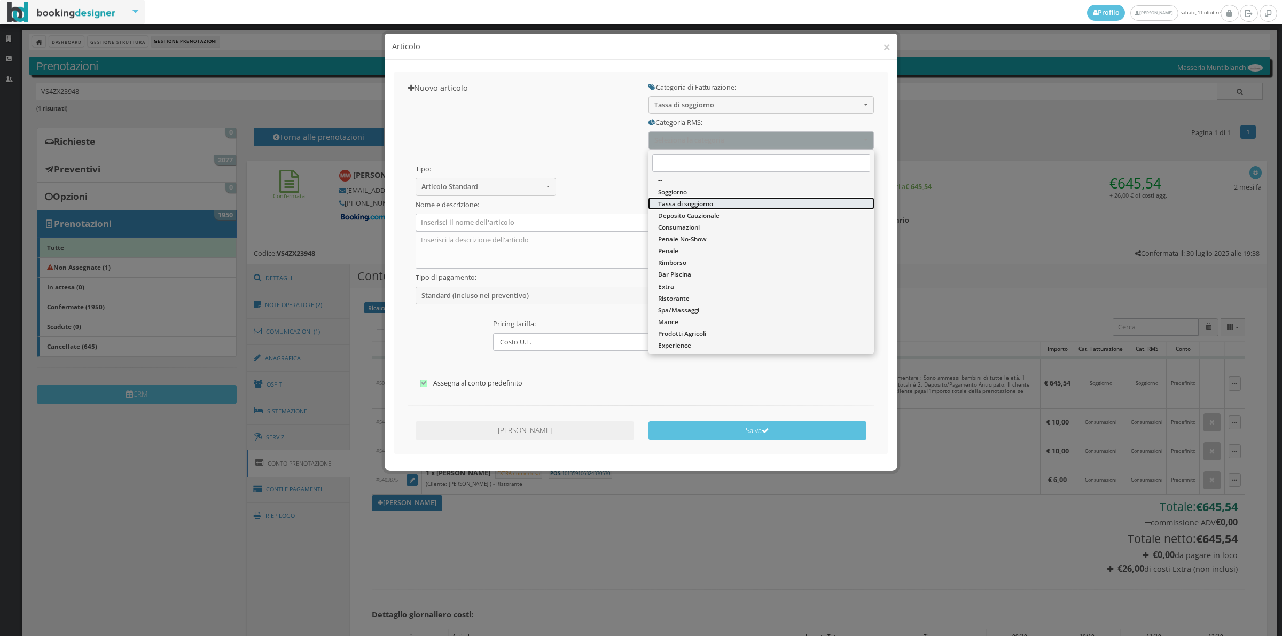
click at [686, 206] on span "Tassa di soggiorno" at bounding box center [685, 203] width 55 height 9
select select "13"
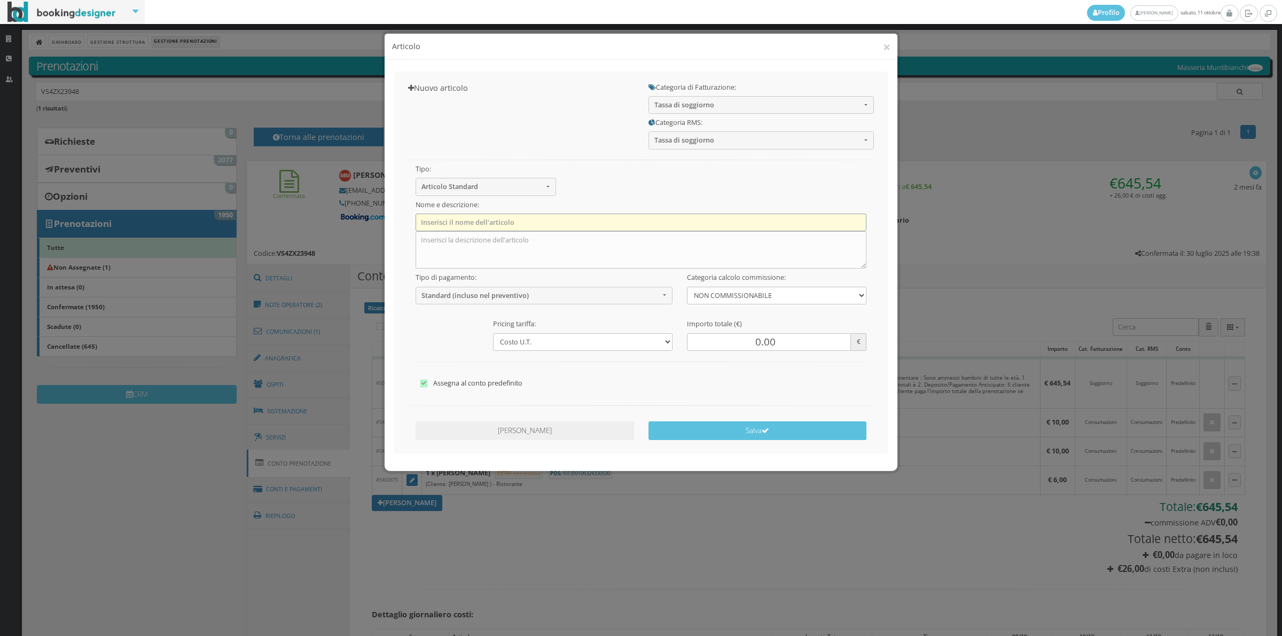
click at [582, 224] on input "text" at bounding box center [641, 223] width 451 height 18
type input "Tassa di Soggiorno"
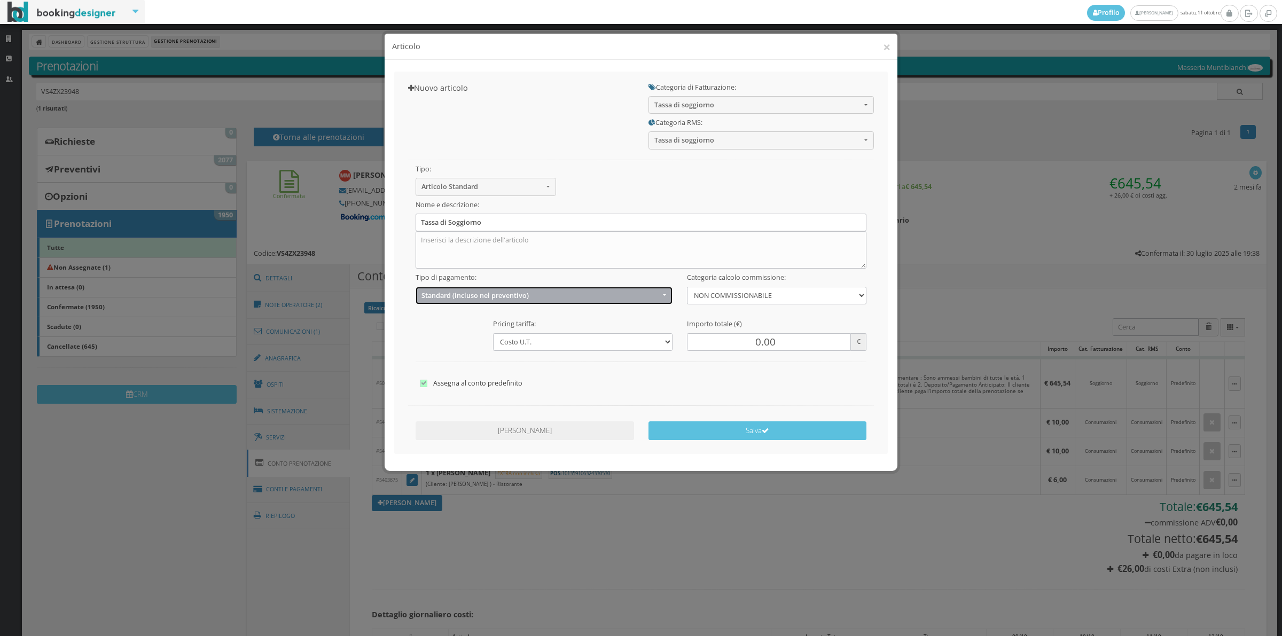
click at [502, 295] on span "Standard (incluso nel preventivo)" at bounding box center [541, 296] width 238 height 8
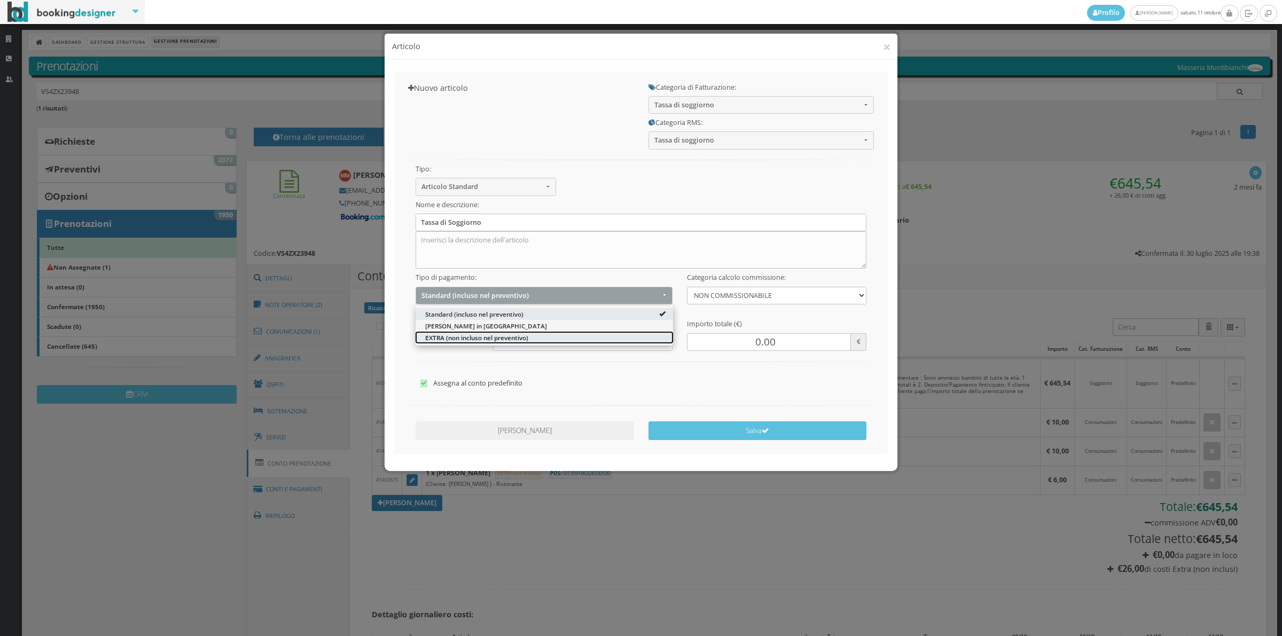
click at [477, 333] on span "EXTRA (non incluso nel preventivo)" at bounding box center [476, 337] width 103 height 9
select select "2"
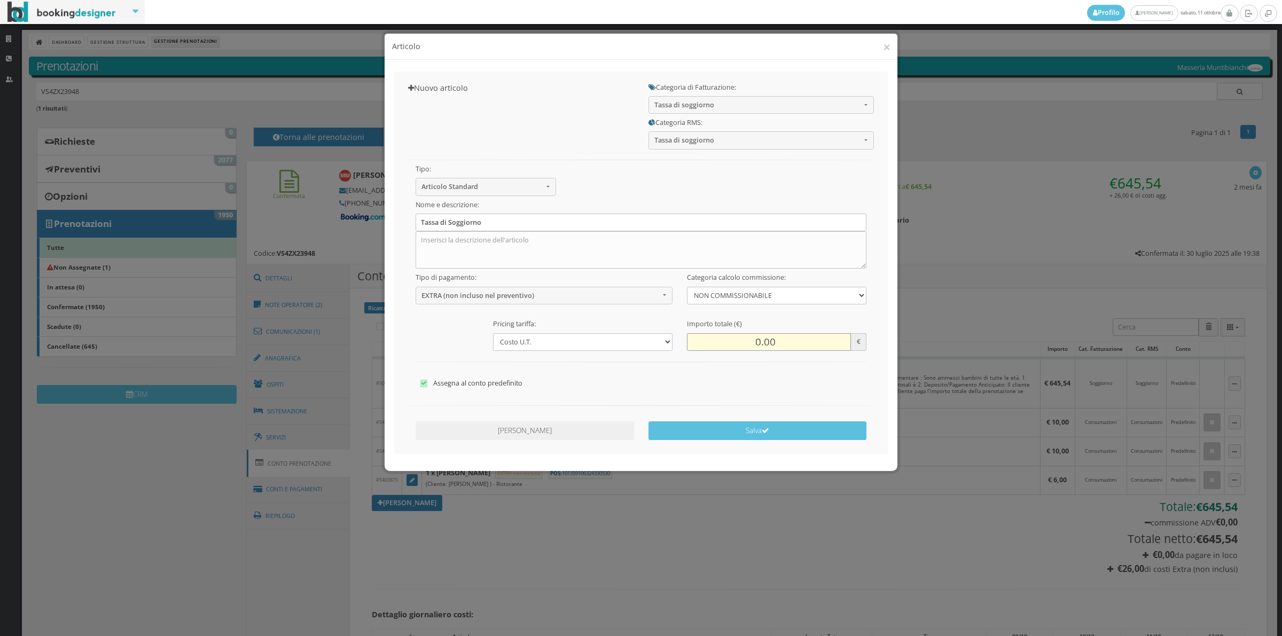
click at [755, 345] on input "0.00" at bounding box center [769, 342] width 164 height 18
type input "12.00"
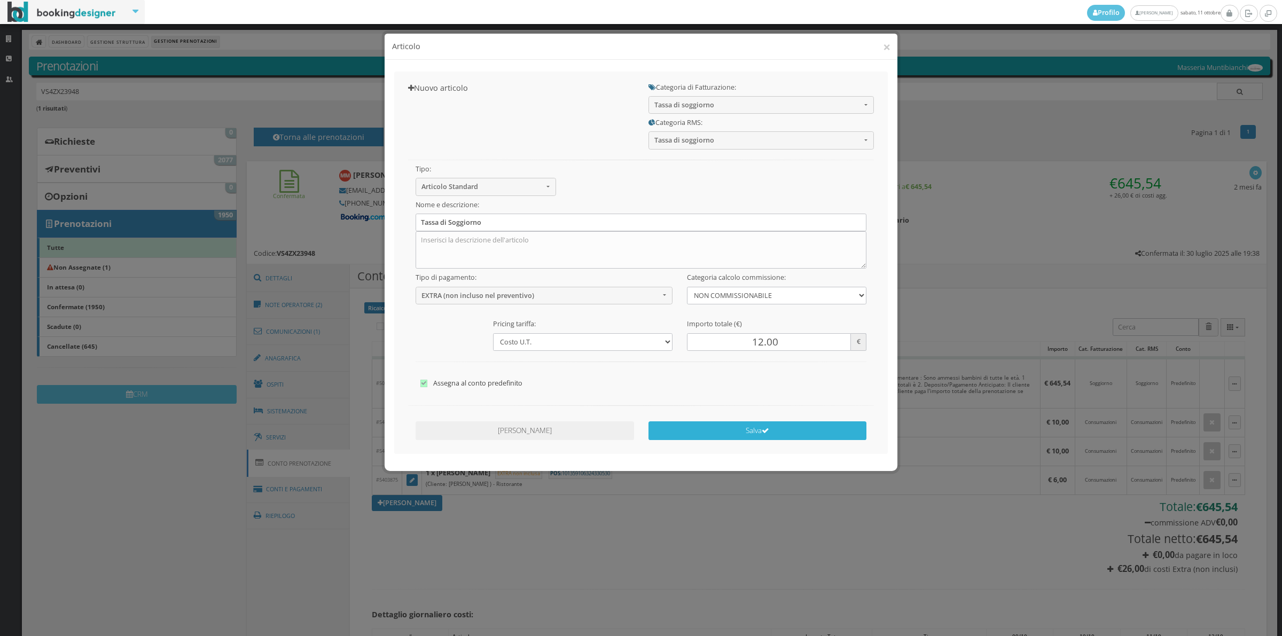
click at [746, 426] on button "Salva" at bounding box center [758, 431] width 219 height 19
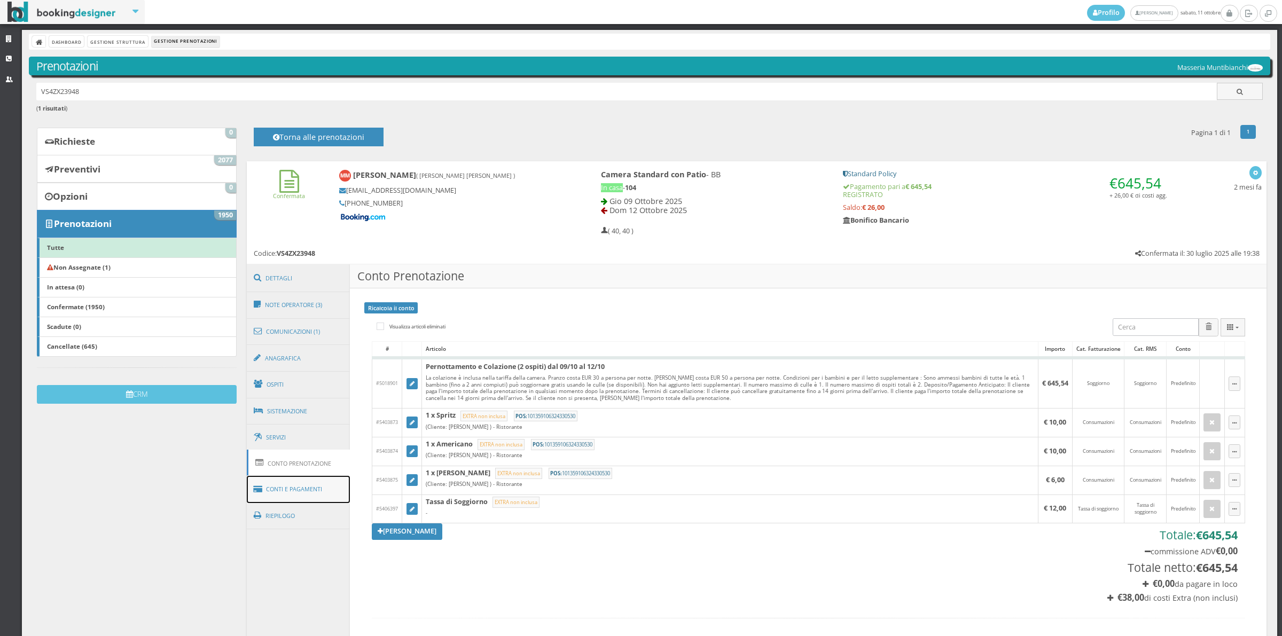
click at [309, 498] on link "Conti e Pagamenti" at bounding box center [299, 489] width 104 height 27
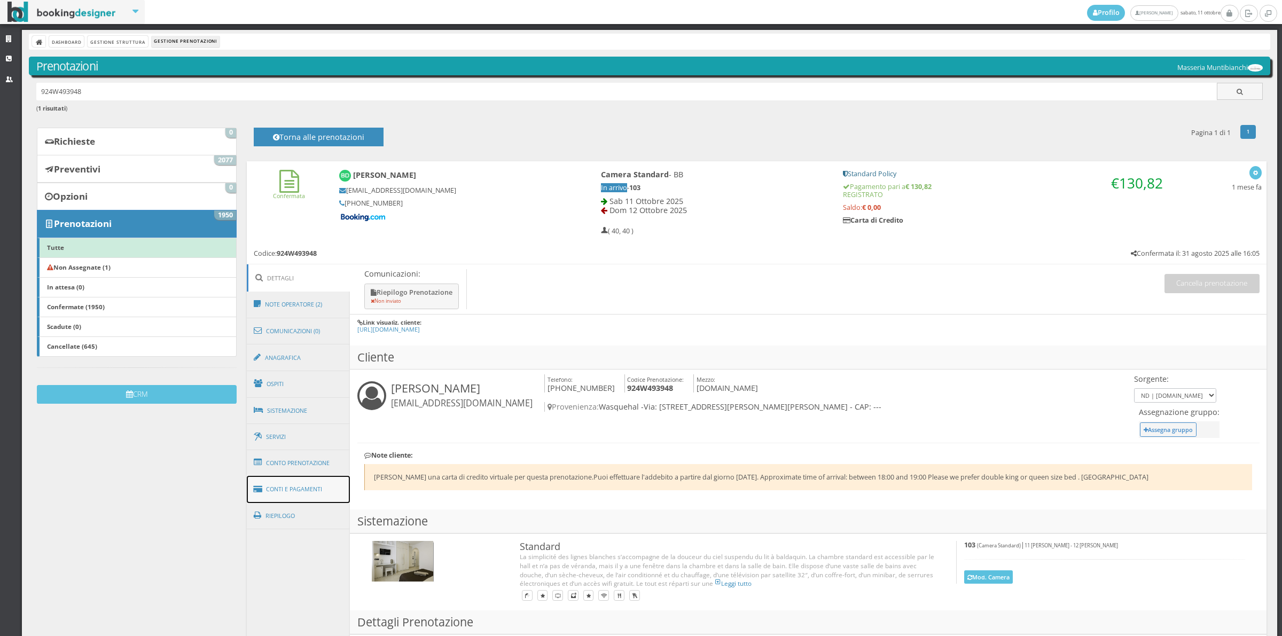
click at [279, 485] on link "Conti e Pagamenti" at bounding box center [299, 489] width 104 height 27
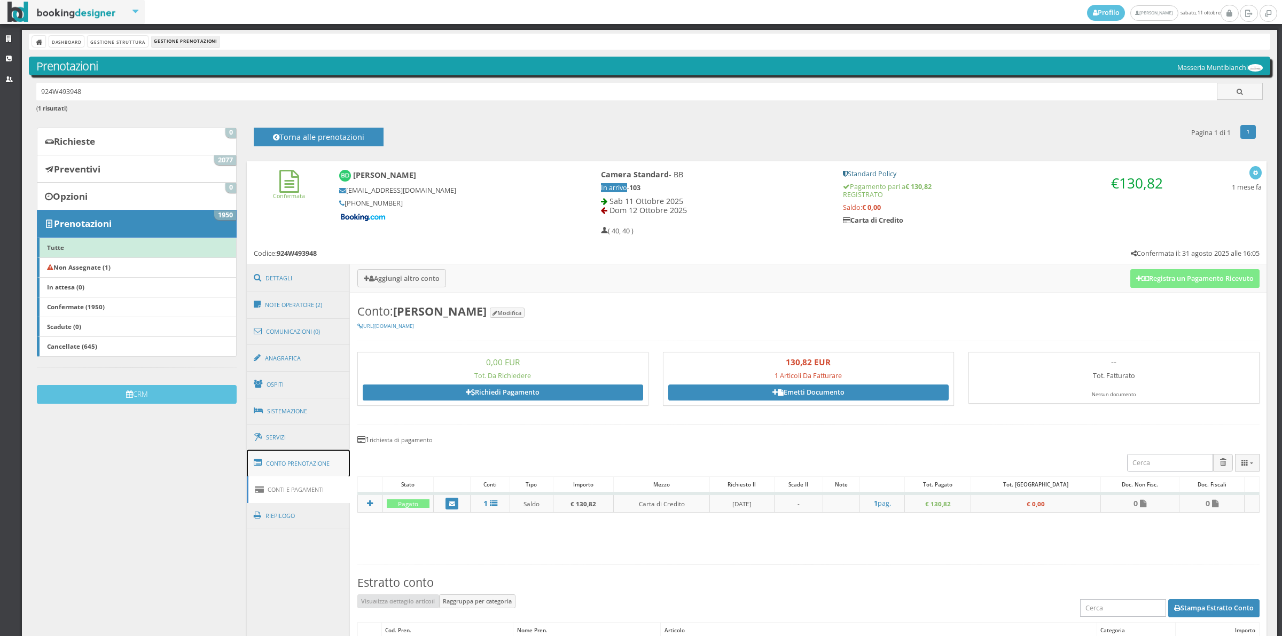
click at [310, 472] on link "Conto Prenotazione" at bounding box center [299, 464] width 104 height 28
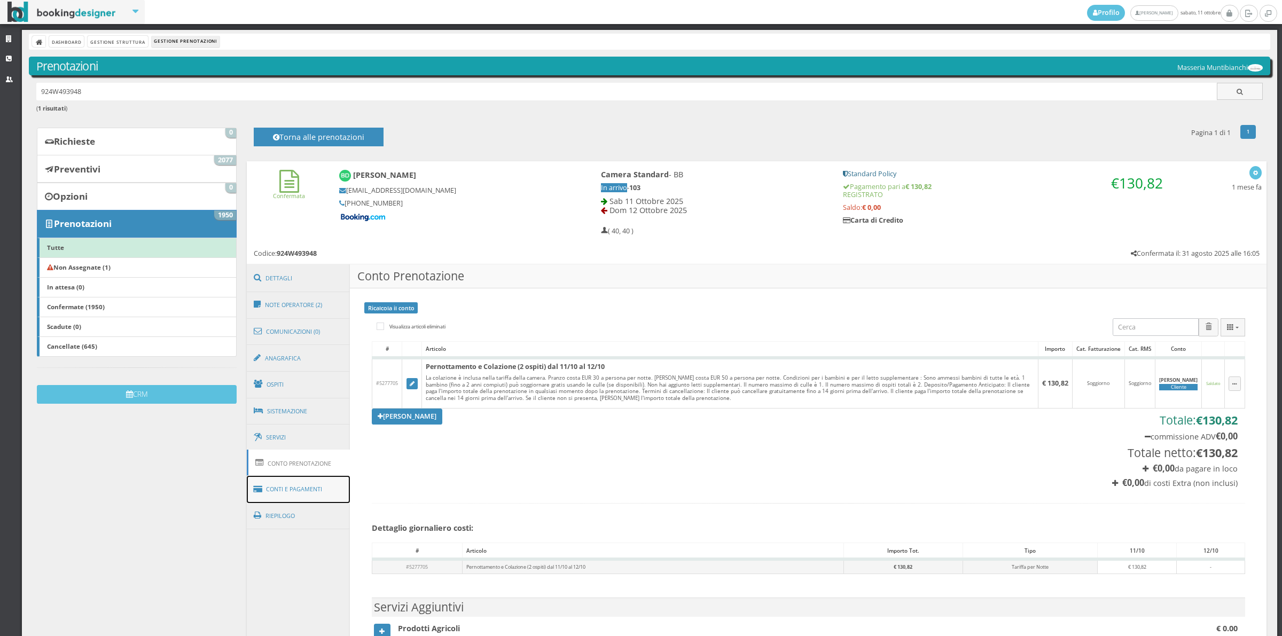
click at [314, 493] on link "Conti e Pagamenti" at bounding box center [299, 489] width 104 height 27
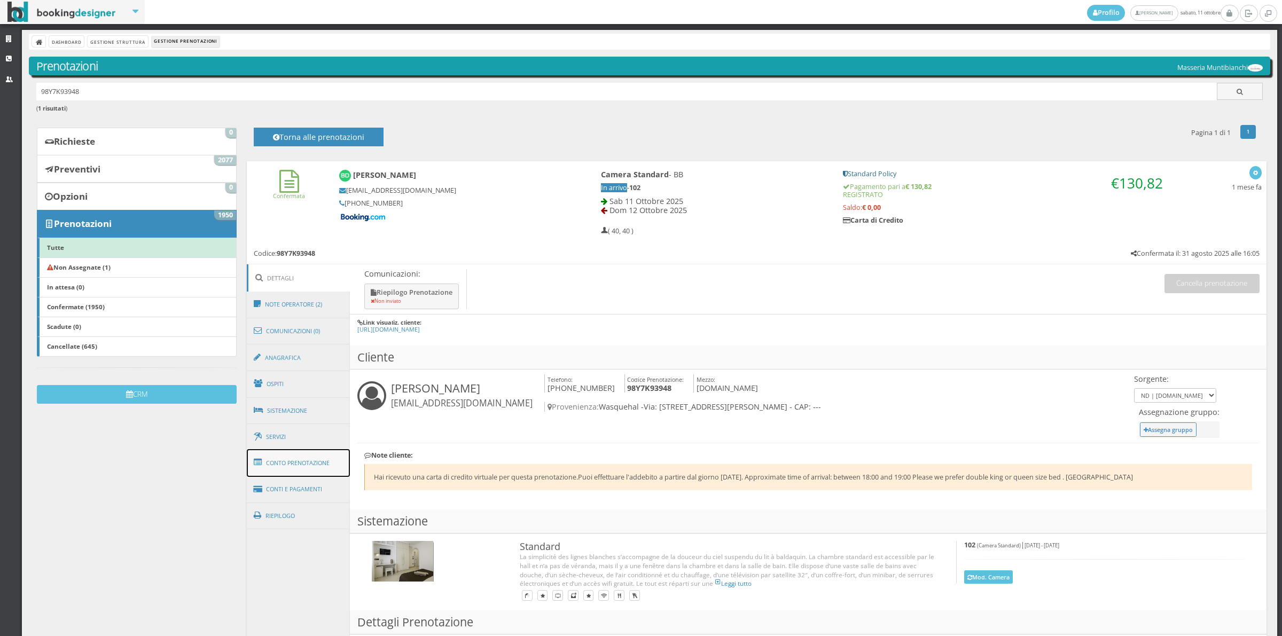
click at [305, 464] on link "Conto Prenotazione" at bounding box center [299, 463] width 104 height 28
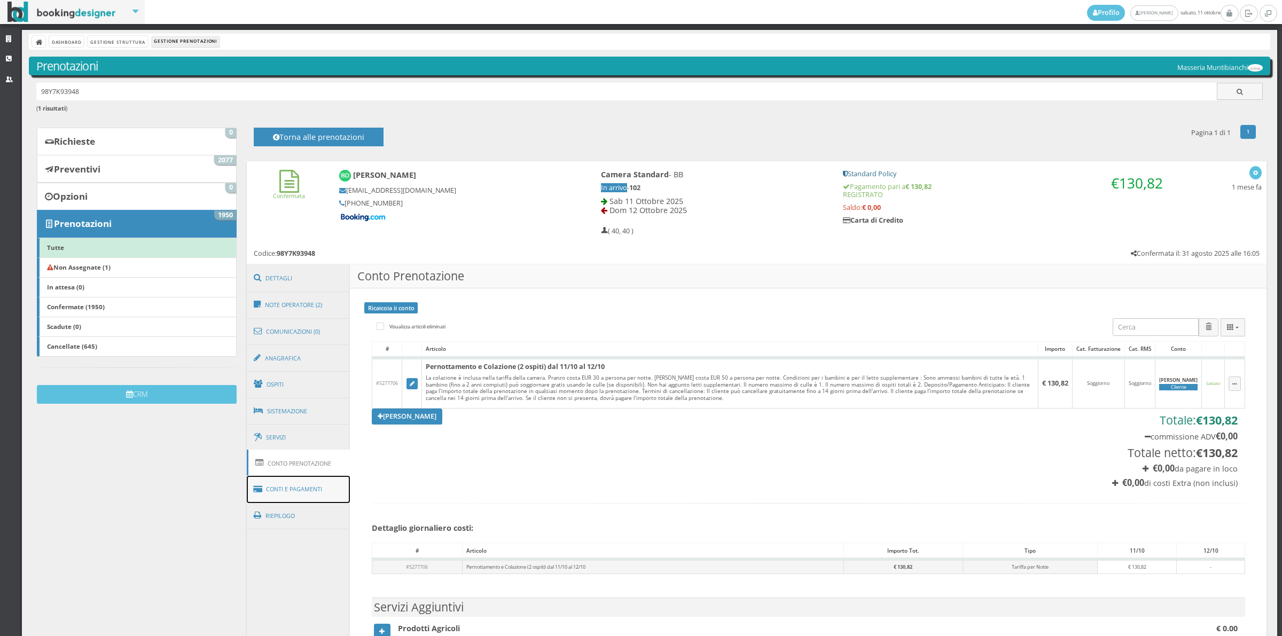
click at [305, 479] on link "Conti e Pagamenti" at bounding box center [299, 489] width 104 height 27
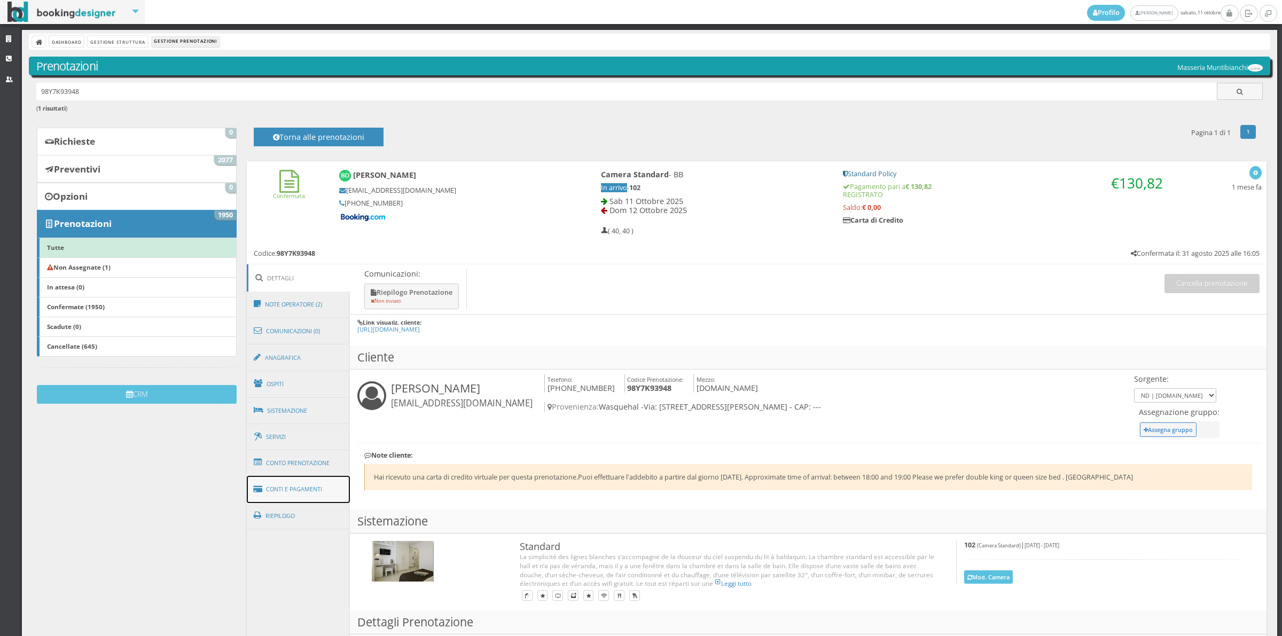
click at [324, 488] on link "Conti e Pagamenti" at bounding box center [299, 489] width 104 height 27
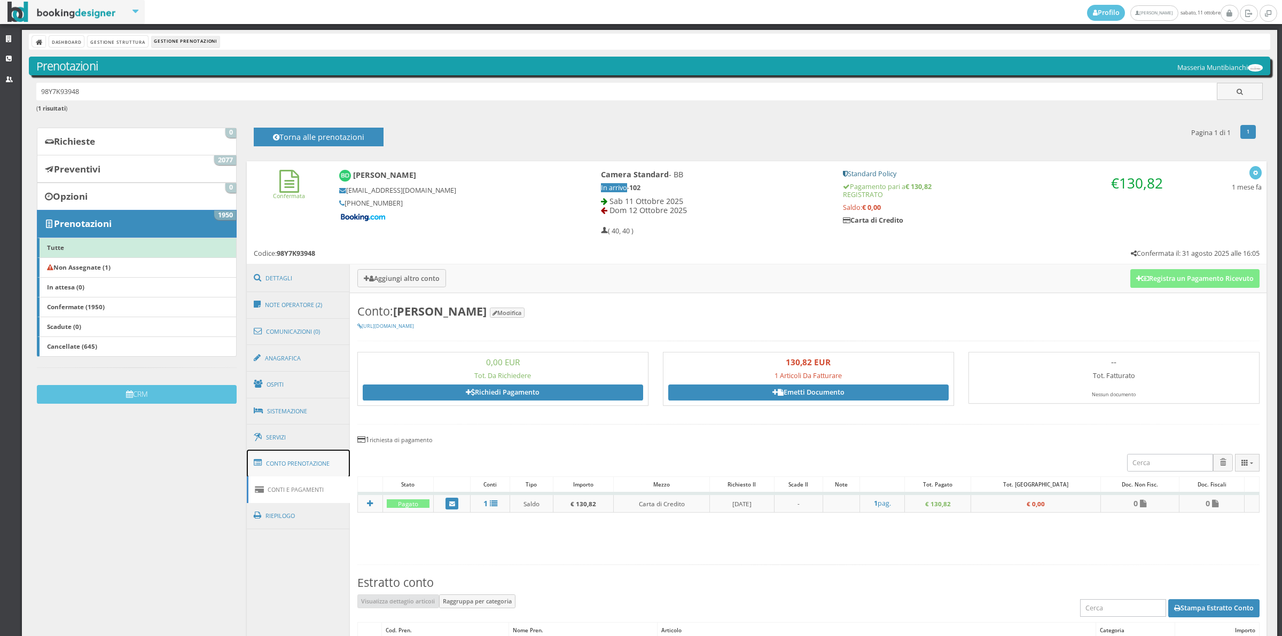
click at [324, 463] on link "Conto Prenotazione" at bounding box center [299, 464] width 104 height 28
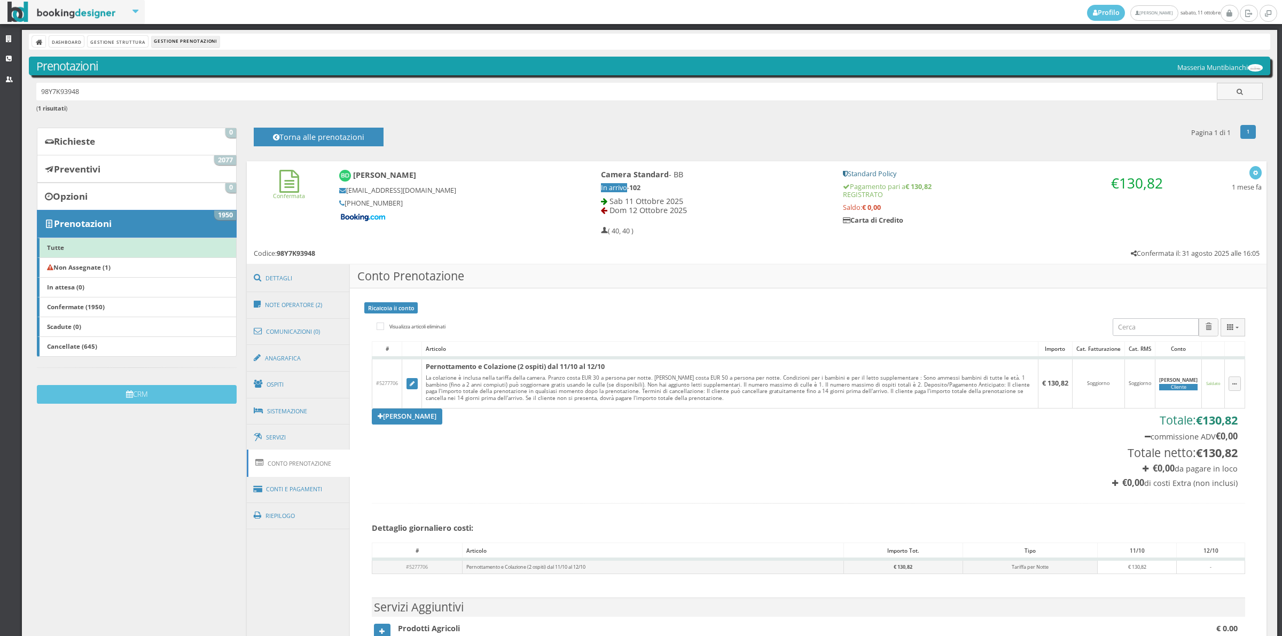
click at [418, 427] on section "[PERSON_NAME] Totale: € 130,82 commissione ADV € 0,00 Totale netto: € 130,82 € …" at bounding box center [808, 448] width 873 height 79
click at [418, 419] on link "[PERSON_NAME]" at bounding box center [407, 417] width 71 height 16
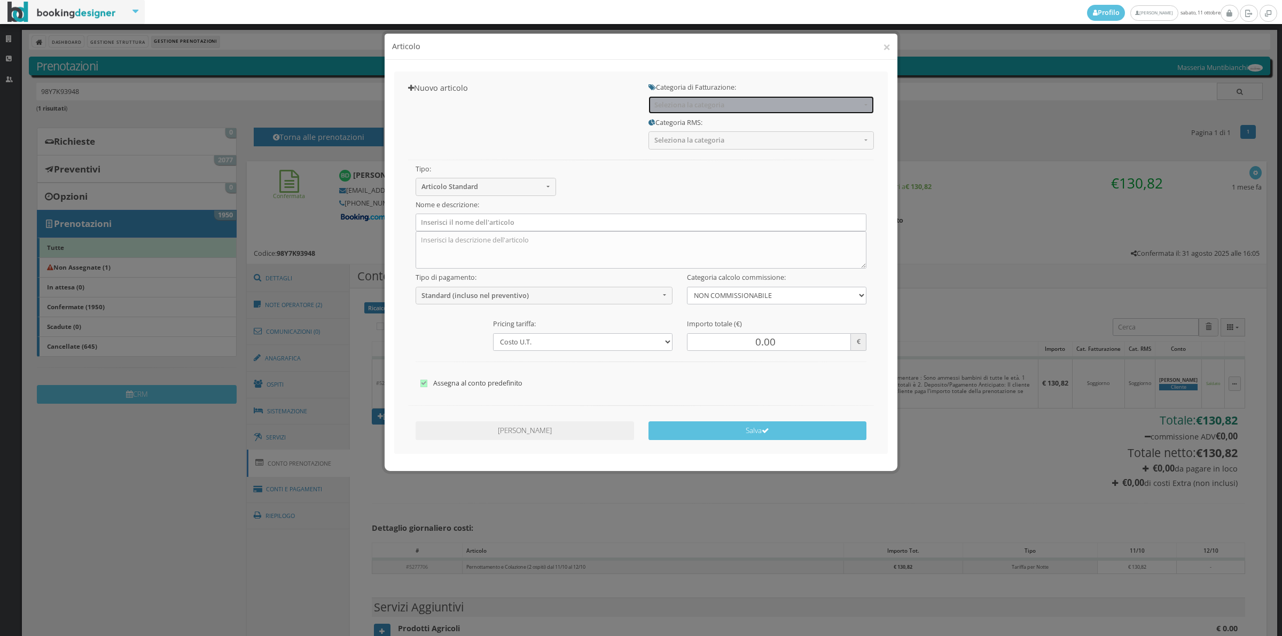
click at [680, 107] on span "Seleziona la categoria" at bounding box center [757, 105] width 207 height 8
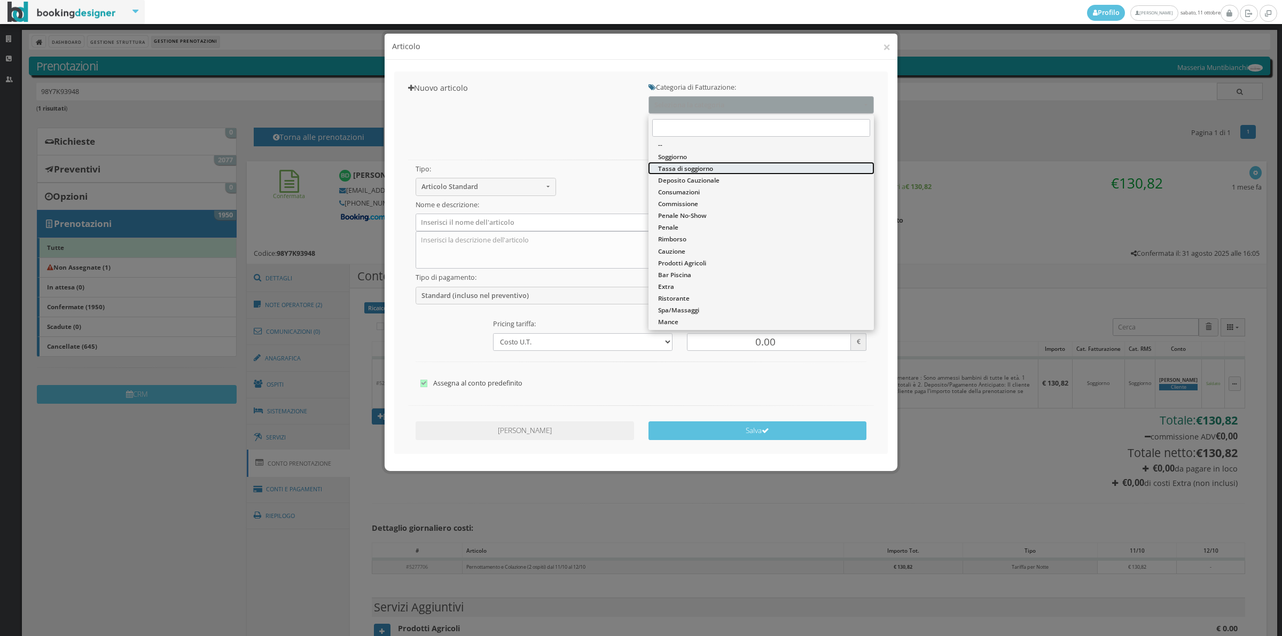
click at [680, 166] on span "Tassa di soggiorno" at bounding box center [685, 168] width 55 height 9
select select "13"
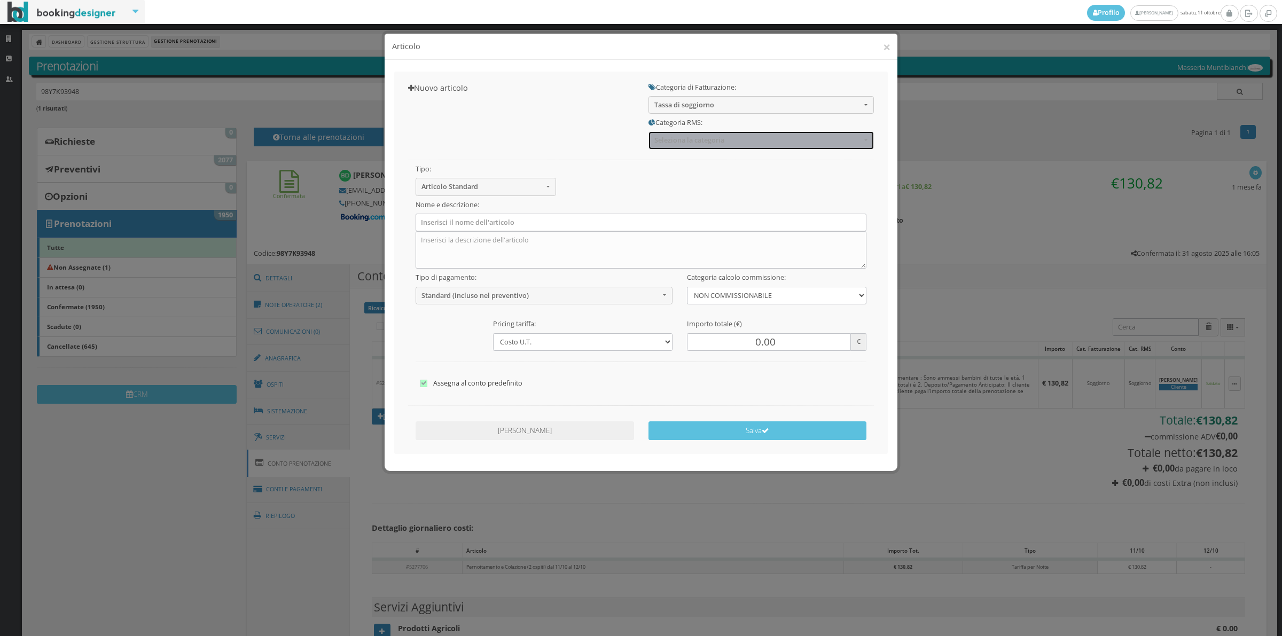
click at [674, 144] on span "Seleziona la categoria" at bounding box center [757, 140] width 207 height 8
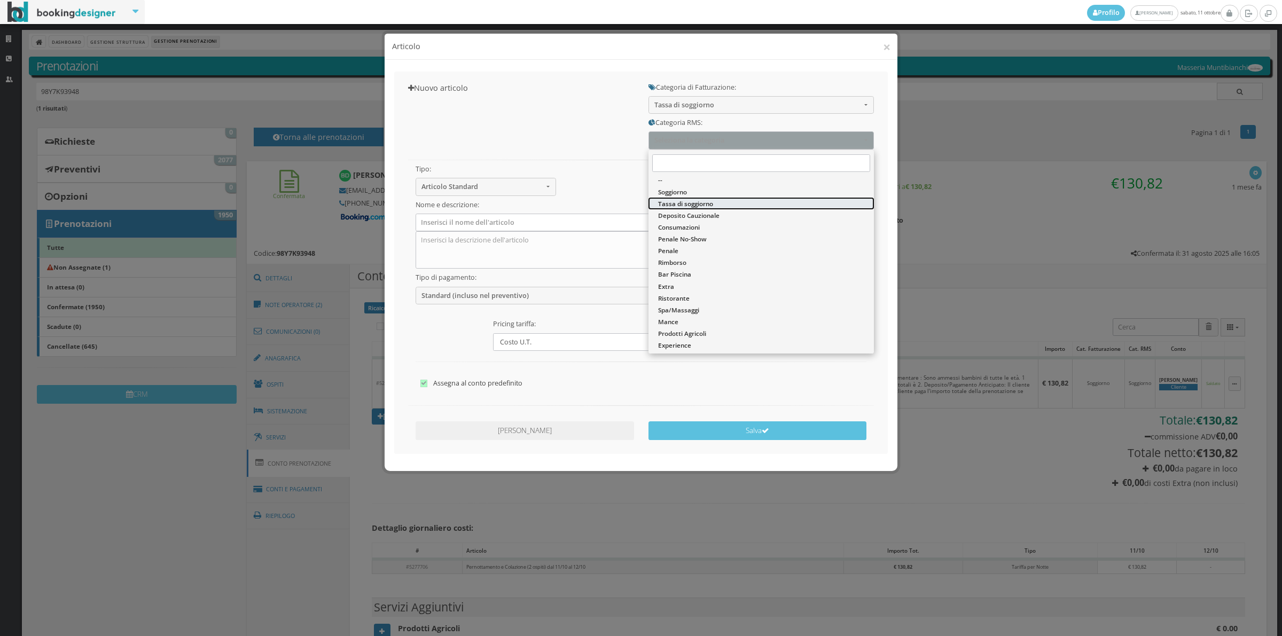
click at [669, 201] on span "Tassa di soggiorno" at bounding box center [685, 203] width 55 height 9
select select "13"
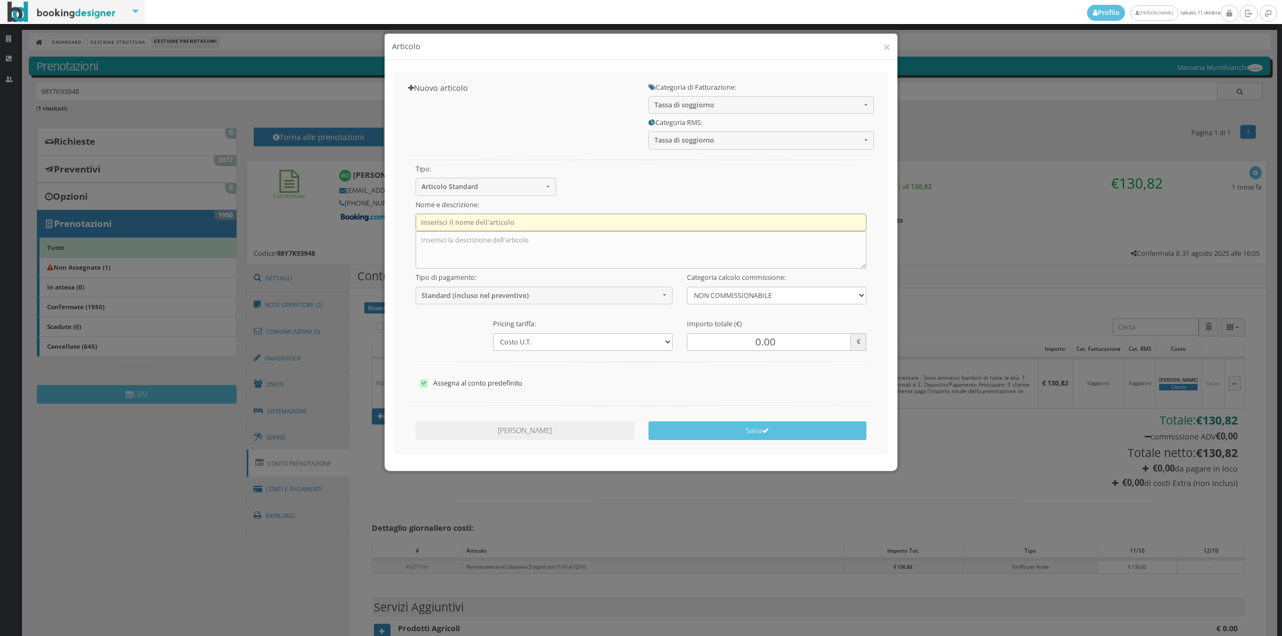
click at [504, 222] on input "text" at bounding box center [641, 223] width 451 height 18
type input "Tassa di Soggiorno"
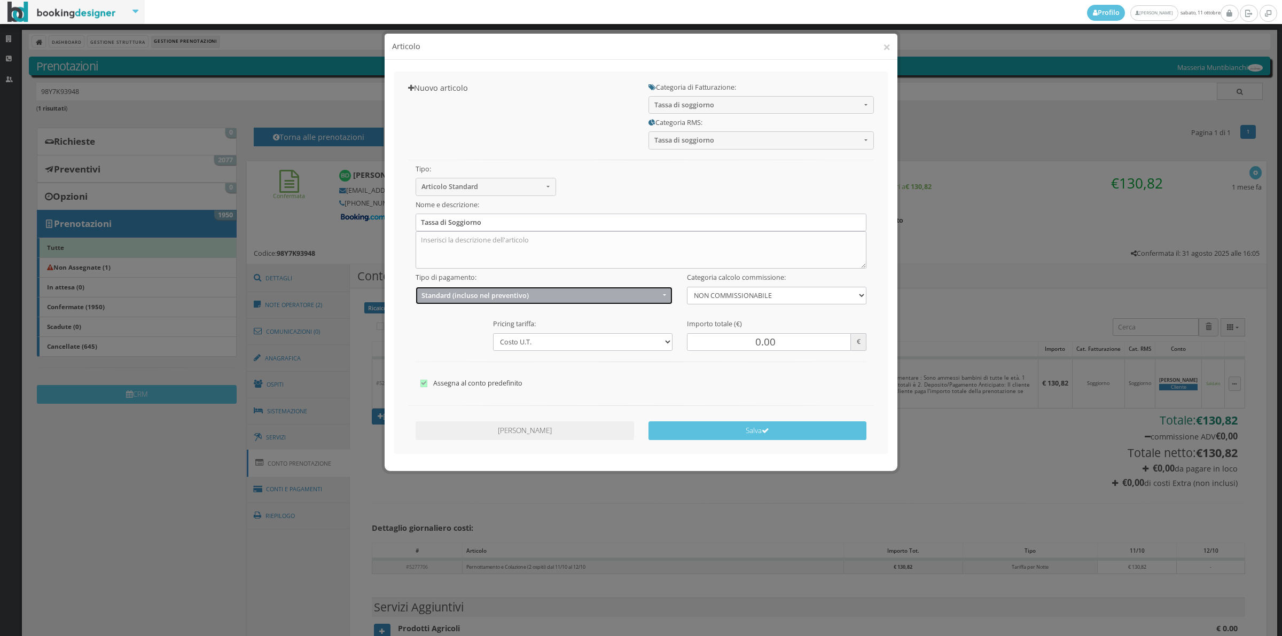
click at [450, 287] on button "Standard (incluso nel preventivo)" at bounding box center [545, 296] width 258 height 18
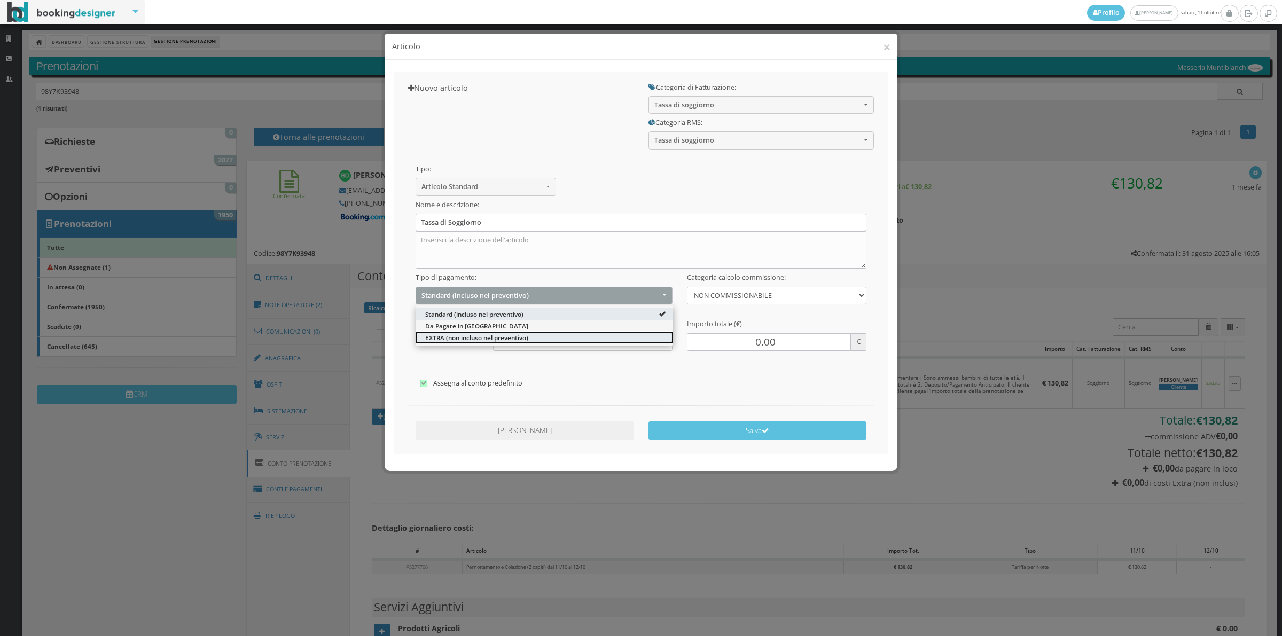
click at [427, 340] on span "EXTRA (non incluso nel preventivo)" at bounding box center [476, 337] width 103 height 9
select select "2"
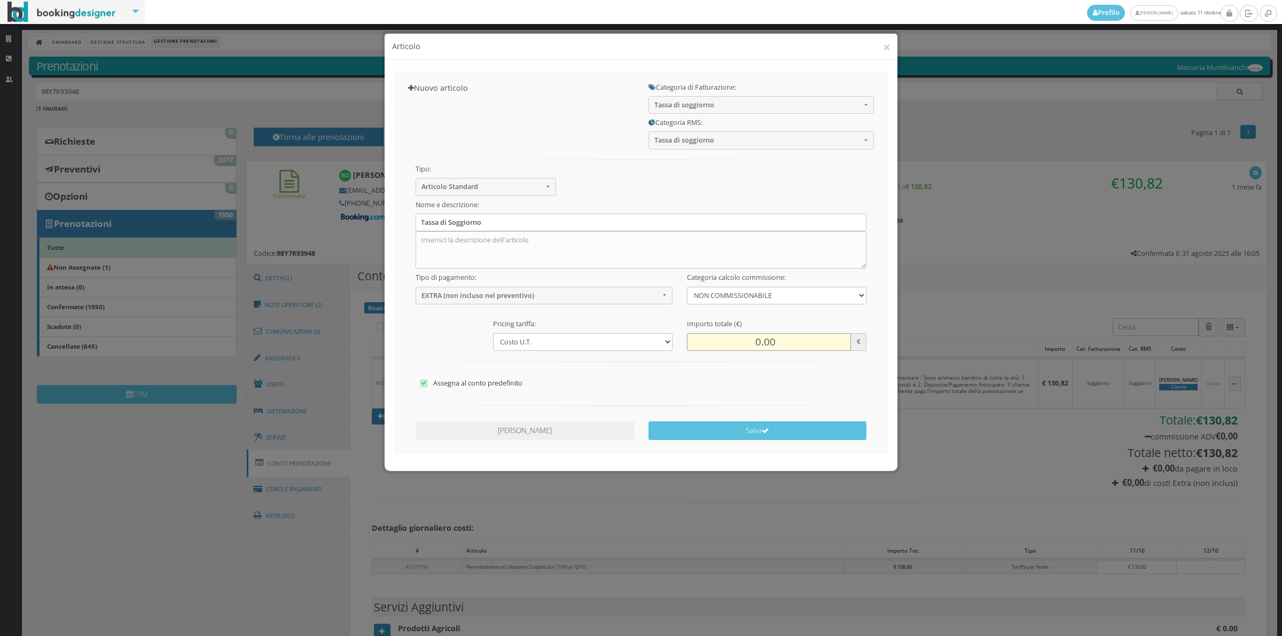
click at [738, 343] on input "0.00" at bounding box center [769, 342] width 164 height 18
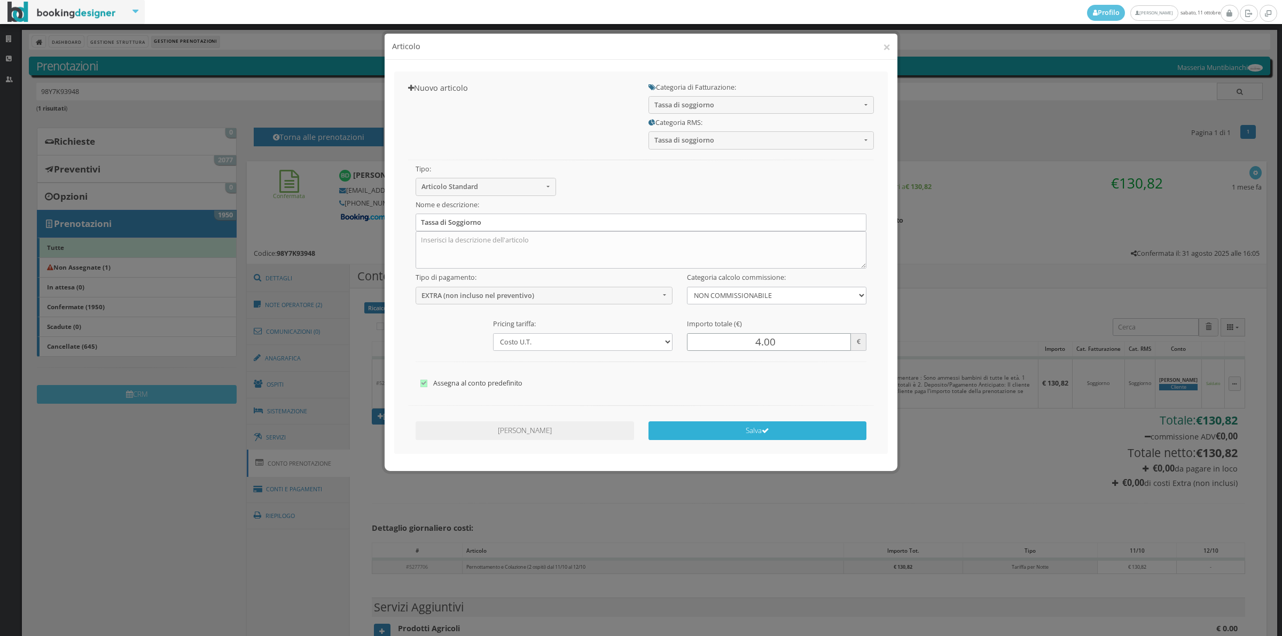
type input "4.00"
click at [775, 431] on button "Salva" at bounding box center [758, 431] width 219 height 19
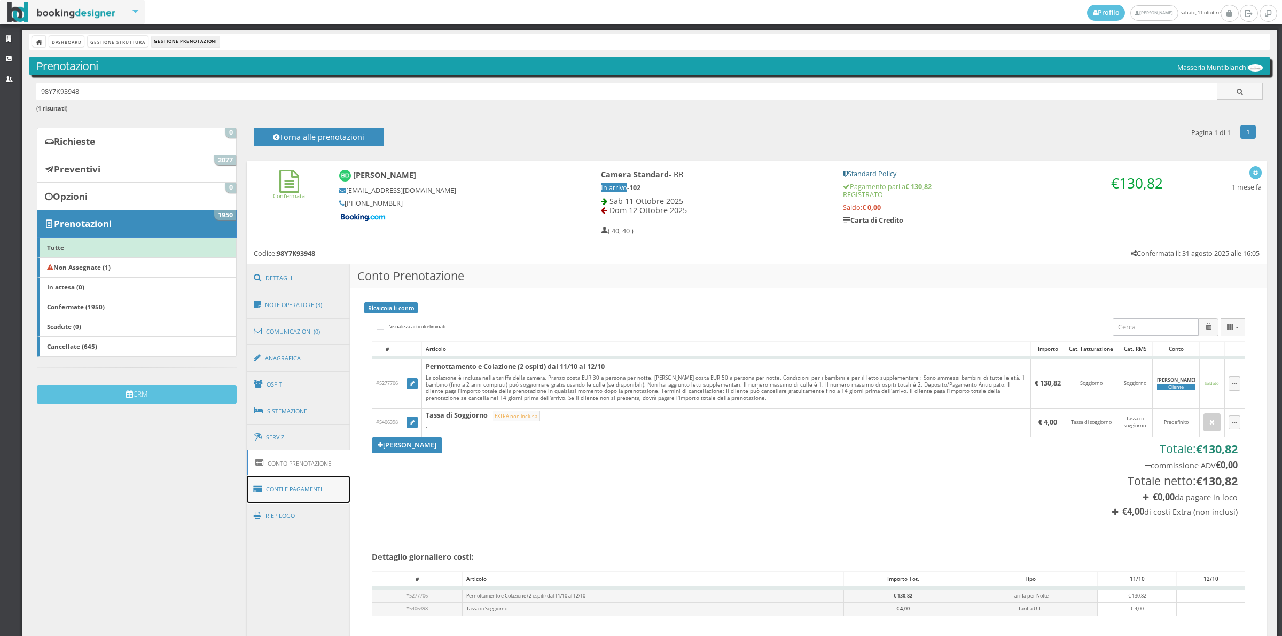
click at [318, 493] on link "Conti e Pagamenti" at bounding box center [299, 489] width 104 height 27
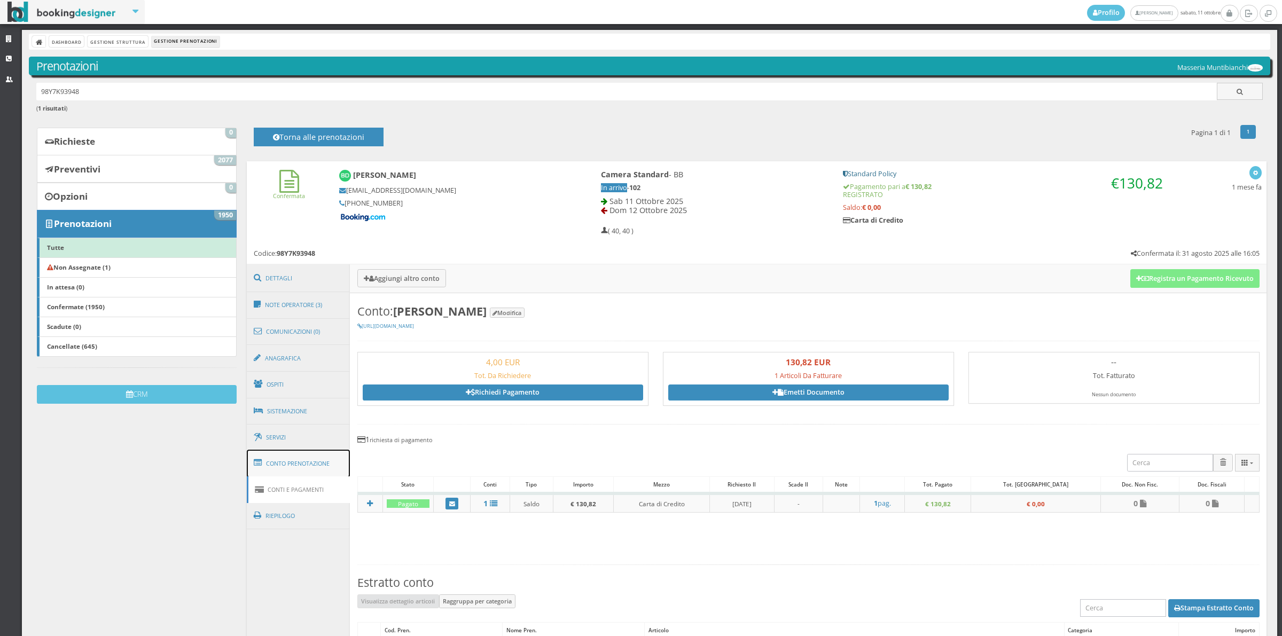
click at [311, 470] on link "Conto Prenotazione" at bounding box center [299, 464] width 104 height 28
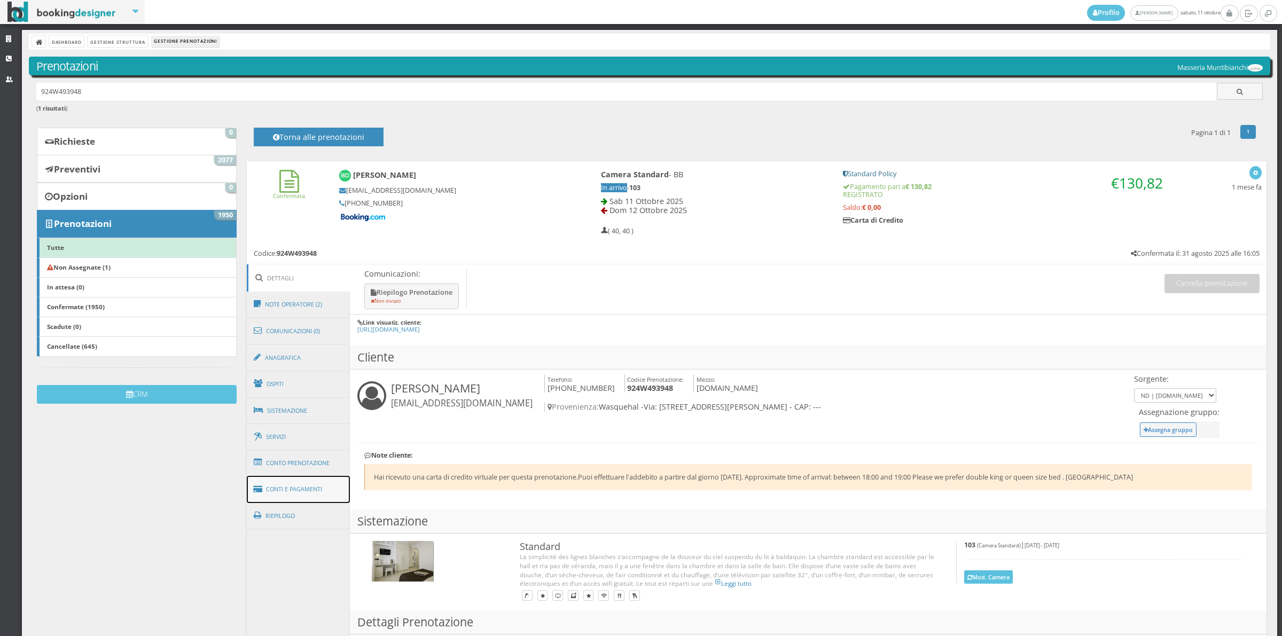
click at [326, 481] on link "Conti e Pagamenti" at bounding box center [299, 489] width 104 height 27
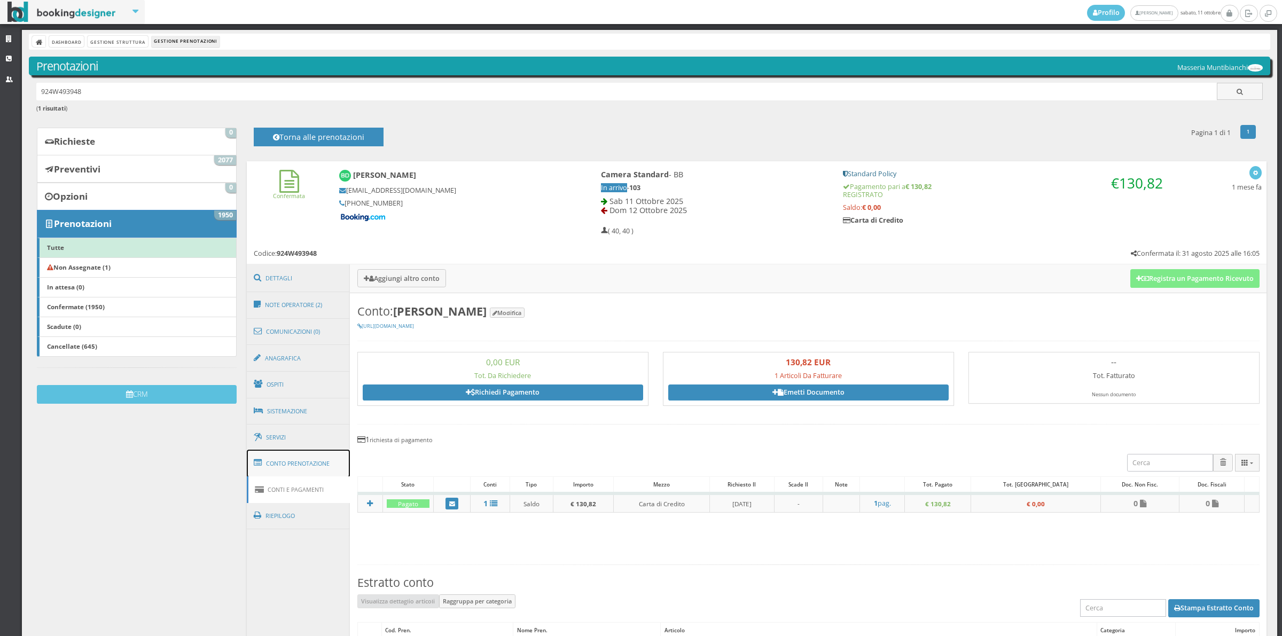
click at [336, 458] on link "Conto Prenotazione" at bounding box center [299, 464] width 104 height 28
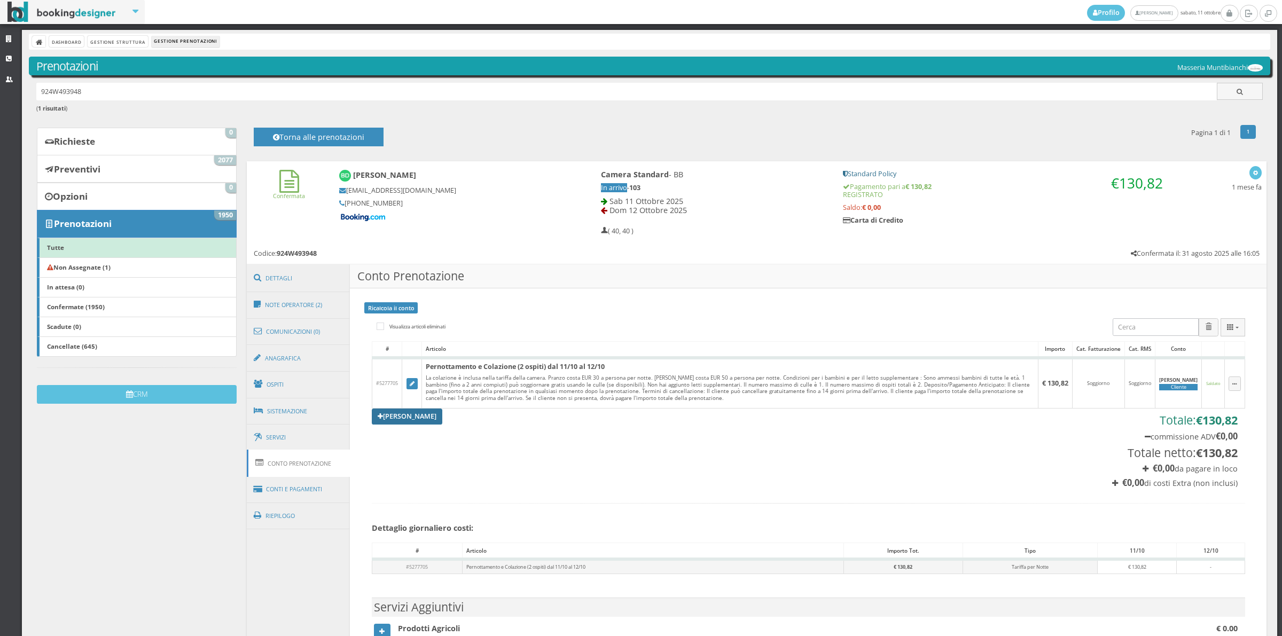
click at [409, 410] on link "[PERSON_NAME]" at bounding box center [407, 417] width 71 height 16
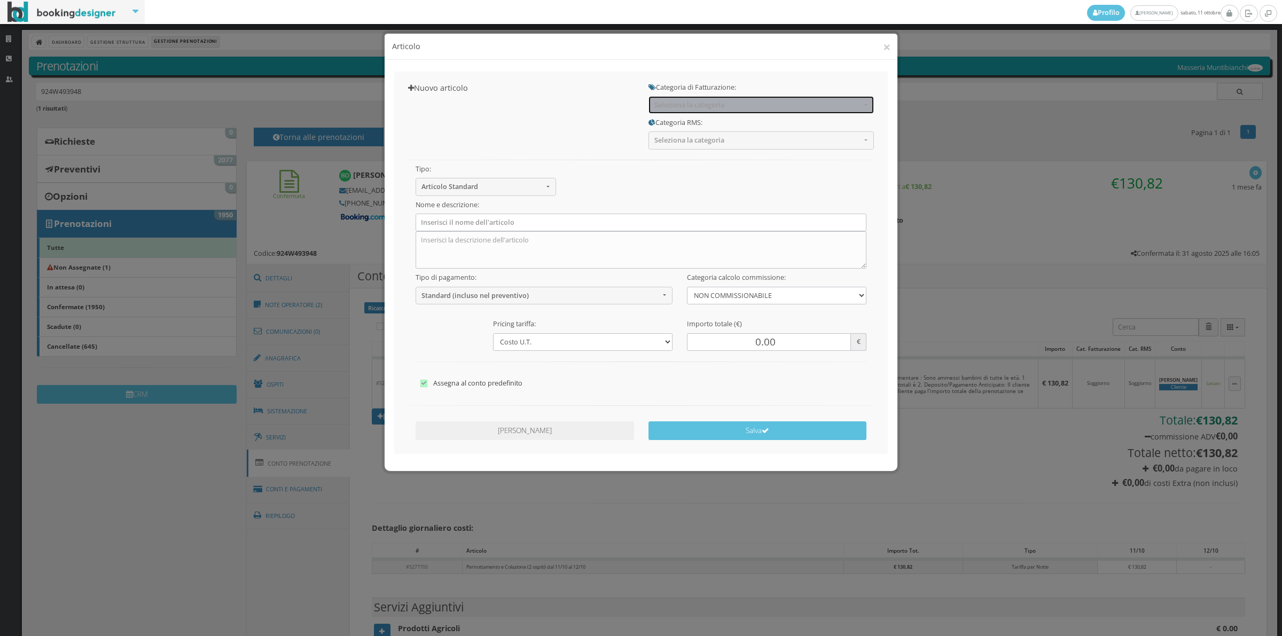
click at [675, 108] on span "Seleziona la categoria" at bounding box center [757, 105] width 207 height 8
click at [685, 107] on span "Seleziona la categoria" at bounding box center [757, 105] width 207 height 8
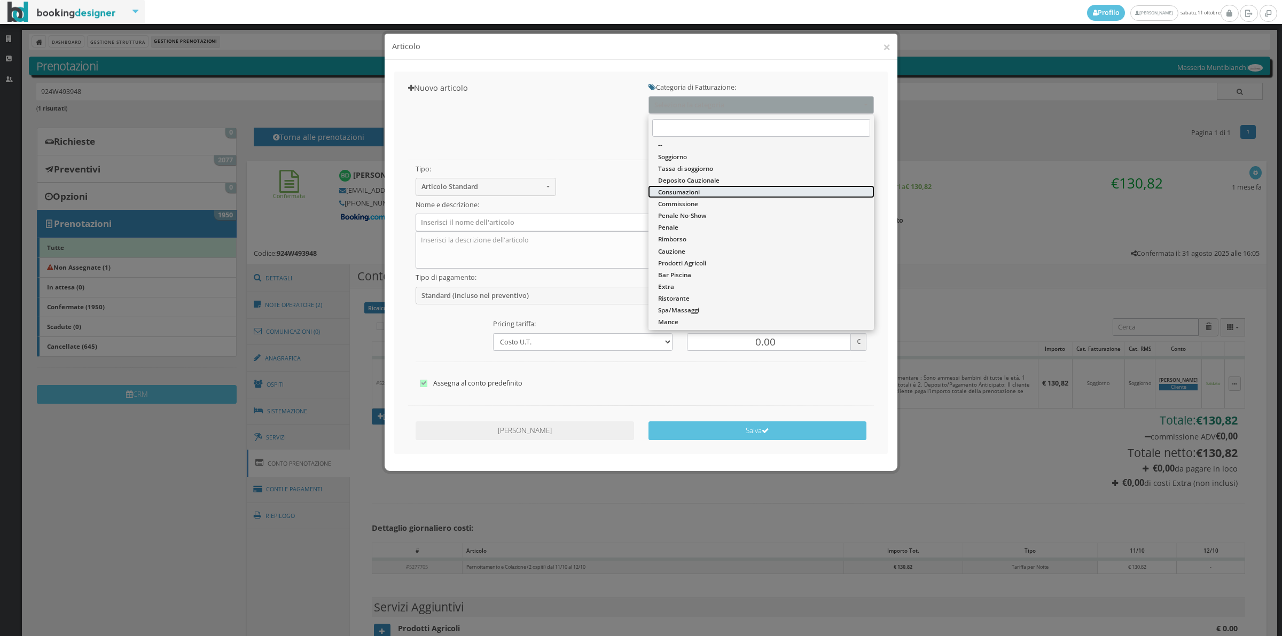
click at [678, 190] on span "Consumazioni" at bounding box center [679, 192] width 42 height 9
select select "26"
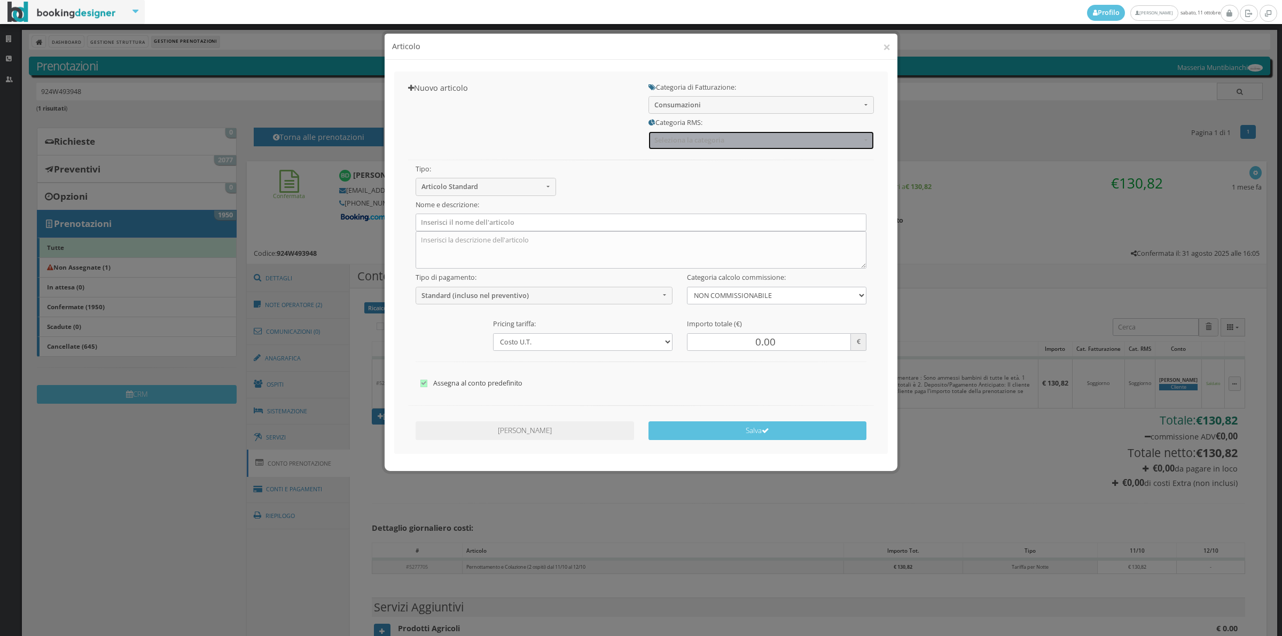
click at [672, 143] on span "Seleziona la categoria" at bounding box center [757, 140] width 207 height 8
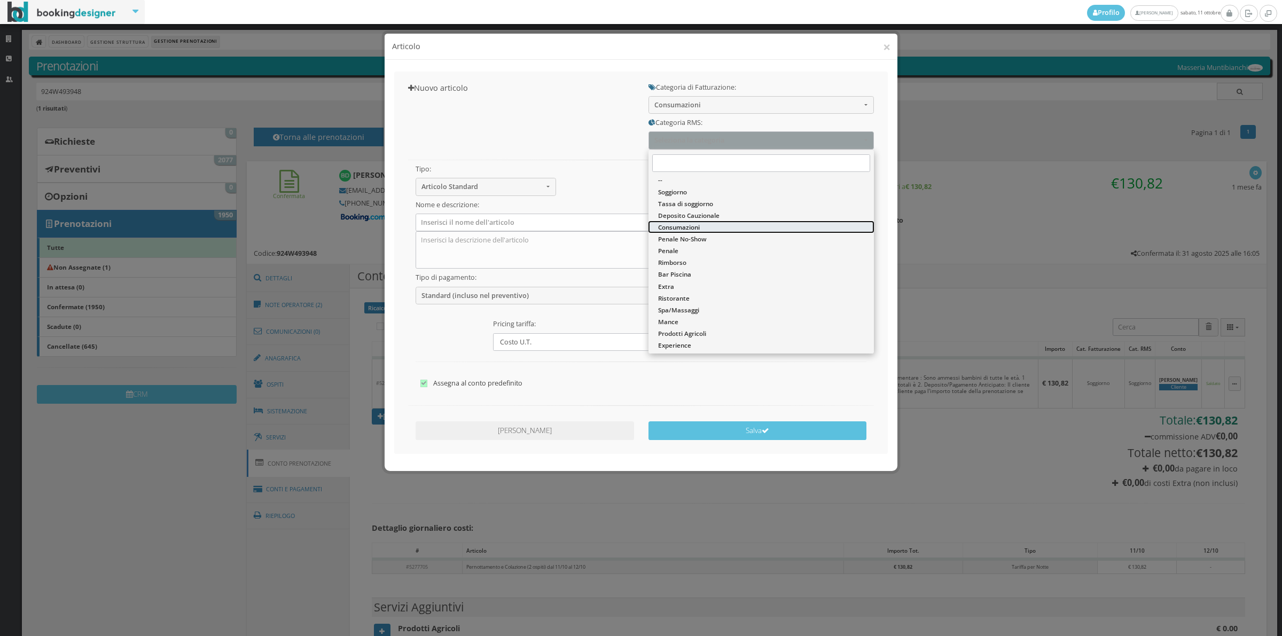
click at [666, 225] on span "Consumazioni" at bounding box center [679, 227] width 42 height 9
select select "36"
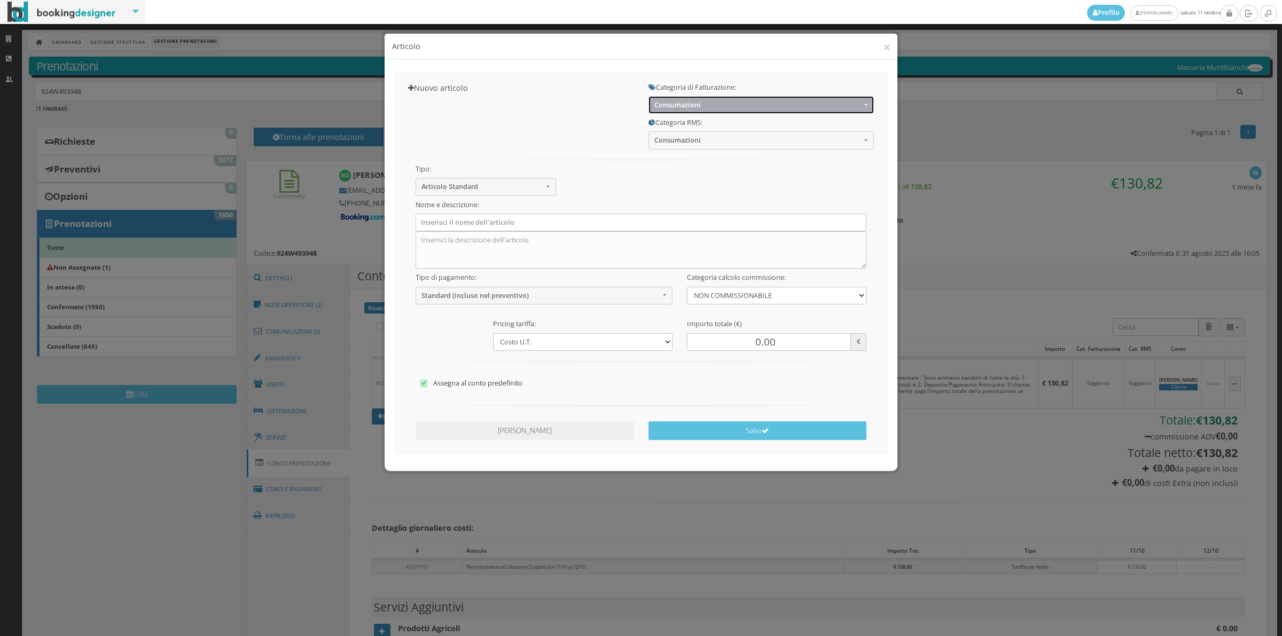
click at [678, 100] on button "Consumazioni" at bounding box center [761, 105] width 225 height 18
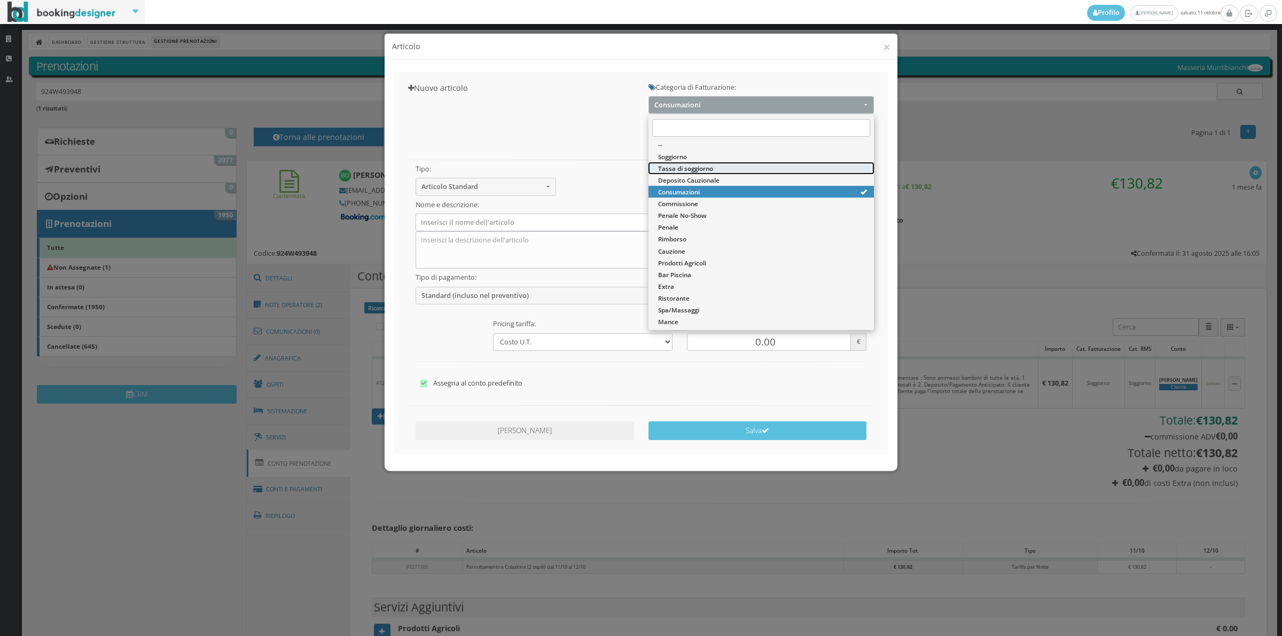
click at [677, 167] on span "Tassa di soggiorno" at bounding box center [685, 168] width 55 height 9
select select "13"
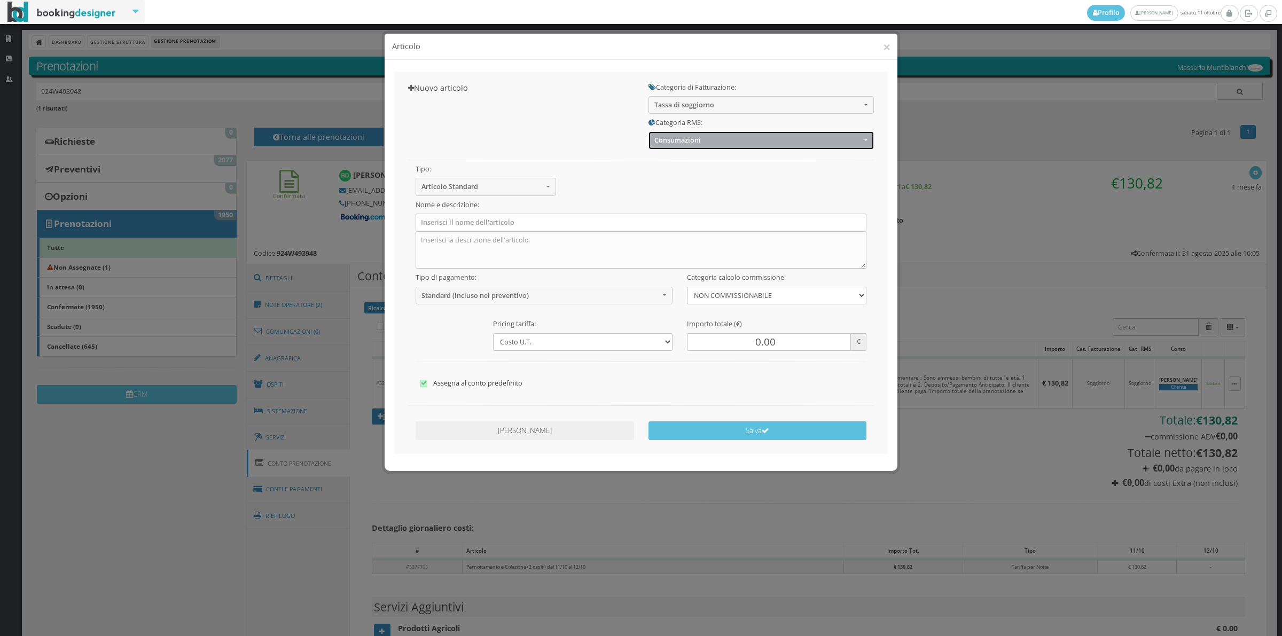
click at [678, 145] on button "Consumazioni" at bounding box center [761, 140] width 225 height 18
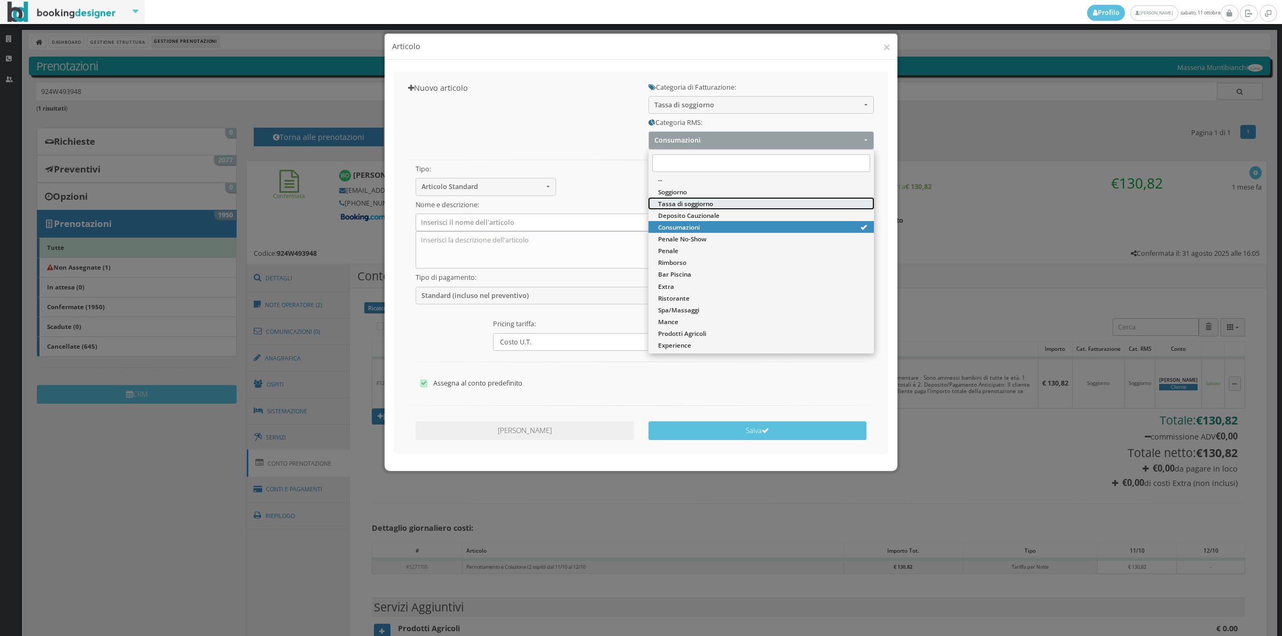
click at [675, 205] on span "Tassa di soggiorno" at bounding box center [685, 203] width 55 height 9
select select "13"
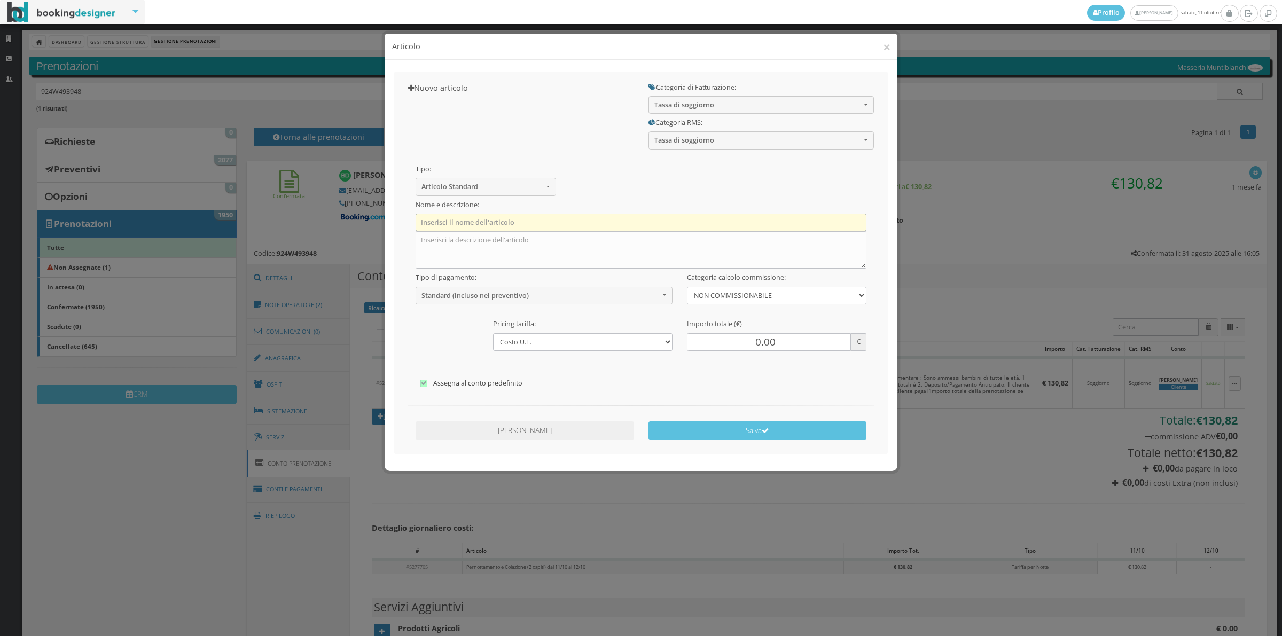
click at [596, 215] on input "text" at bounding box center [641, 223] width 451 height 18
type input "Tassa di Soggiorno"
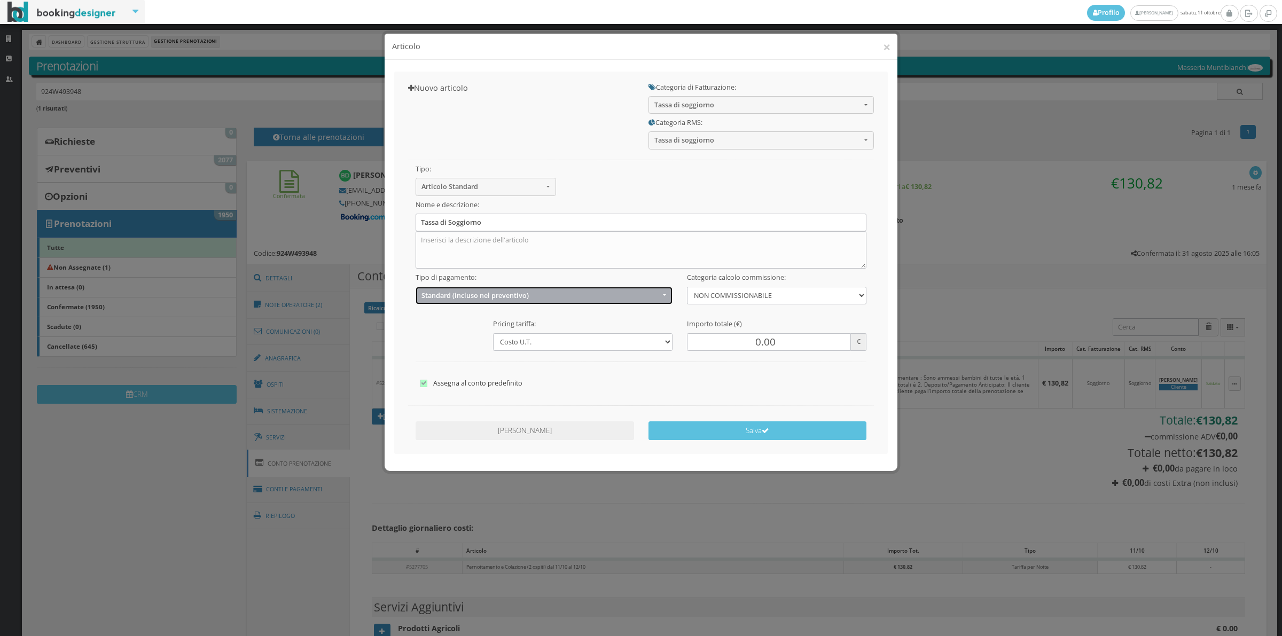
click at [521, 300] on span "Standard (incluso nel preventivo)" at bounding box center [541, 296] width 238 height 8
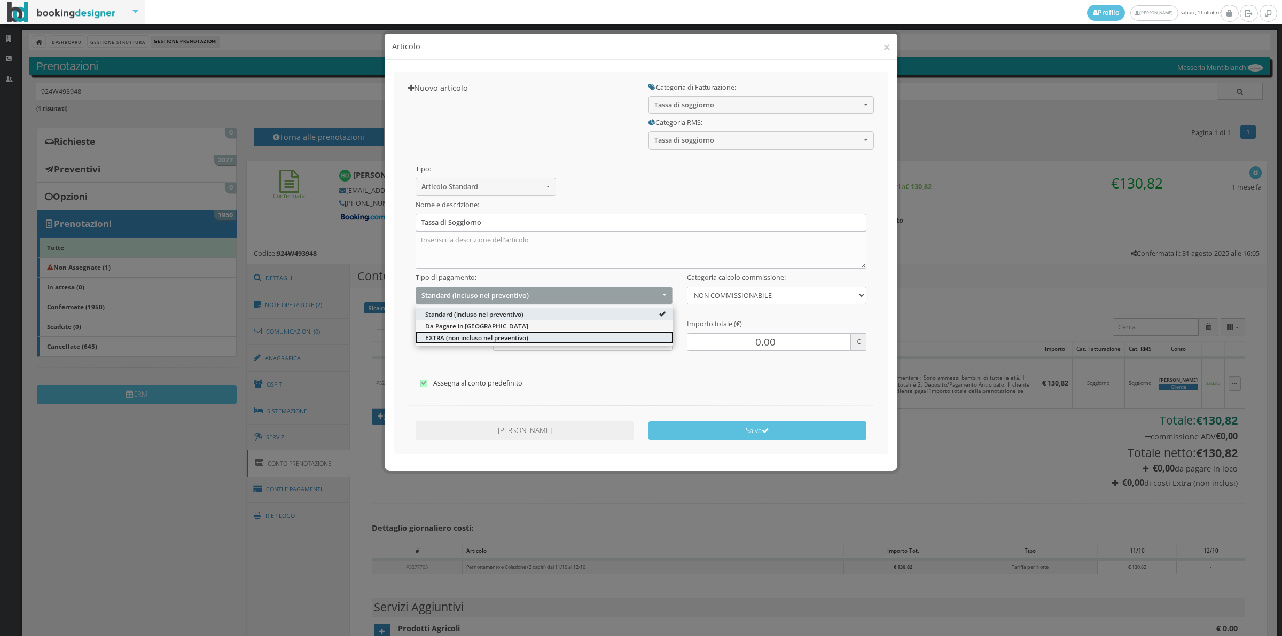
click at [496, 340] on span "EXTRA (non incluso nel preventivo)" at bounding box center [476, 337] width 103 height 9
select select "2"
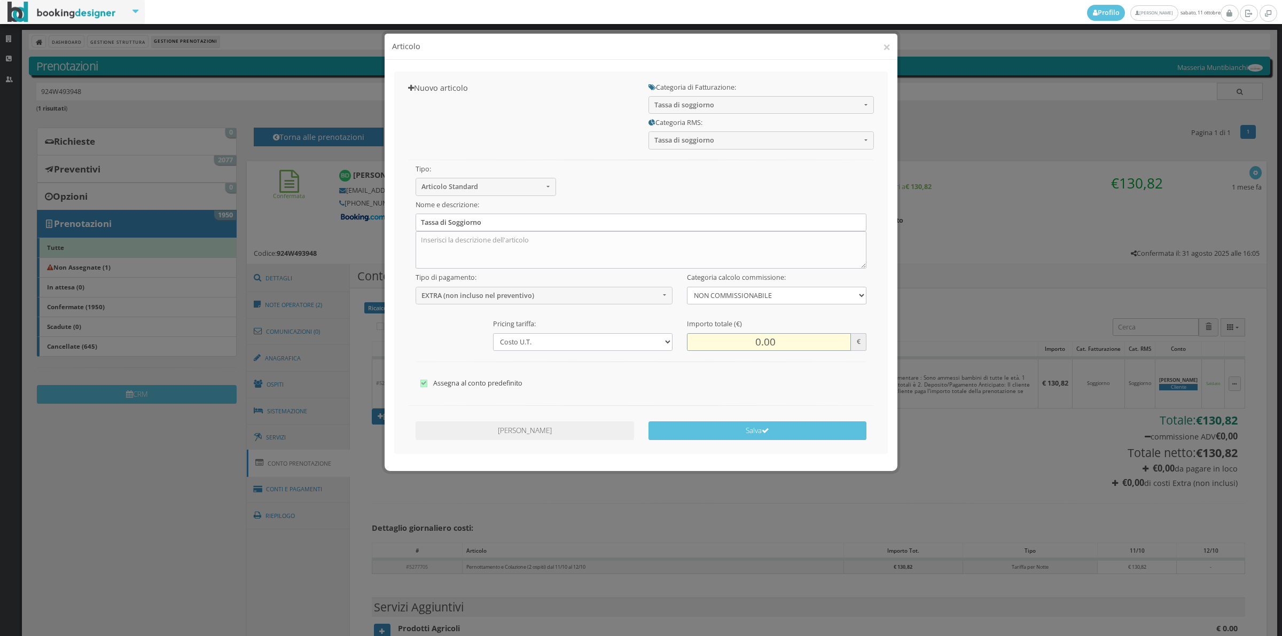
click at [757, 339] on input "0.00" at bounding box center [769, 342] width 164 height 18
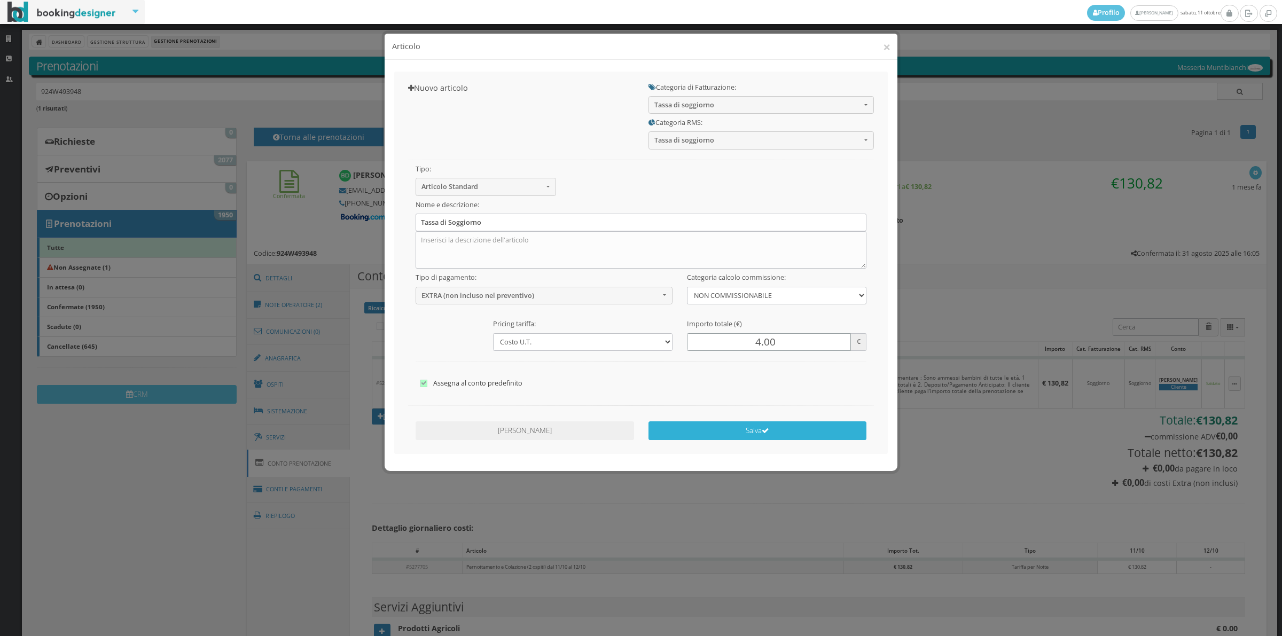
type input "4.00"
click at [791, 436] on button "Salva" at bounding box center [758, 431] width 219 height 19
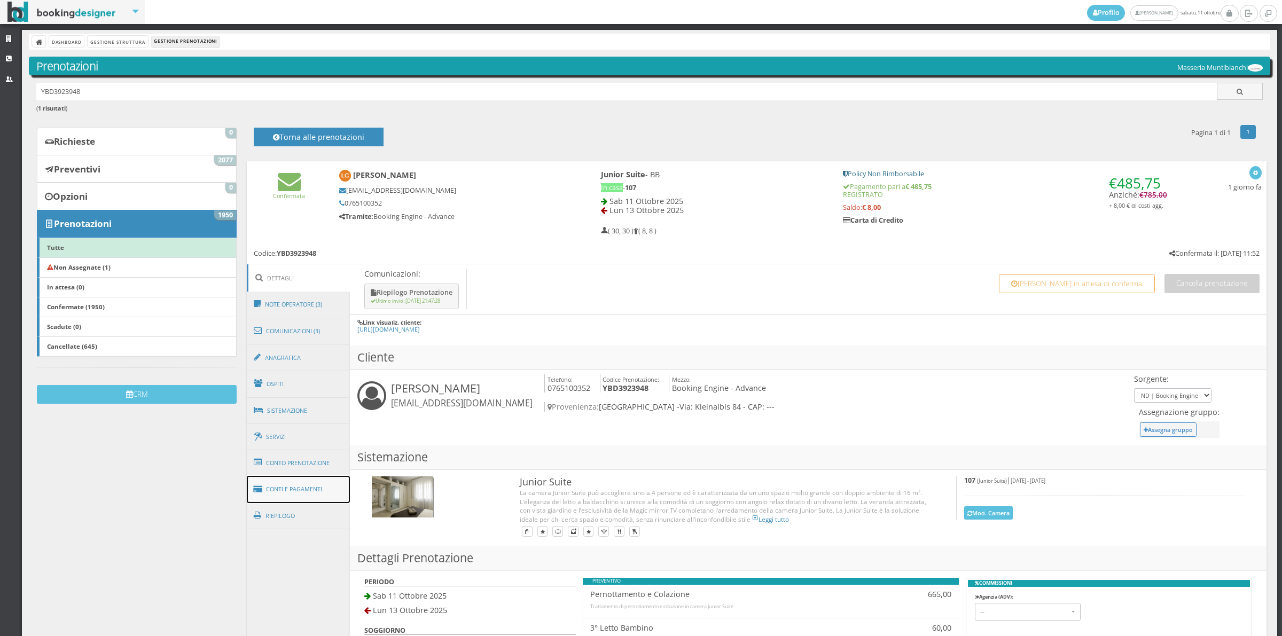
click at [321, 494] on link "Conti e Pagamenti" at bounding box center [299, 489] width 104 height 27
